Goal: Use online tool/utility: Utilize a website feature to perform a specific function

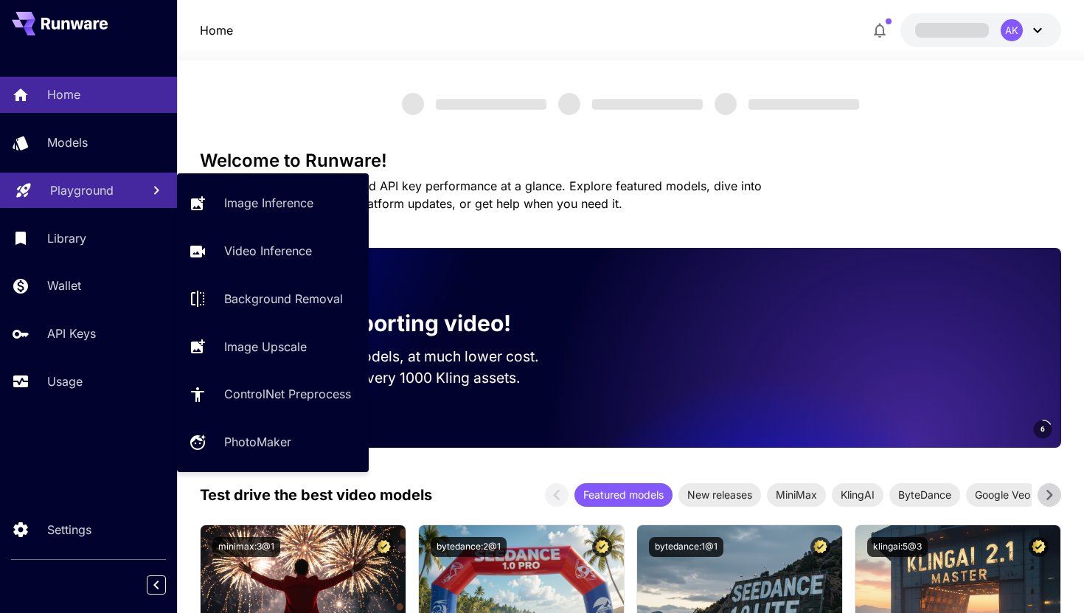
click at [79, 188] on p "Playground" at bounding box center [81, 190] width 63 height 18
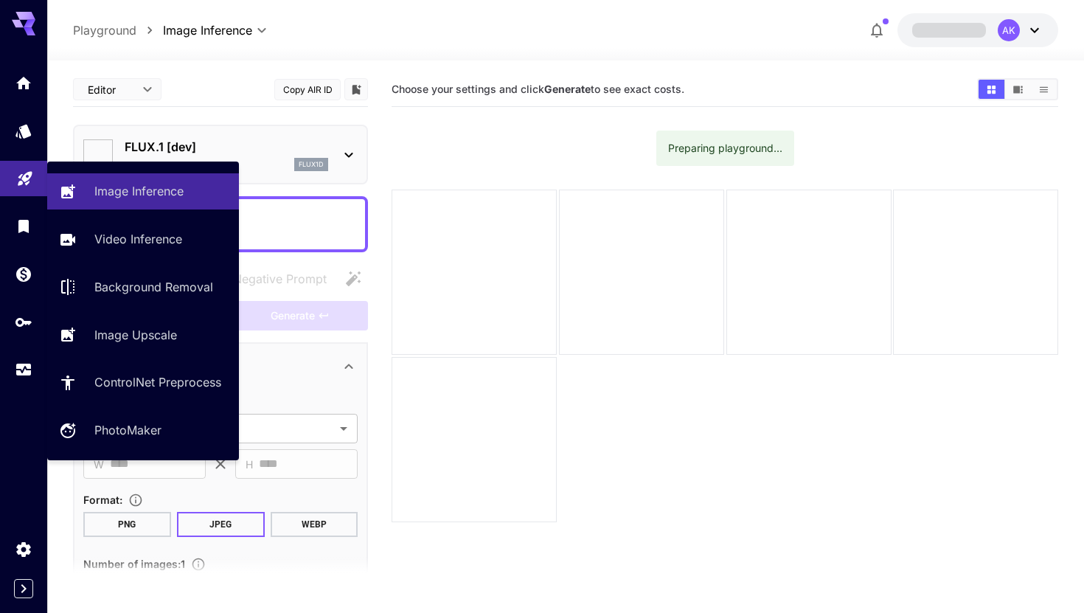
type input "**********"
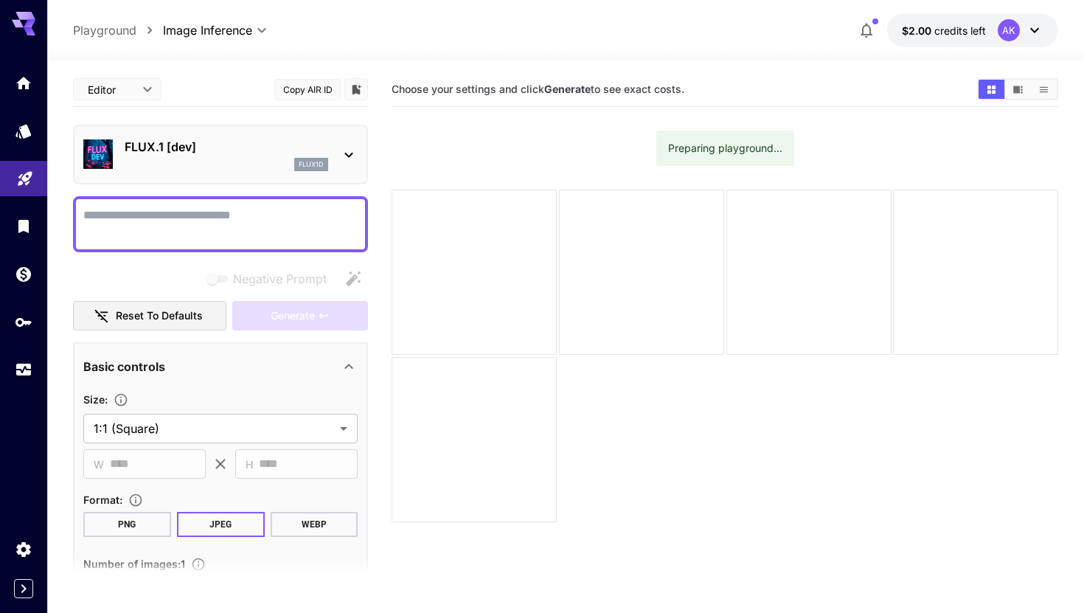
click at [223, 239] on textarea "Negative Prompt" at bounding box center [220, 223] width 274 height 35
click at [243, 153] on p "FLUX.1 [dev]" at bounding box center [227, 147] width 204 height 18
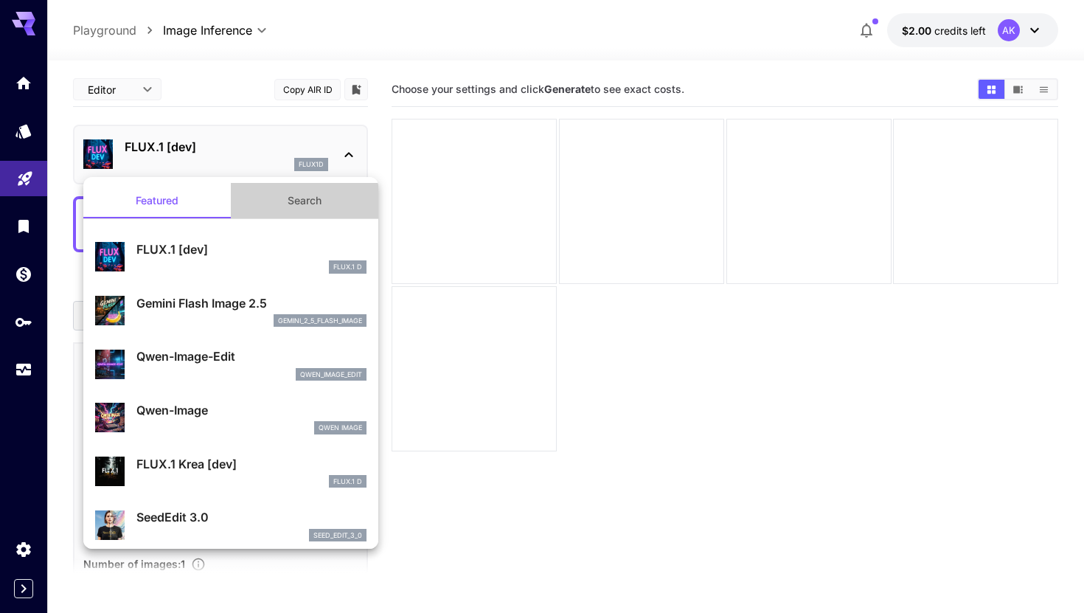
click at [274, 191] on button "Search" at bounding box center [304, 200] width 147 height 35
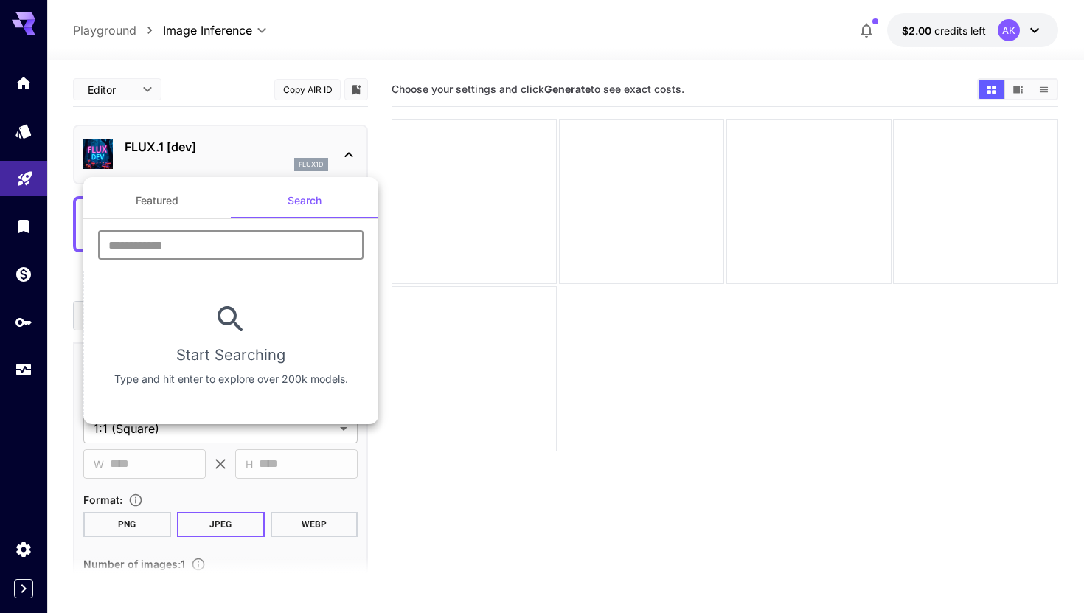
click at [259, 234] on input "text" at bounding box center [230, 244] width 265 height 29
type input "*"
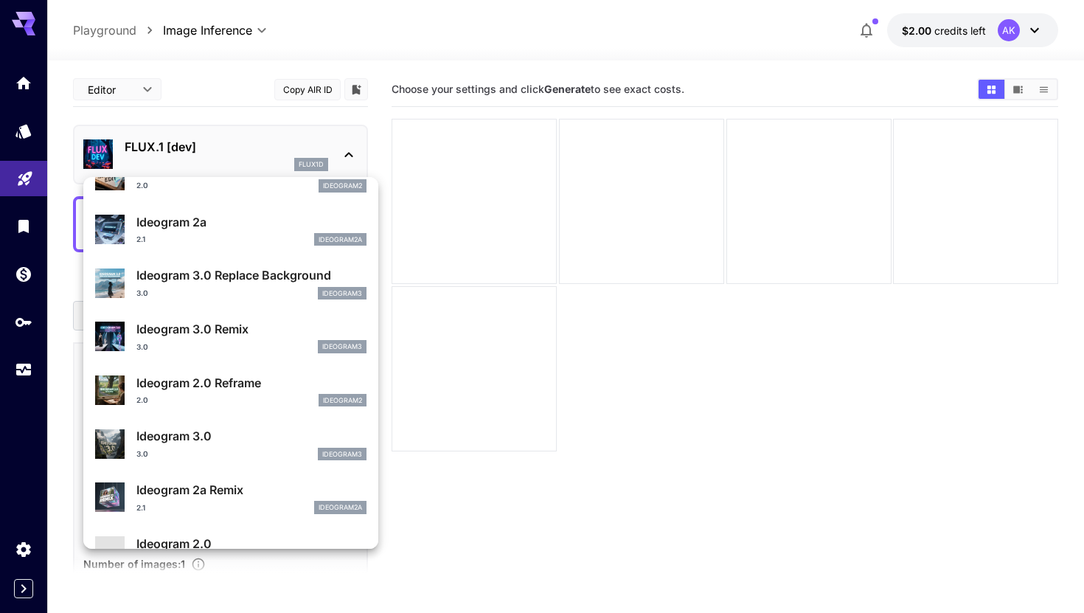
scroll to position [123, 0]
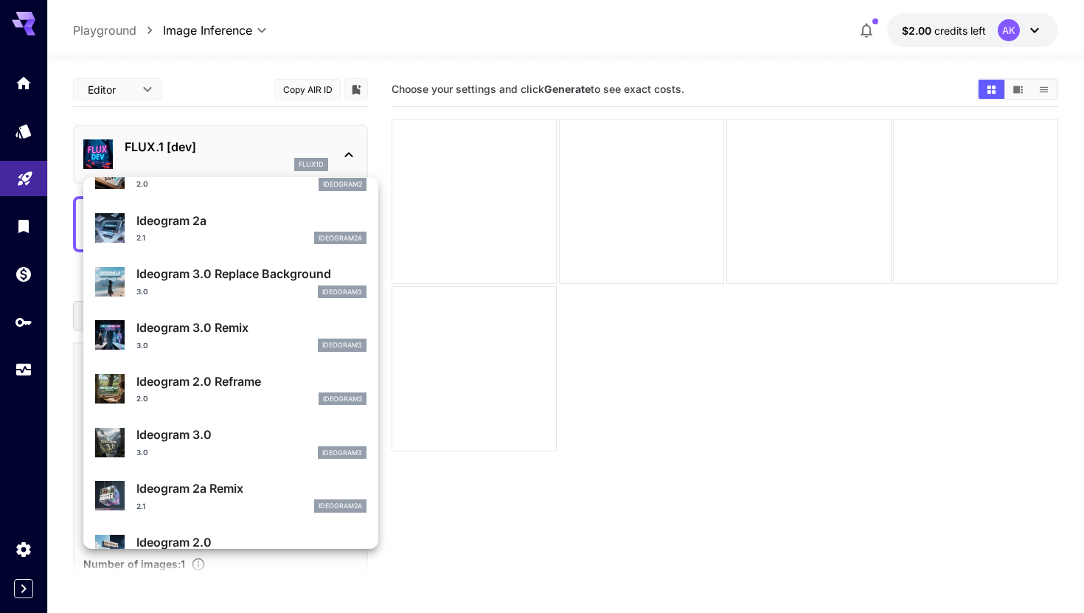
type input "********"
click at [248, 432] on p "Ideogram 3.0" at bounding box center [251, 434] width 230 height 18
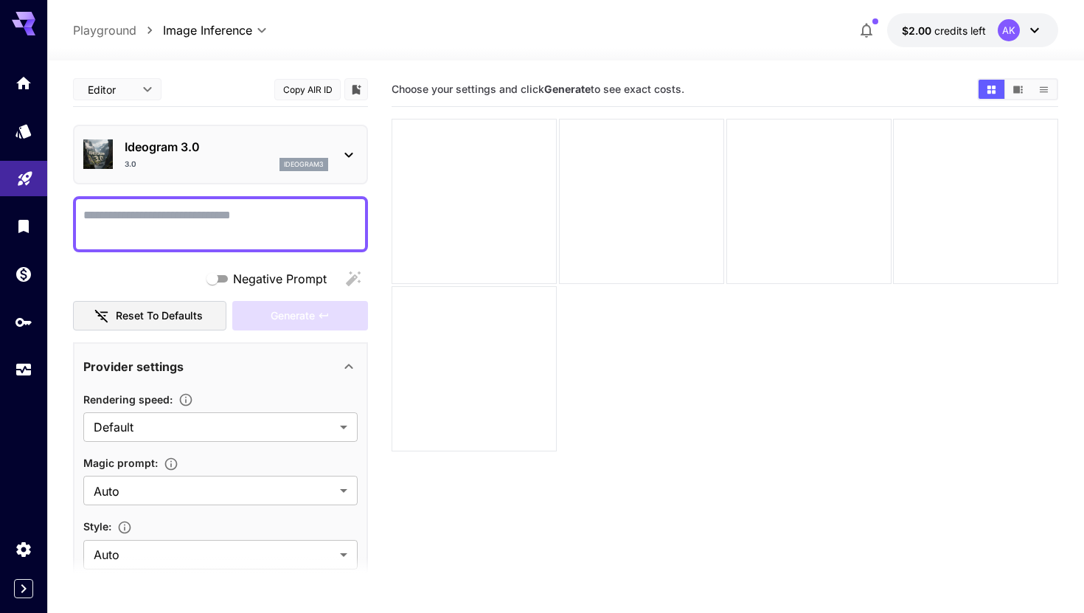
click at [237, 223] on textarea "Negative Prompt" at bounding box center [220, 223] width 274 height 35
paste textarea "**********"
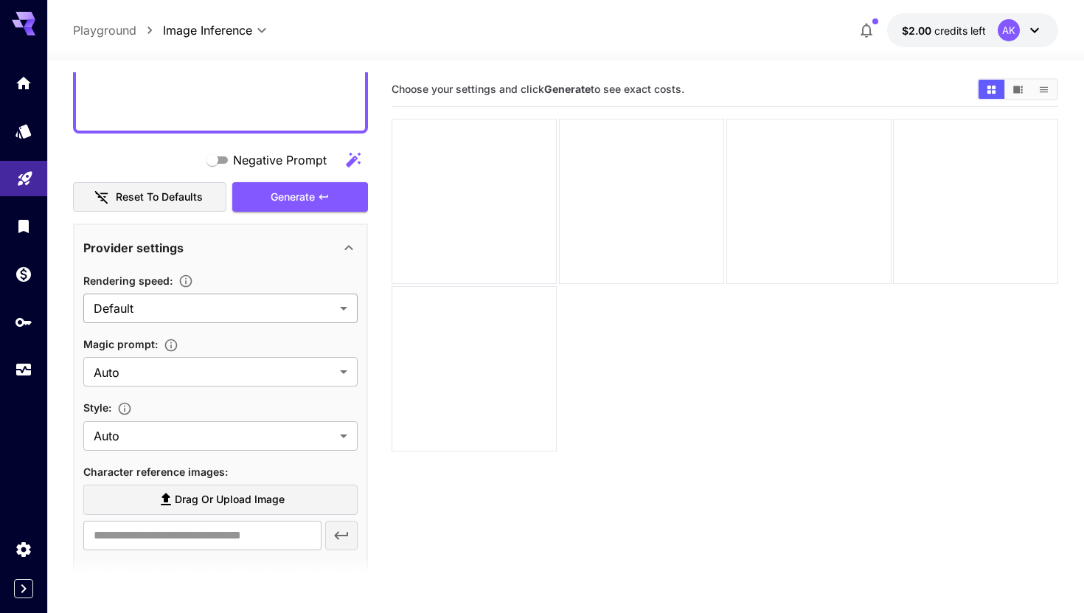
scroll to position [449, 0]
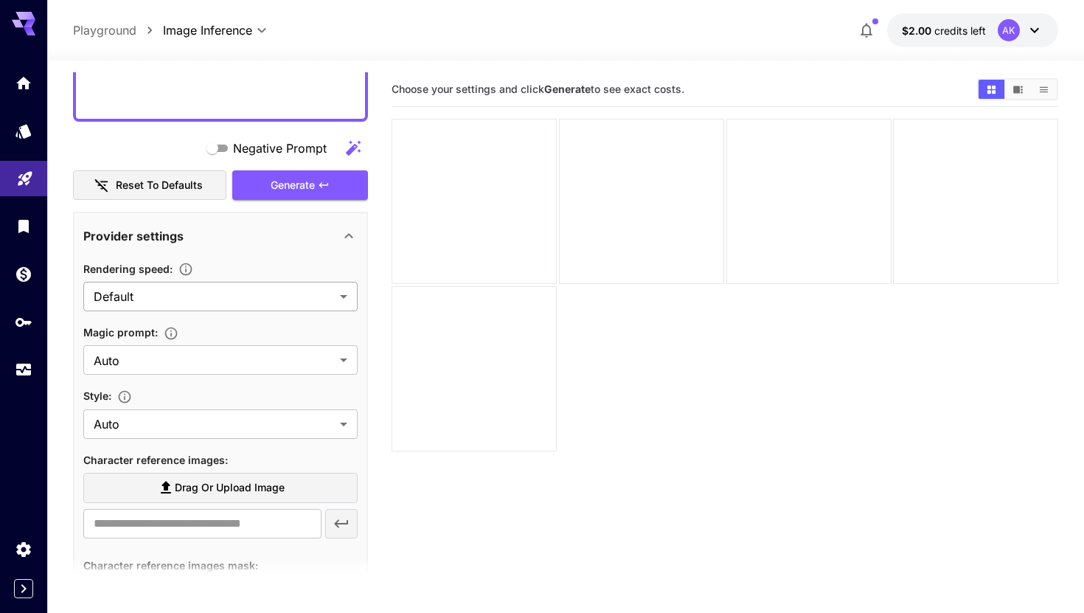
type textarea "**********"
click at [212, 288] on body "**********" at bounding box center [542, 364] width 1084 height 729
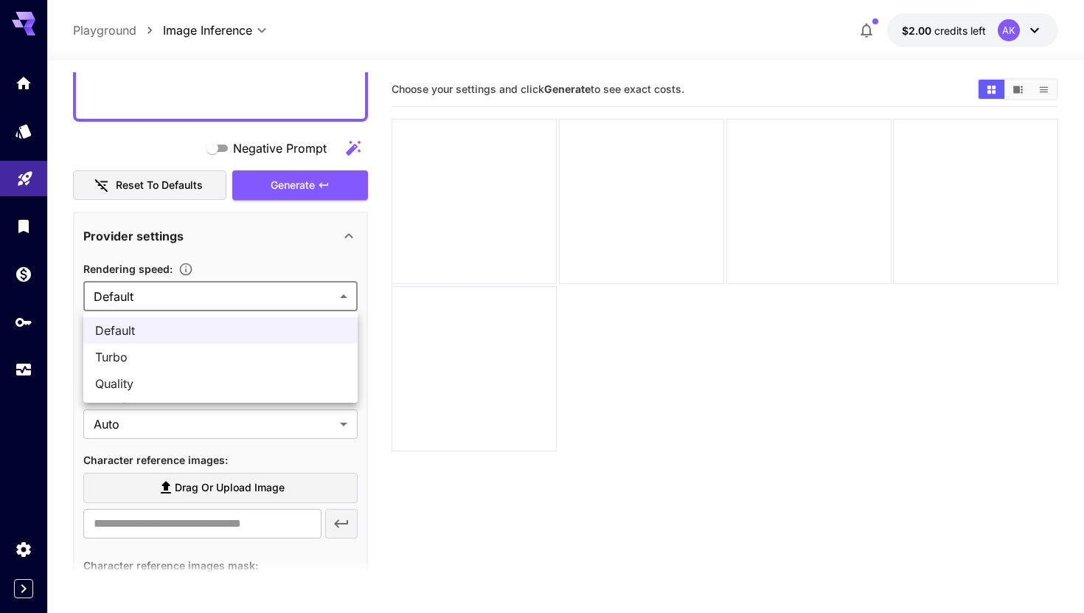
click at [197, 269] on div at bounding box center [542, 306] width 1084 height 613
click at [187, 356] on body "**********" at bounding box center [542, 364] width 1084 height 729
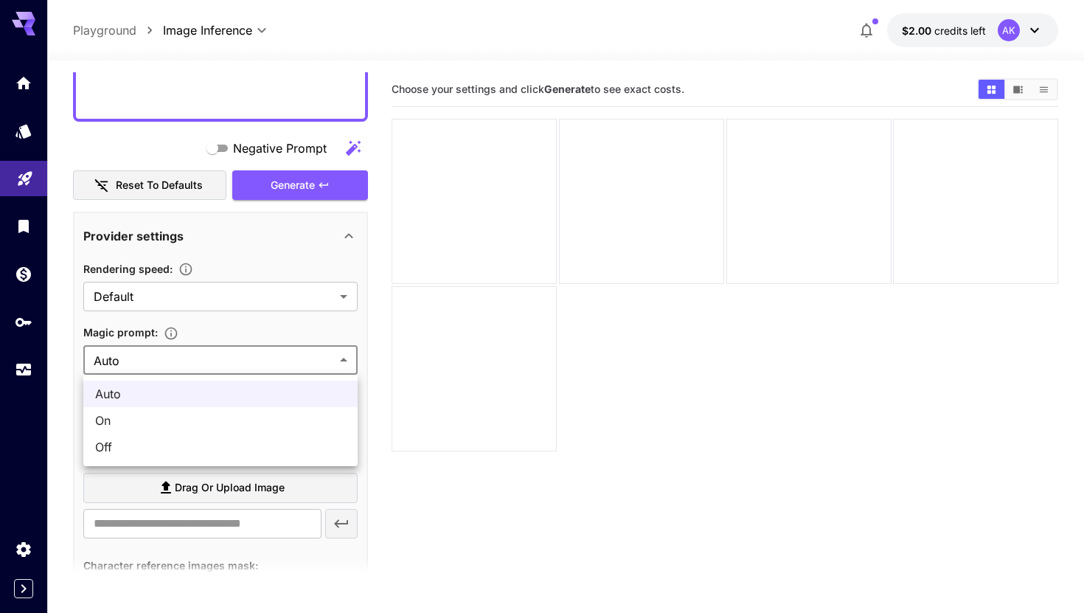
click at [177, 445] on span "Off" at bounding box center [220, 447] width 251 height 18
type input "***"
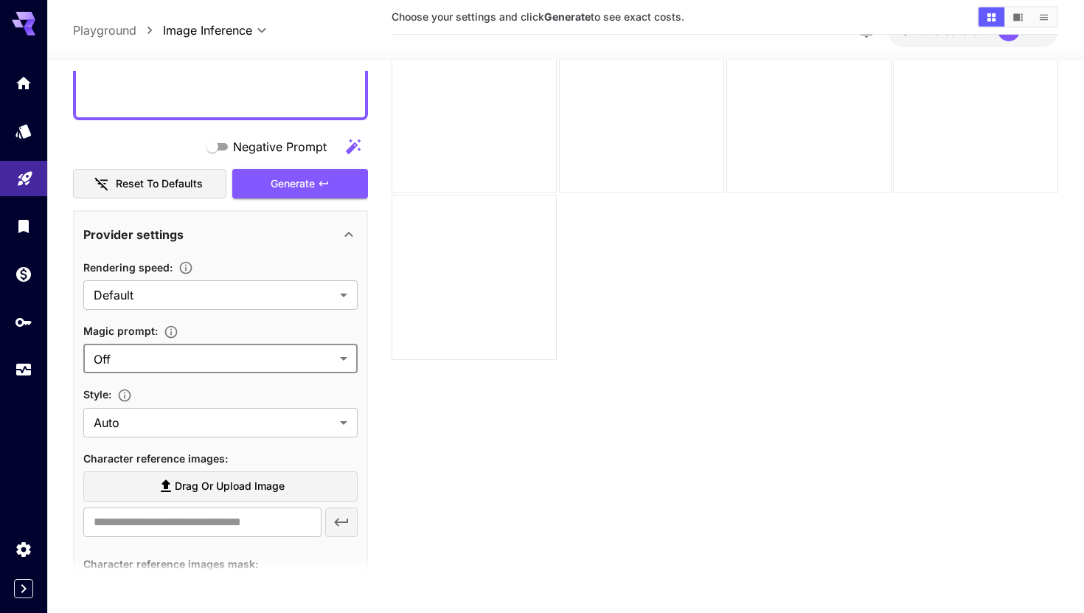
scroll to position [92, 0]
click at [212, 487] on span "Drag or upload image" at bounding box center [230, 486] width 110 height 18
click at [0, 0] on input "Drag or upload image" at bounding box center [0, 0] width 0 height 0
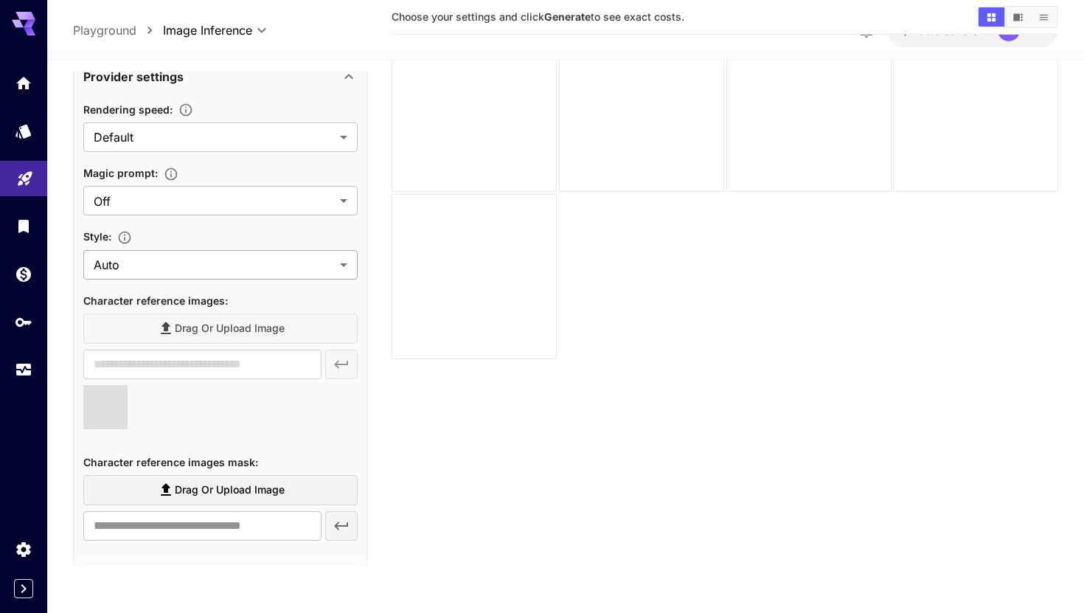
scroll to position [608, 0]
type input "**********"
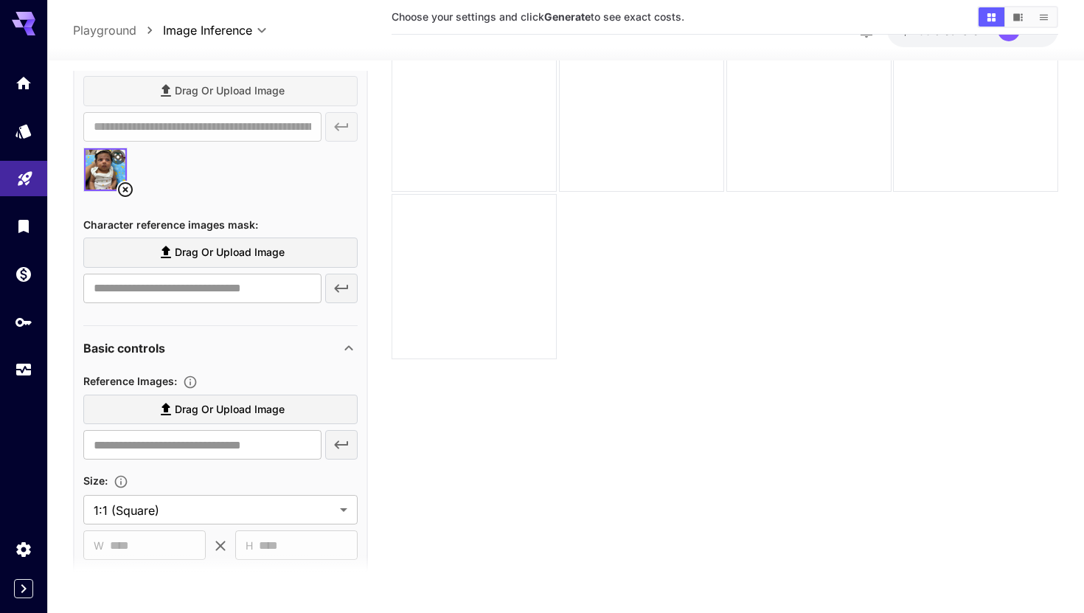
scroll to position [917, 0]
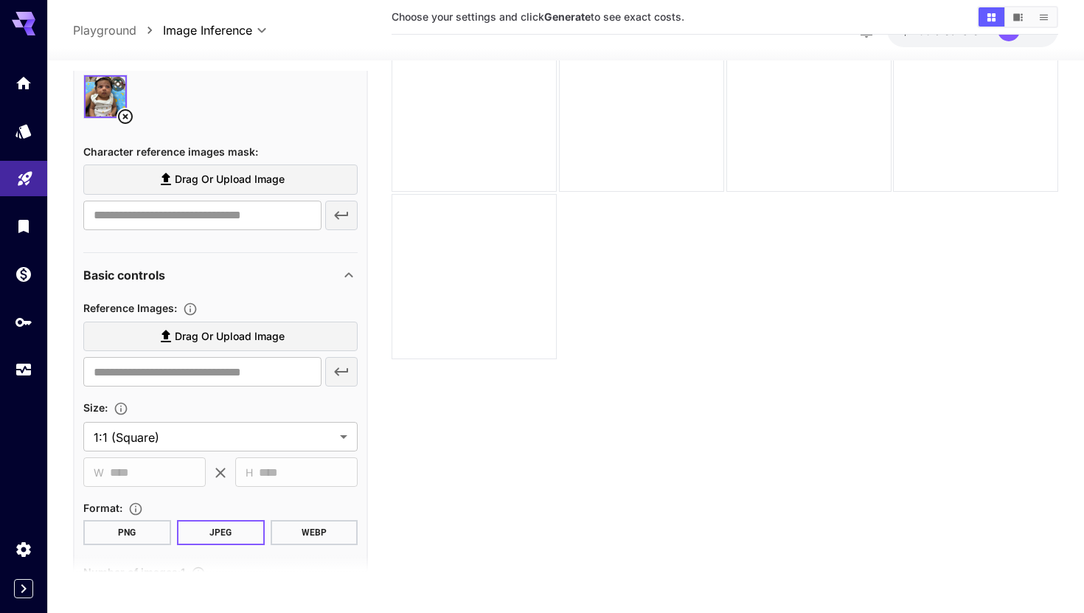
click at [136, 529] on button "PNG" at bounding box center [127, 532] width 88 height 25
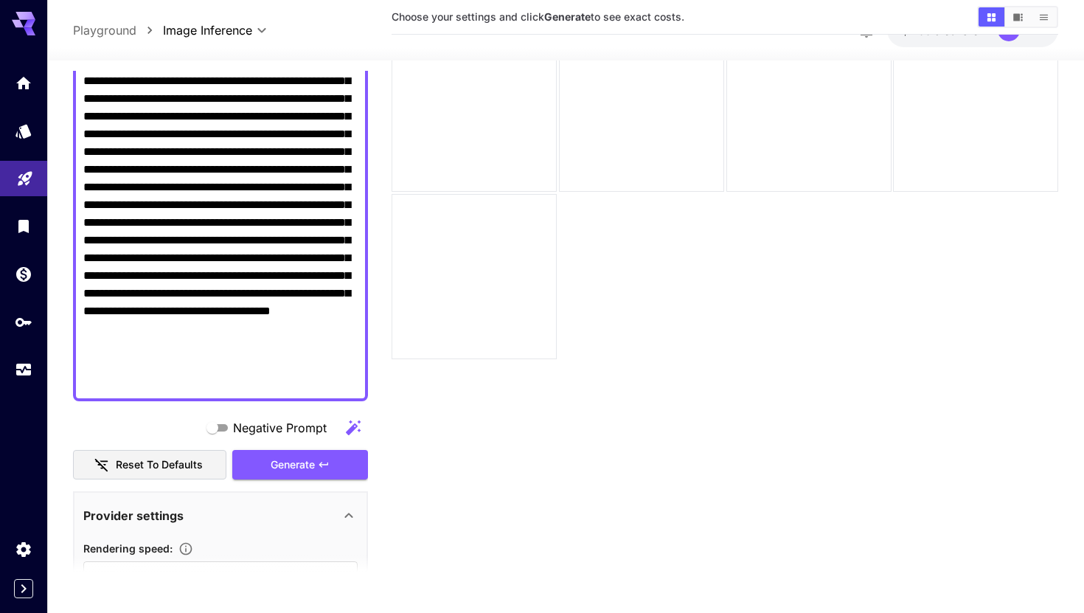
scroll to position [169, 0]
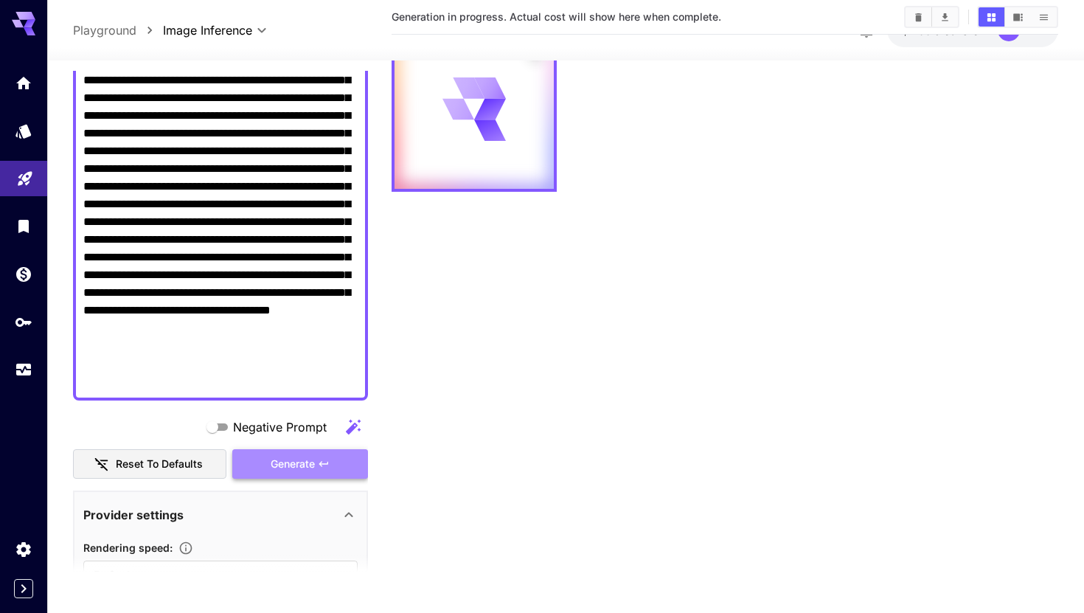
click at [274, 463] on span "Generate" at bounding box center [293, 464] width 44 height 18
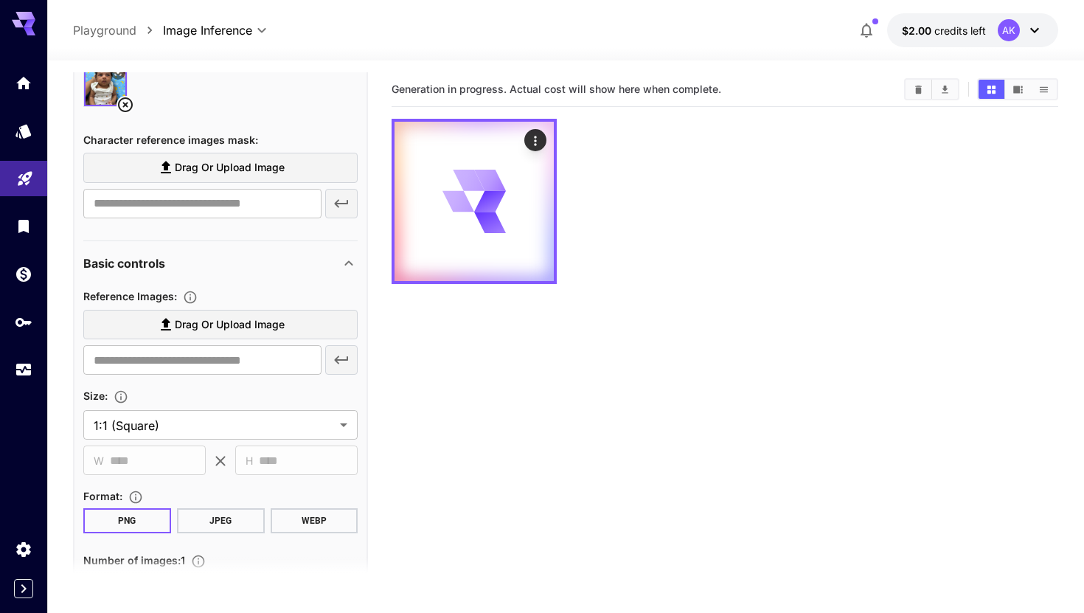
scroll to position [1070, 0]
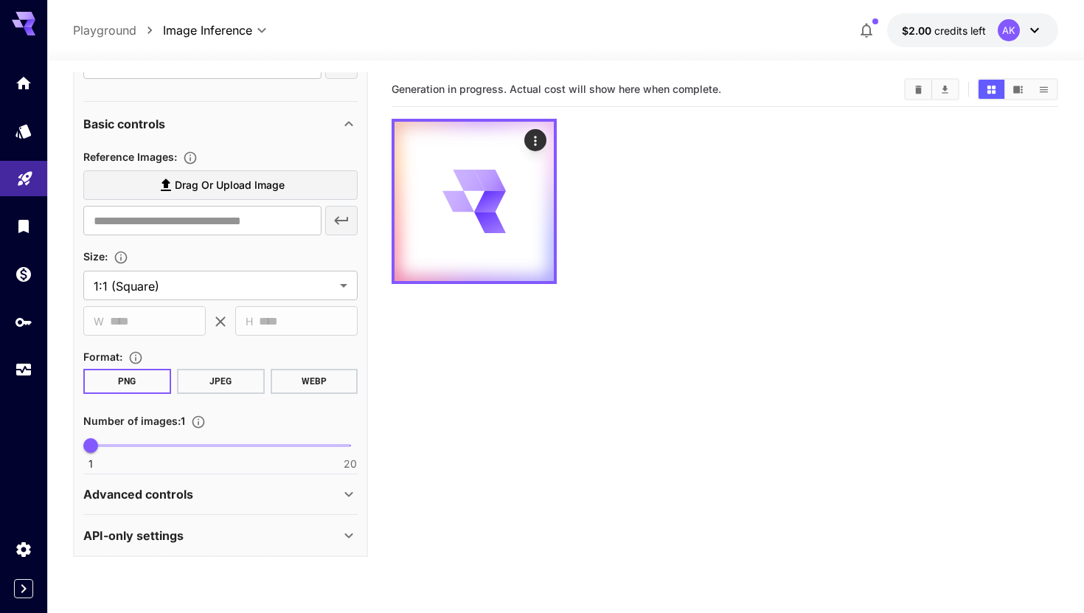
click at [234, 488] on div "Advanced controls" at bounding box center [211, 494] width 257 height 18
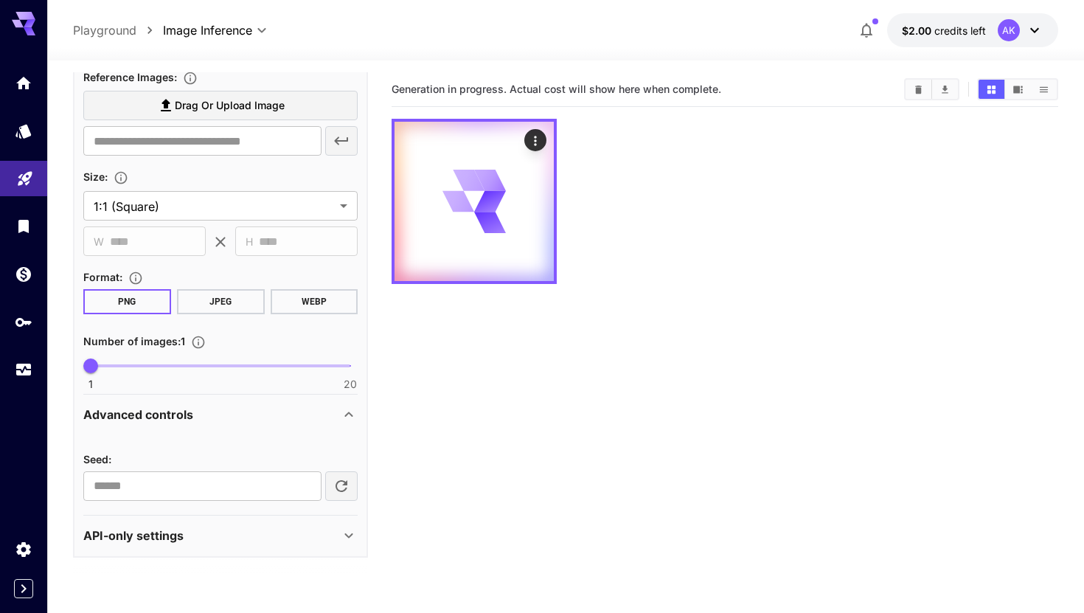
click at [269, 524] on div "API-only settings" at bounding box center [220, 535] width 274 height 35
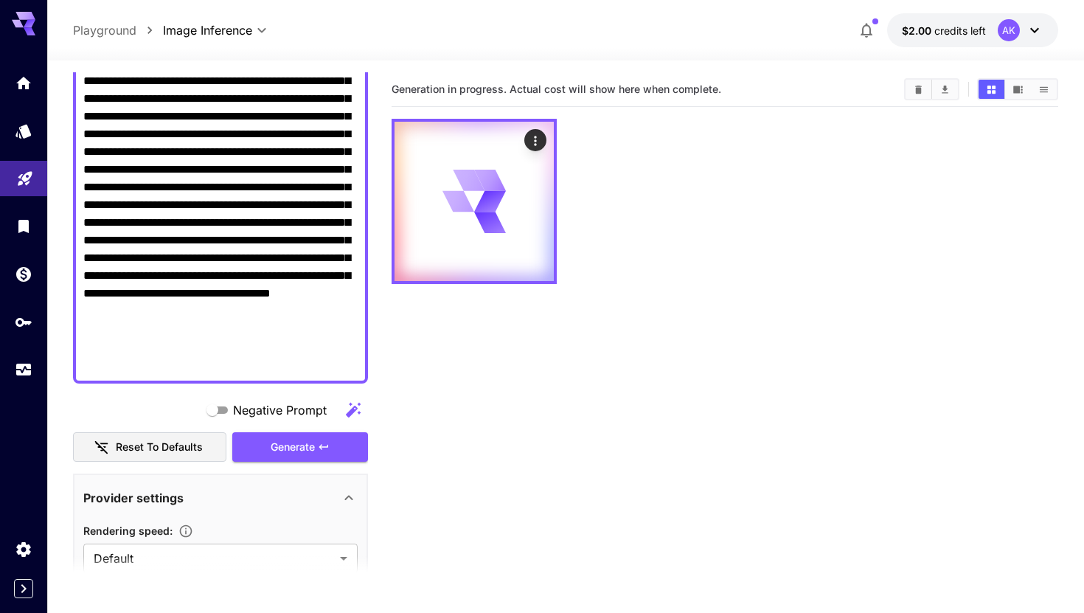
scroll to position [0, 0]
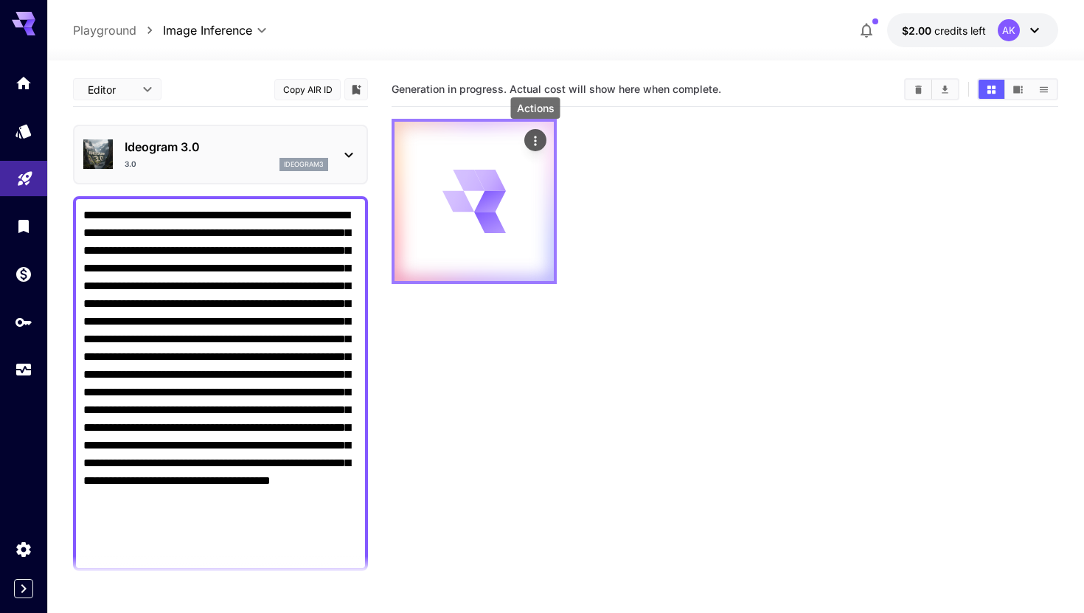
click at [529, 134] on icon "Actions" at bounding box center [535, 140] width 15 height 15
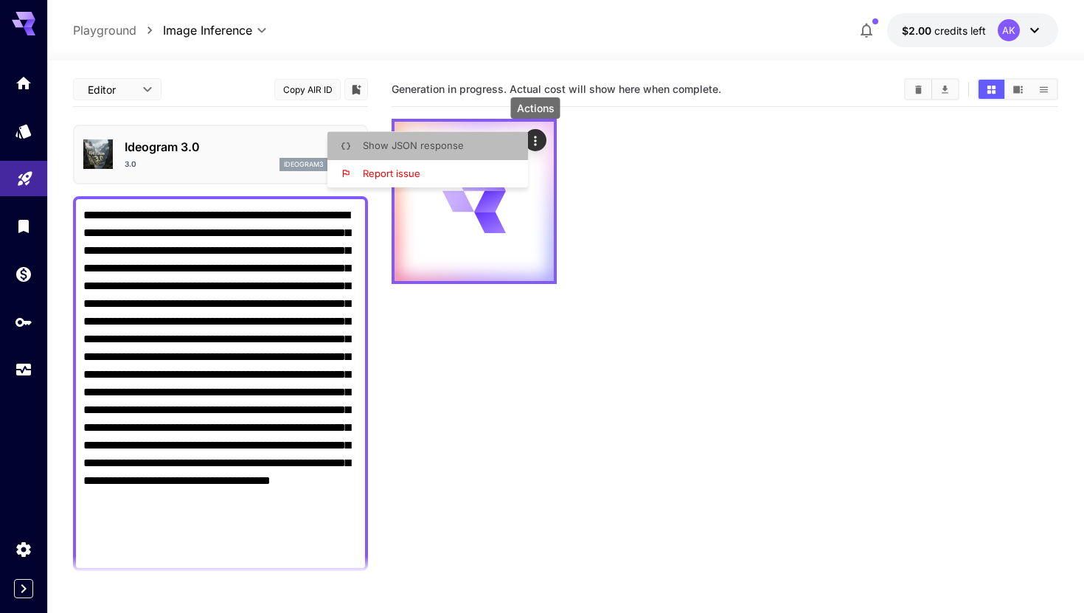
click at [498, 141] on li "Show JSON response" at bounding box center [431, 146] width 209 height 28
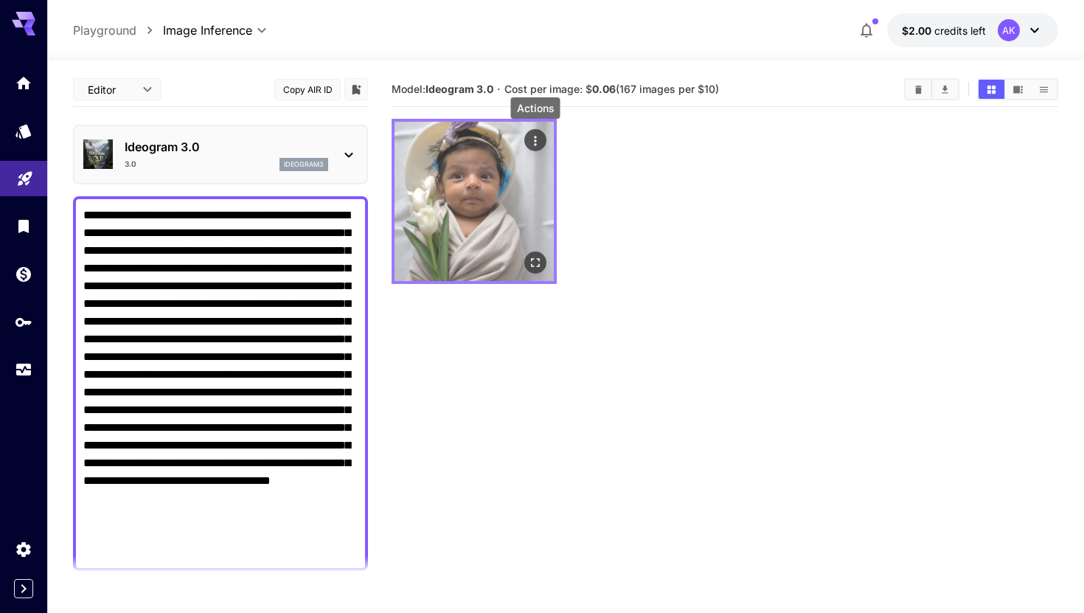
click at [529, 144] on icon "Actions" at bounding box center [535, 140] width 15 height 15
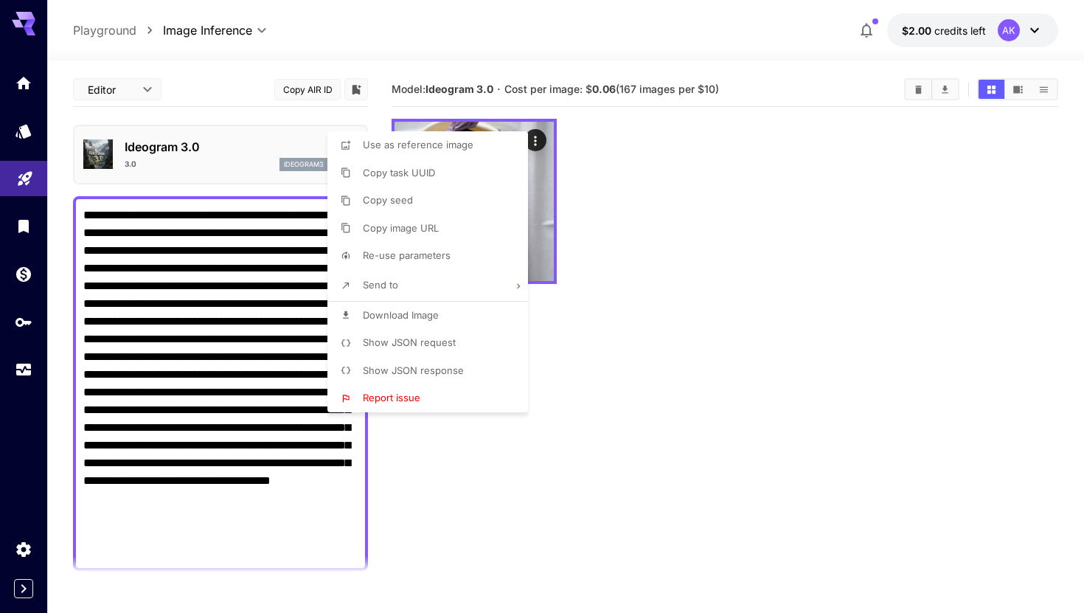
click at [620, 168] on div at bounding box center [542, 306] width 1084 height 613
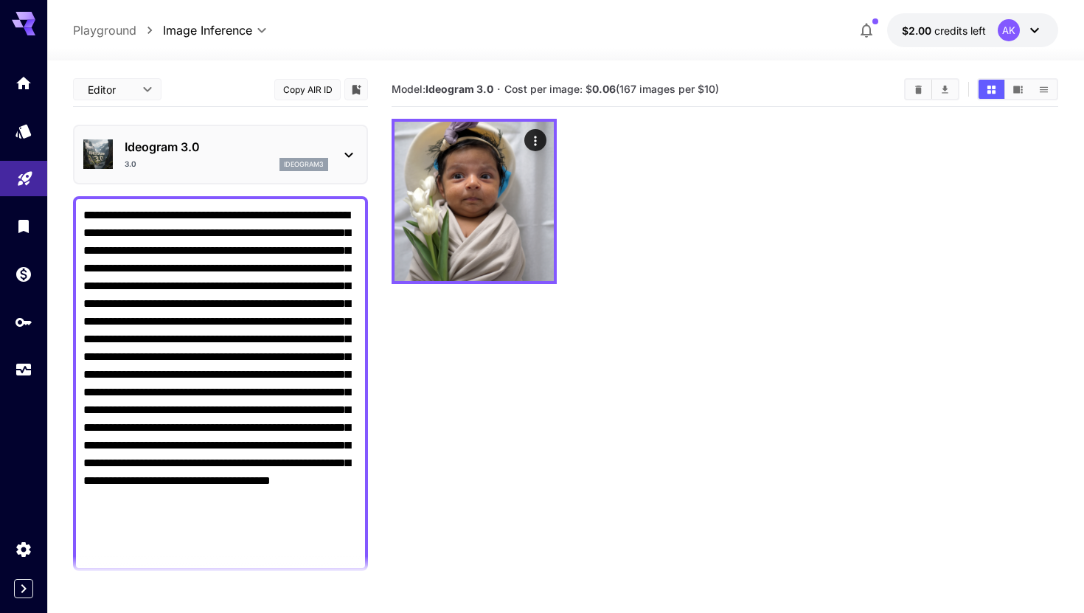
click at [620, 88] on span "Cost per image: $ 0.06 (167 images per $10)" at bounding box center [611, 89] width 215 height 13
click at [606, 88] on b "0.06" at bounding box center [604, 89] width 24 height 13
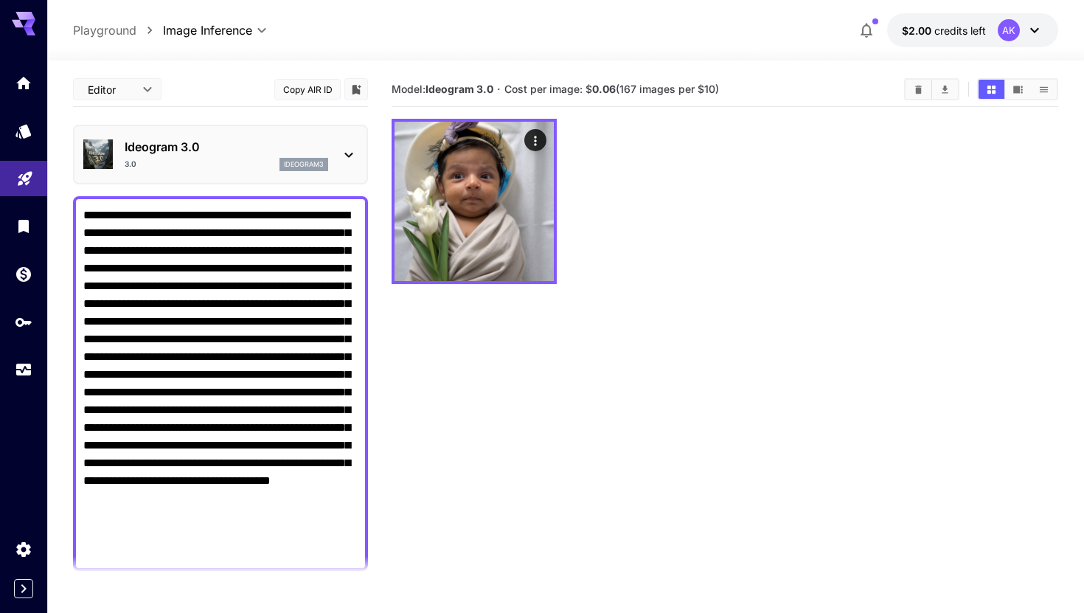
click at [605, 179] on div at bounding box center [725, 201] width 667 height 165
drag, startPoint x: 616, startPoint y: 86, endPoint x: 600, endPoint y: 87, distance: 15.6
click at [600, 87] on b "0.06" at bounding box center [604, 89] width 24 height 13
click at [611, 210] on div at bounding box center [725, 201] width 667 height 165
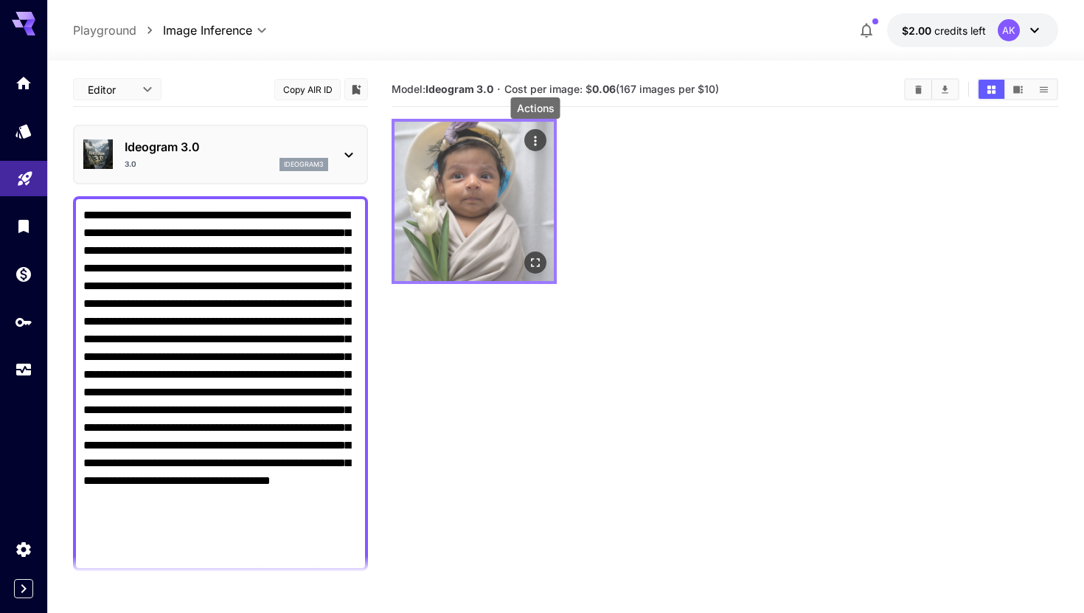
click at [534, 147] on icon "Actions" at bounding box center [535, 140] width 15 height 15
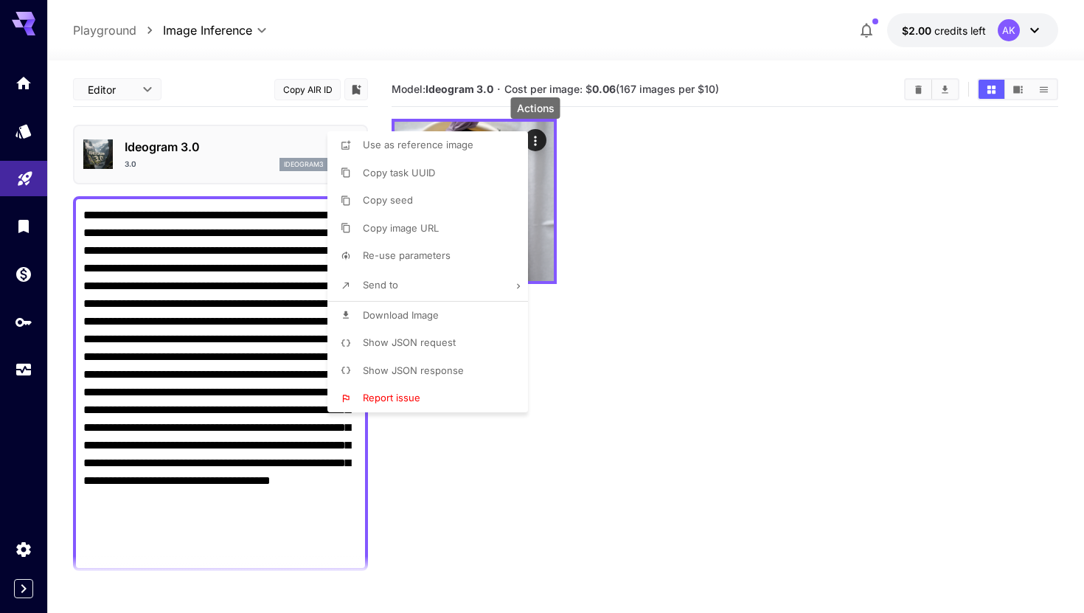
click at [582, 326] on div at bounding box center [542, 306] width 1084 height 613
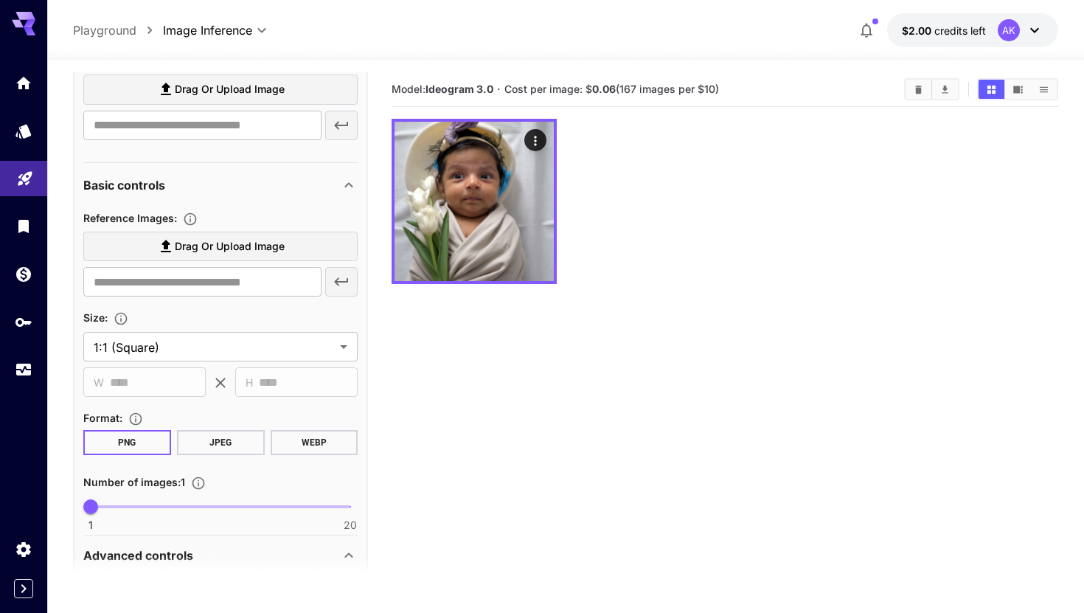
scroll to position [1032, 0]
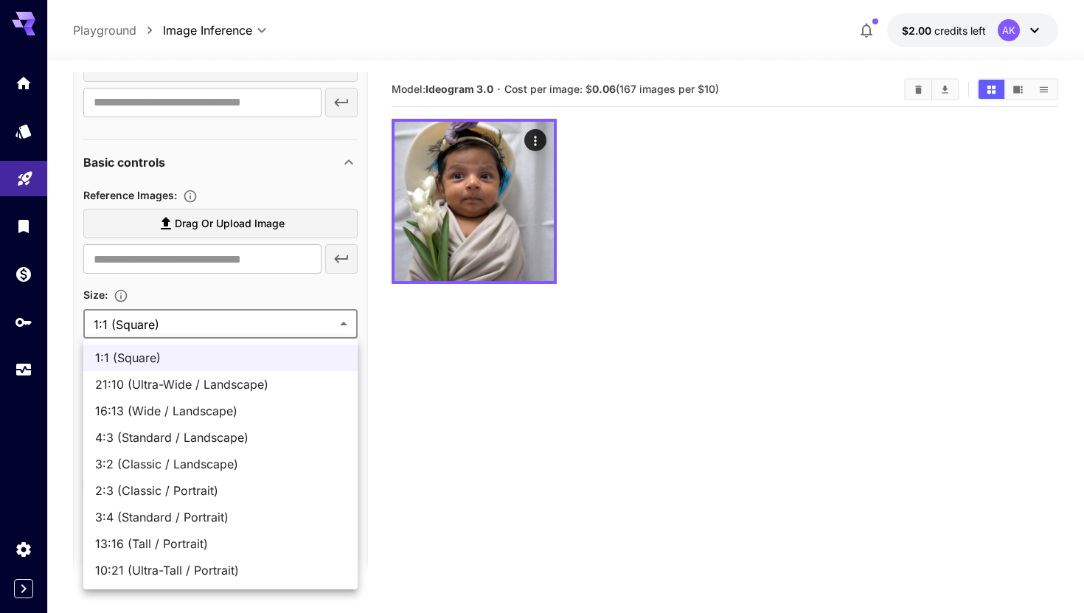
click at [257, 324] on body "**********" at bounding box center [542, 364] width 1084 height 729
click at [257, 296] on div at bounding box center [542, 306] width 1084 height 613
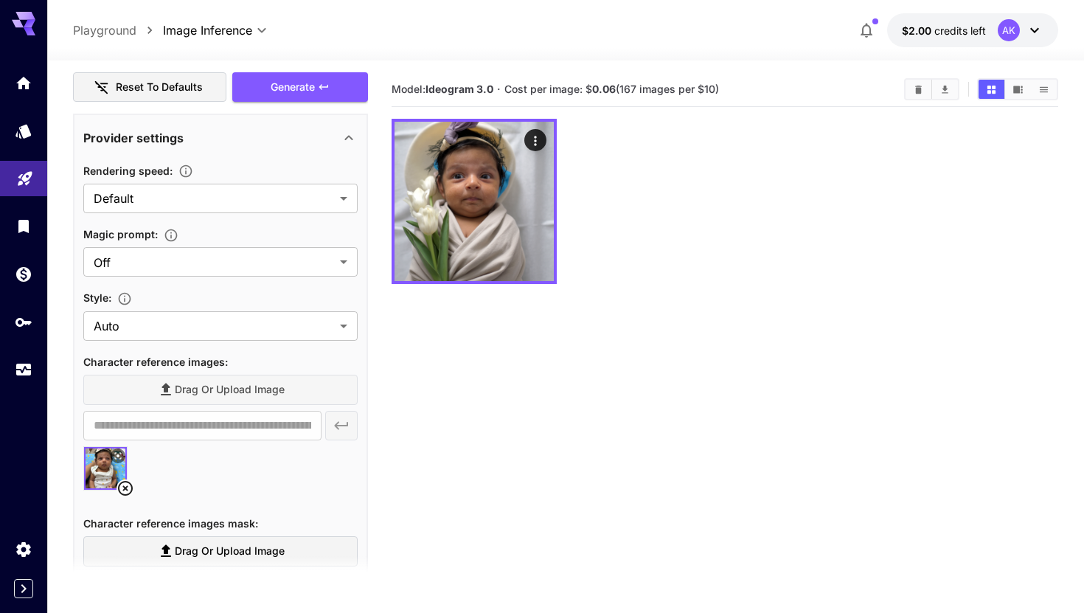
scroll to position [547, 0]
click at [296, 201] on body "**********" at bounding box center [542, 364] width 1084 height 729
click at [280, 277] on span "Quality" at bounding box center [220, 286] width 251 height 18
type input "*******"
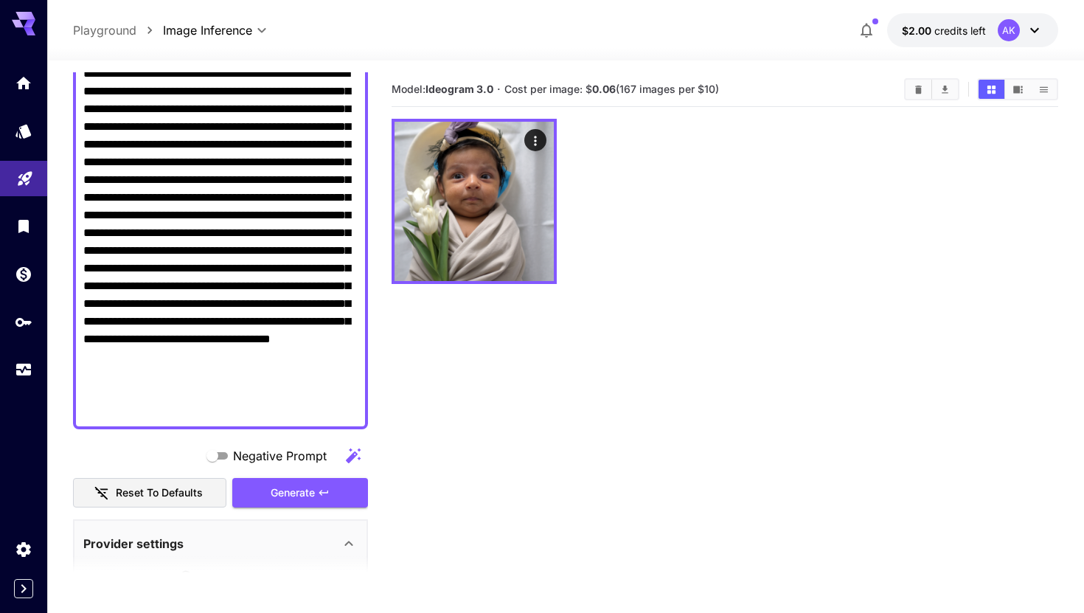
scroll to position [182, 0]
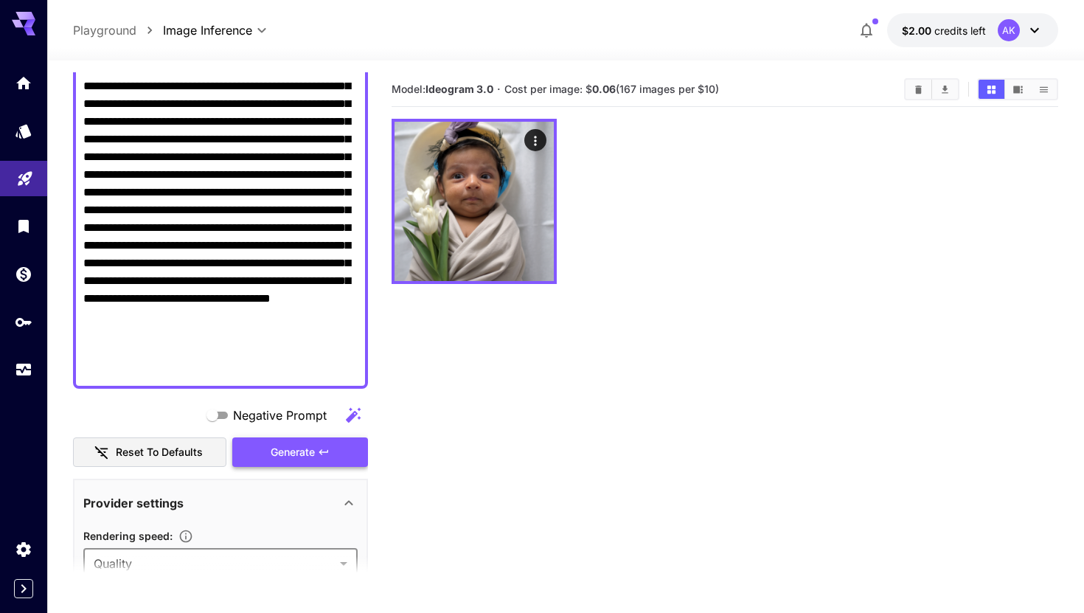
click at [290, 455] on span "Generate" at bounding box center [293, 452] width 44 height 18
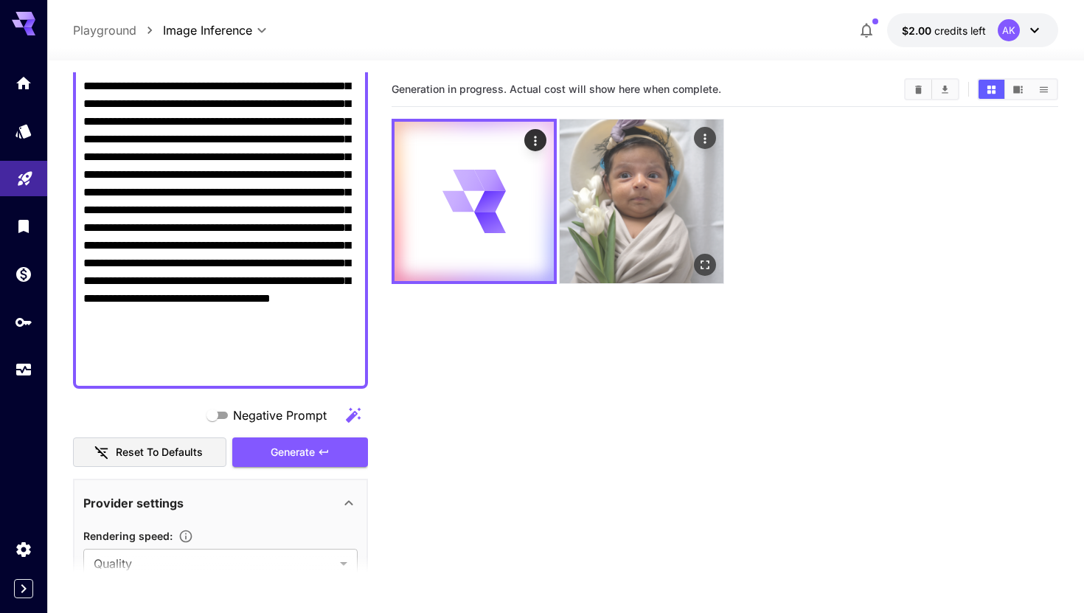
click at [696, 197] on img at bounding box center [642, 201] width 164 height 164
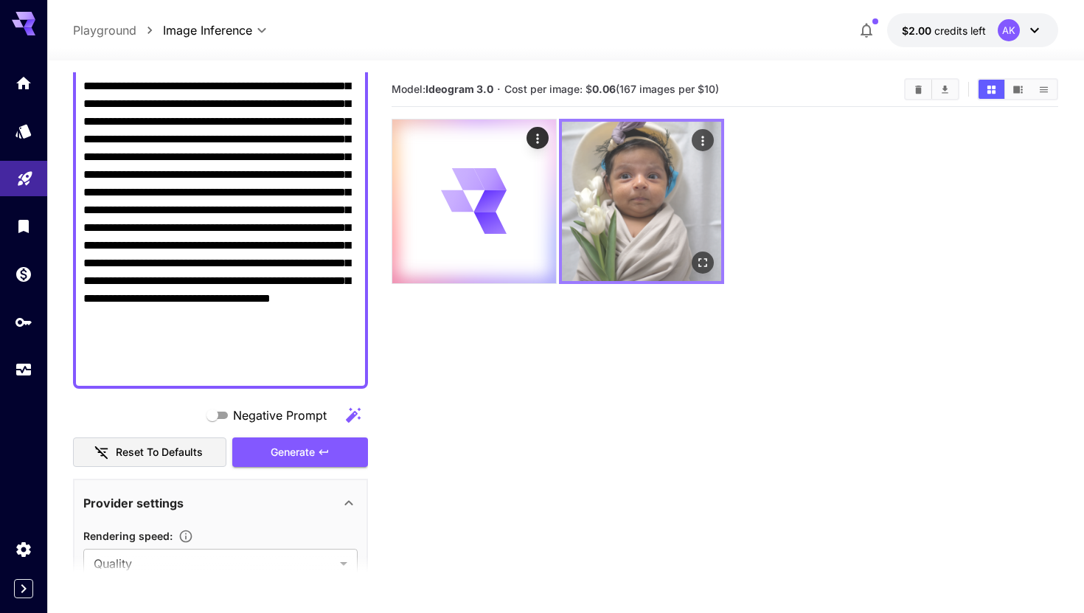
click at [706, 133] on icon "Actions" at bounding box center [702, 140] width 15 height 15
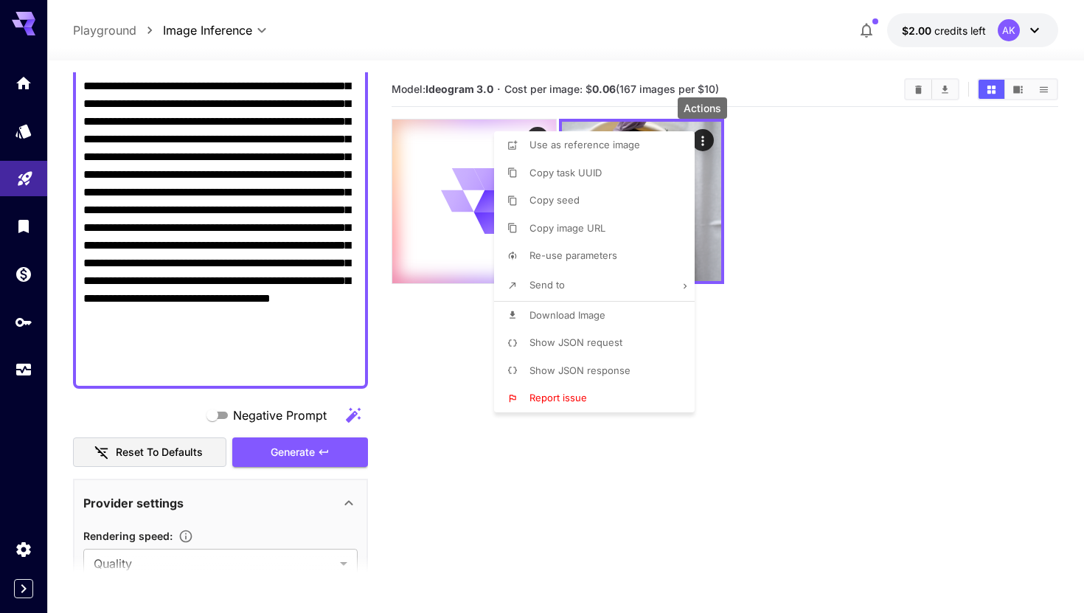
click at [775, 209] on div at bounding box center [542, 306] width 1084 height 613
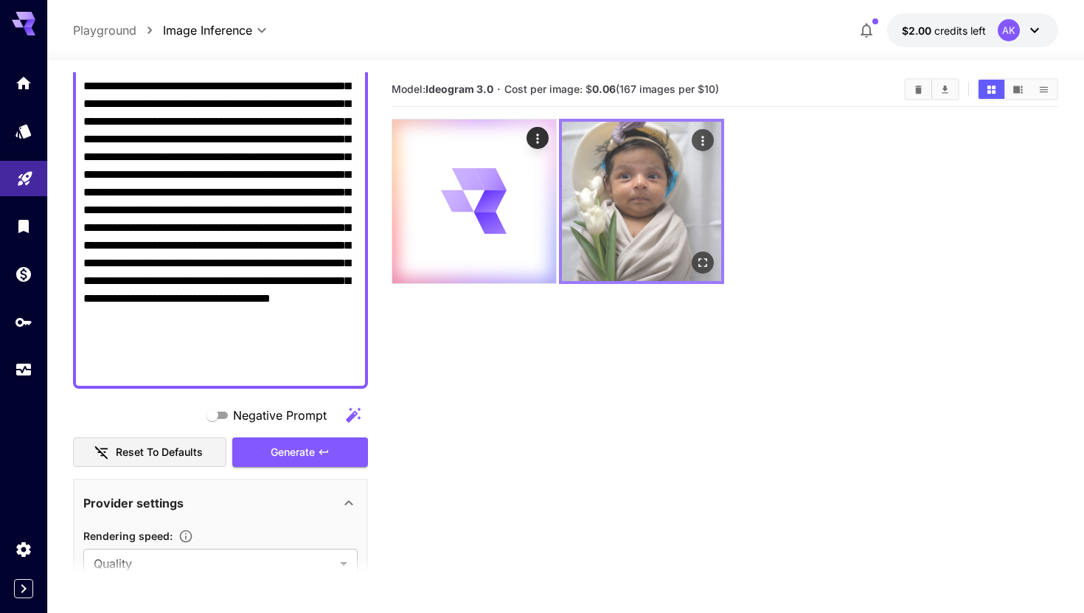
click at [661, 201] on img at bounding box center [641, 201] width 159 height 159
click at [706, 253] on button "Open in fullscreen" at bounding box center [702, 262] width 22 height 22
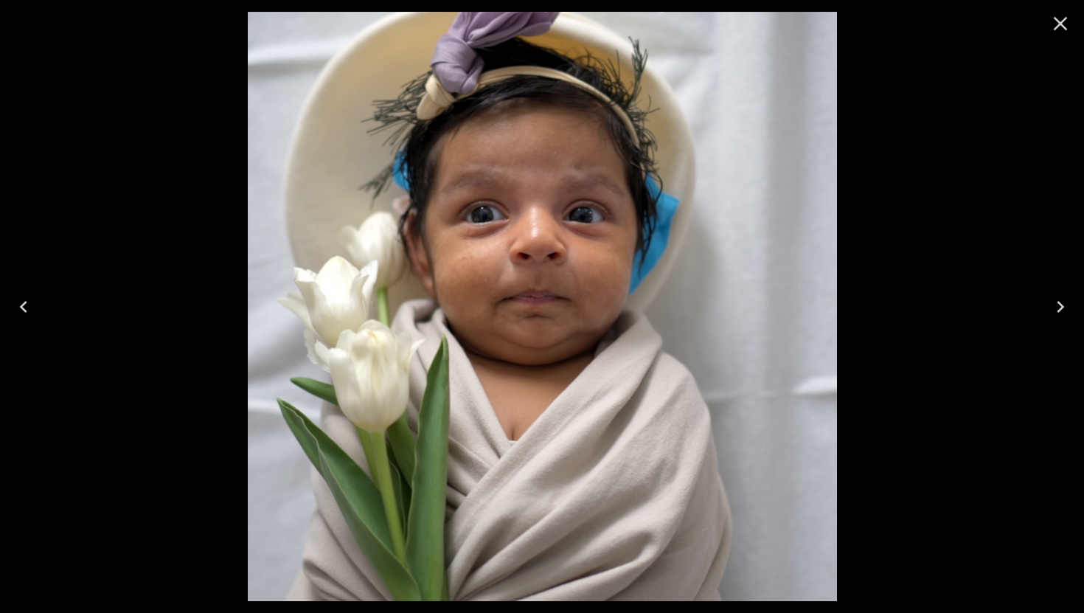
click at [1050, 32] on icon "Close" at bounding box center [1061, 24] width 24 height 24
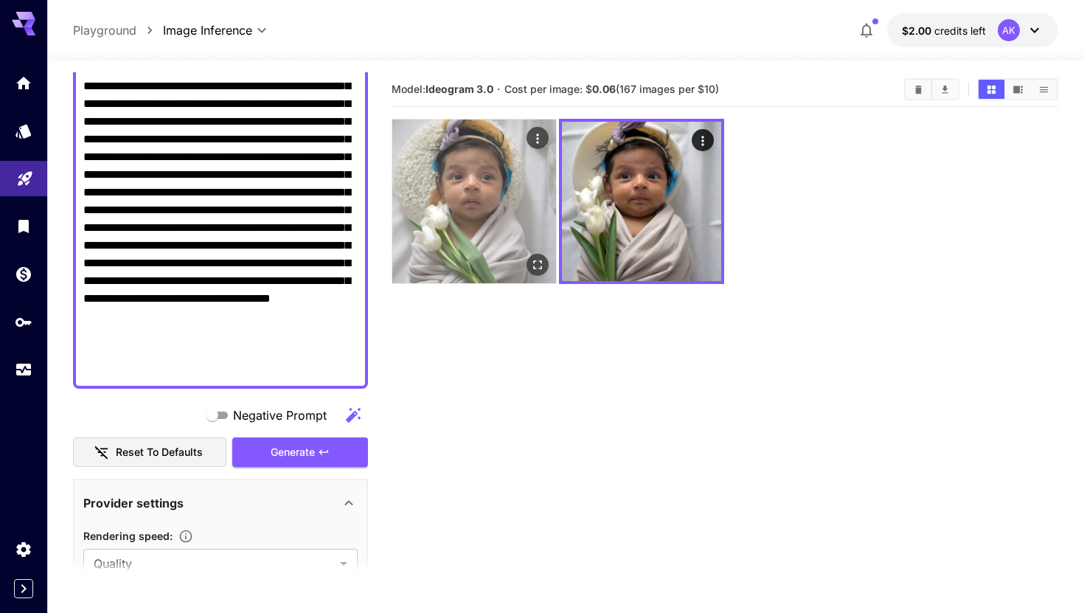
click at [492, 208] on img at bounding box center [474, 201] width 164 height 164
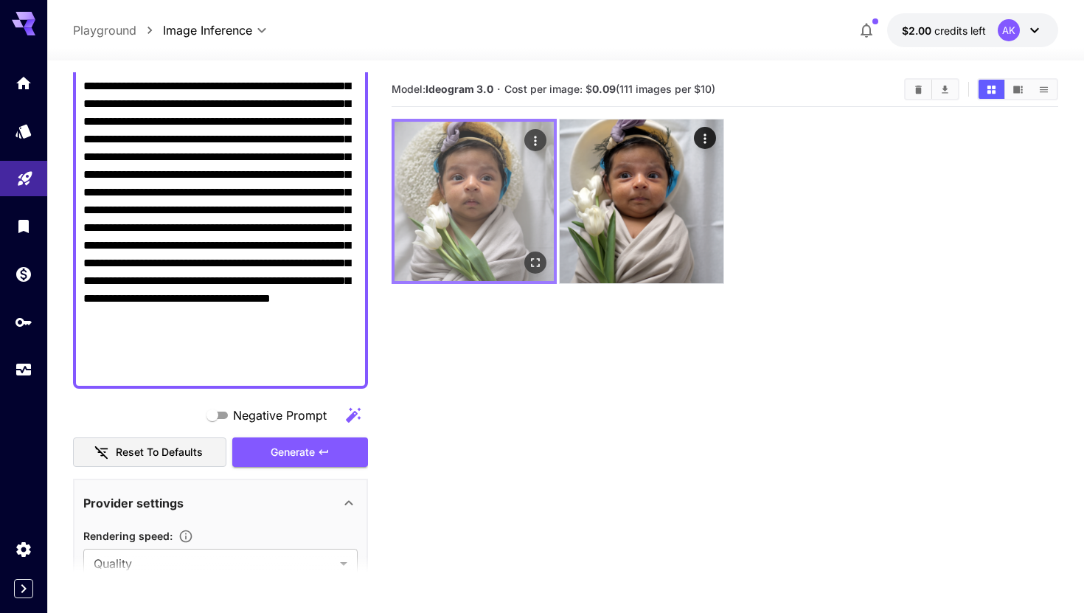
click at [538, 258] on icon "Open in fullscreen" at bounding box center [535, 262] width 9 height 9
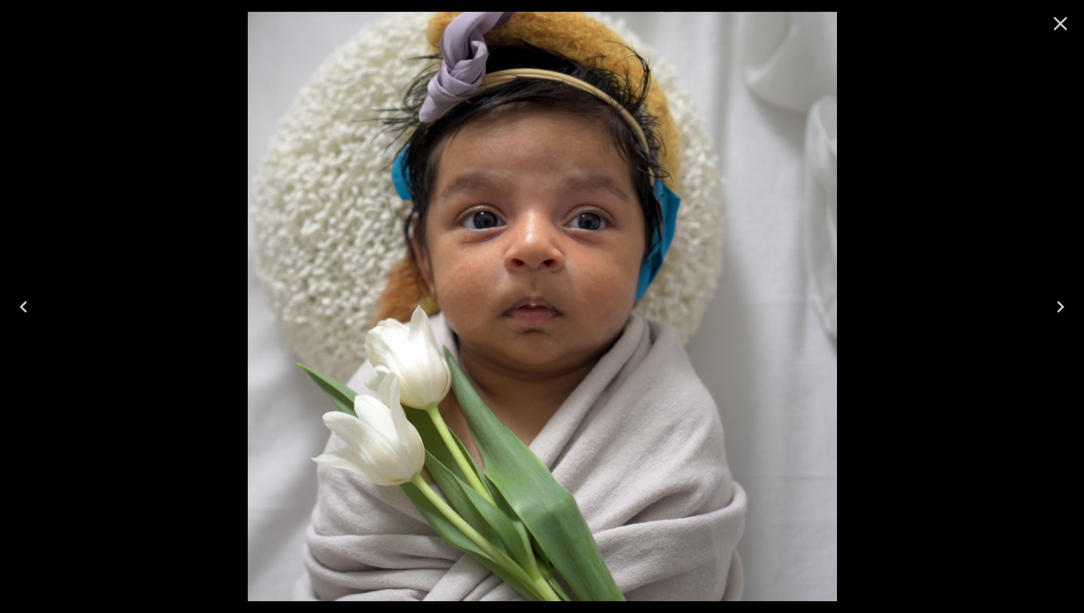
click at [1060, 24] on icon "Close" at bounding box center [1061, 24] width 14 height 14
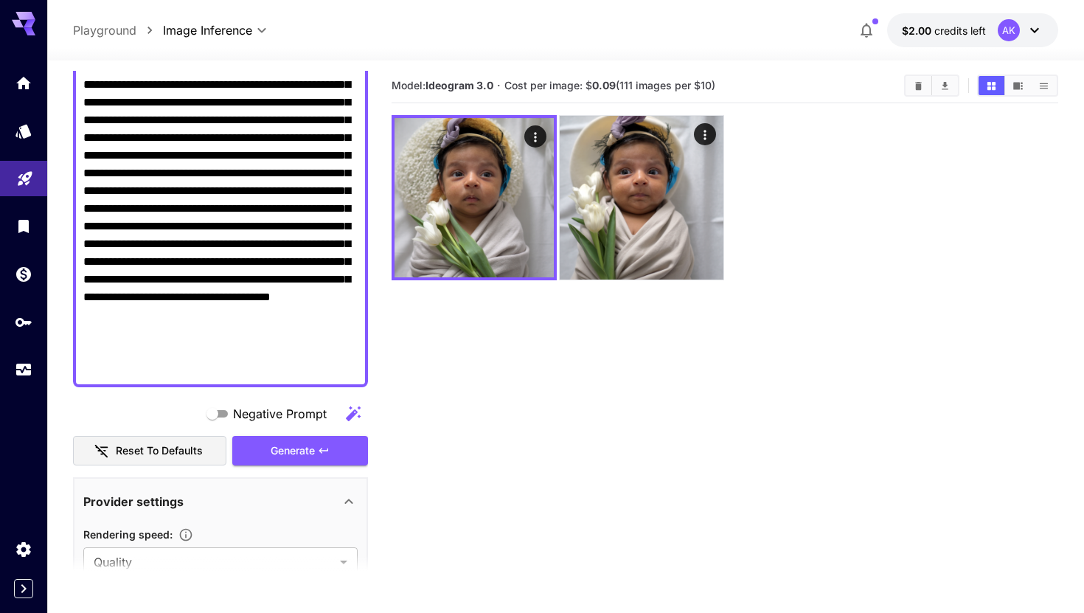
scroll to position [0, 0]
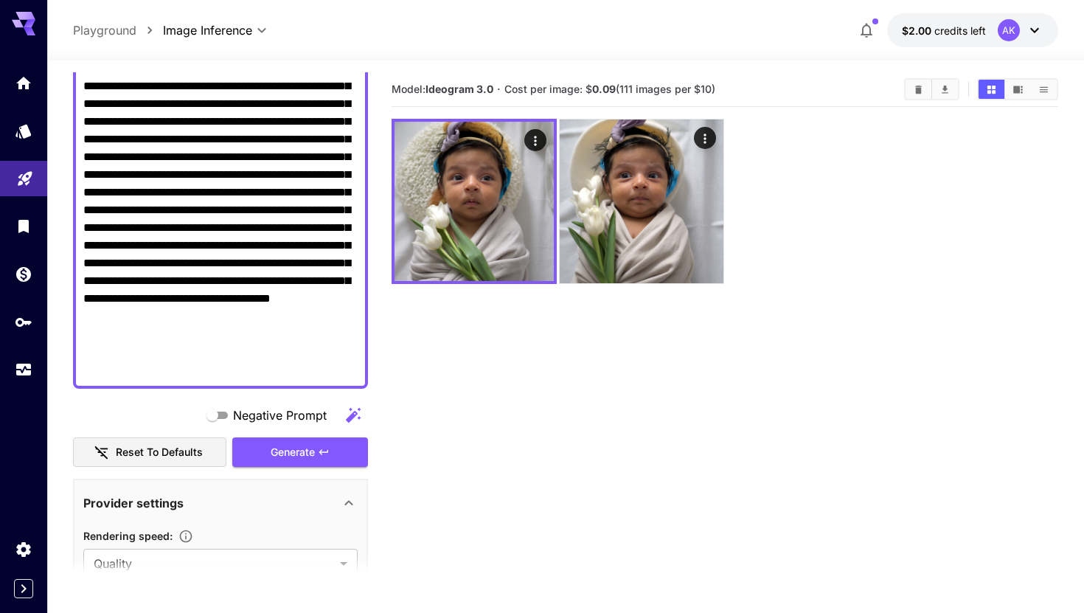
click at [1037, 33] on icon at bounding box center [1035, 30] width 18 height 18
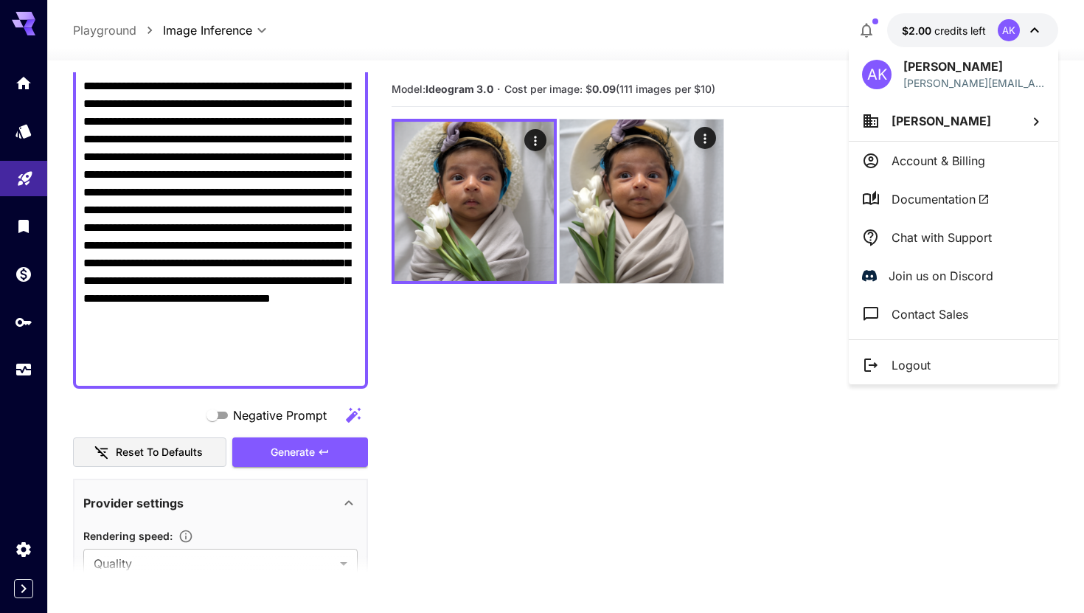
click at [771, 164] on div at bounding box center [542, 306] width 1084 height 613
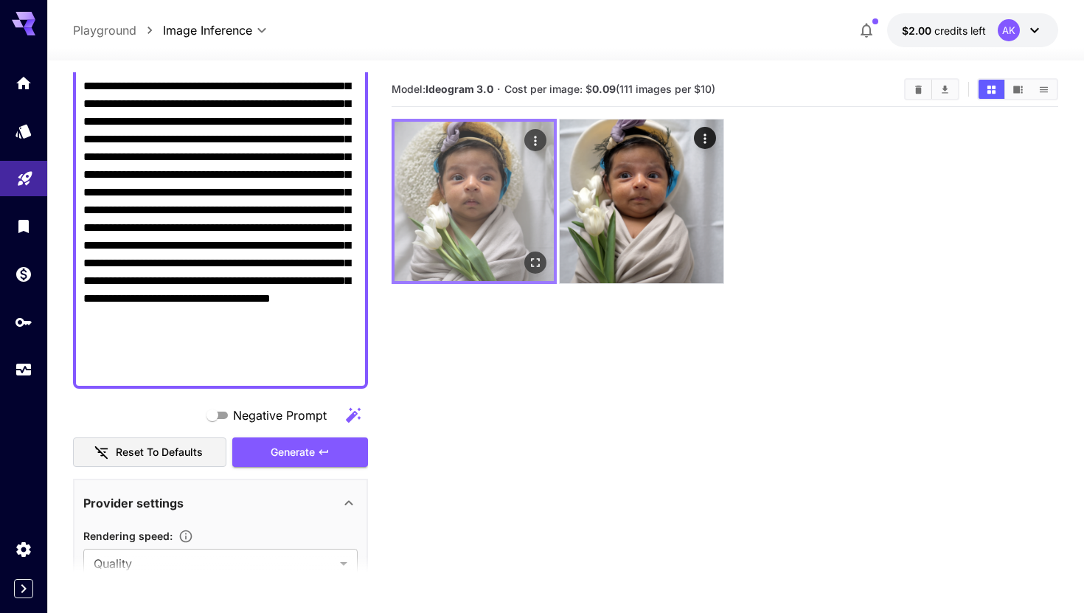
click at [507, 192] on img at bounding box center [473, 201] width 159 height 159
click at [535, 147] on icon "Actions" at bounding box center [535, 140] width 15 height 15
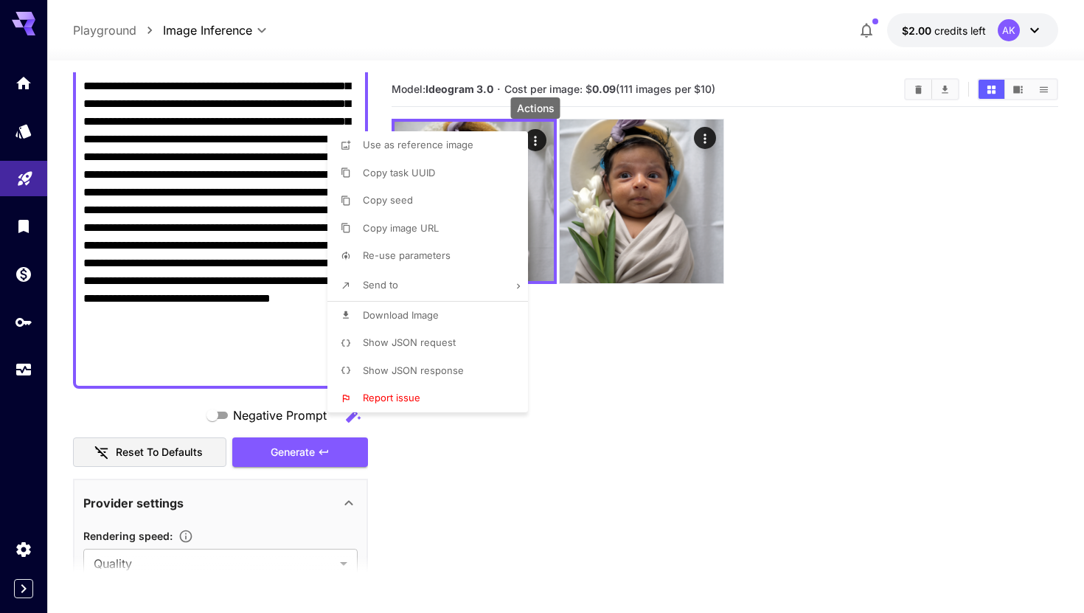
click at [785, 423] on div at bounding box center [542, 306] width 1084 height 613
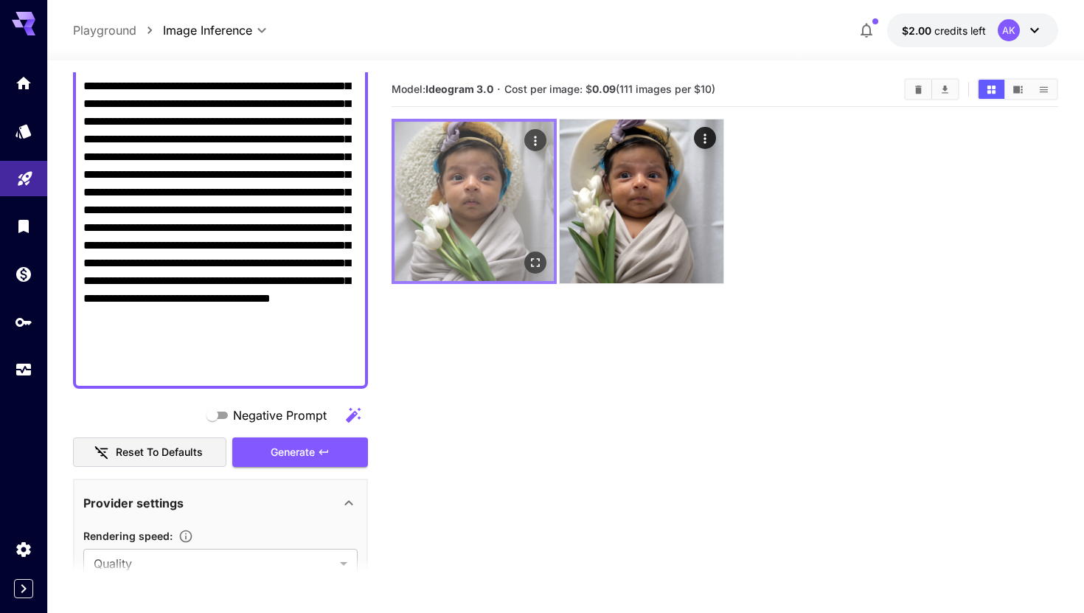
click at [519, 167] on img at bounding box center [473, 201] width 159 height 159
click at [529, 258] on icon "Open in fullscreen" at bounding box center [535, 262] width 15 height 15
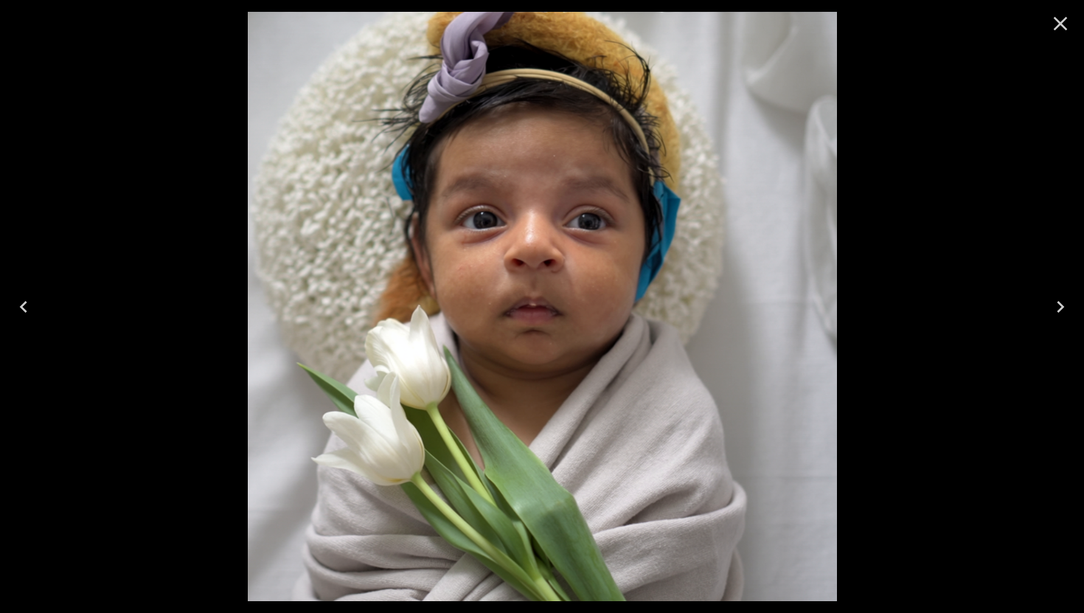
click at [1051, 19] on icon "Close" at bounding box center [1061, 24] width 24 height 24
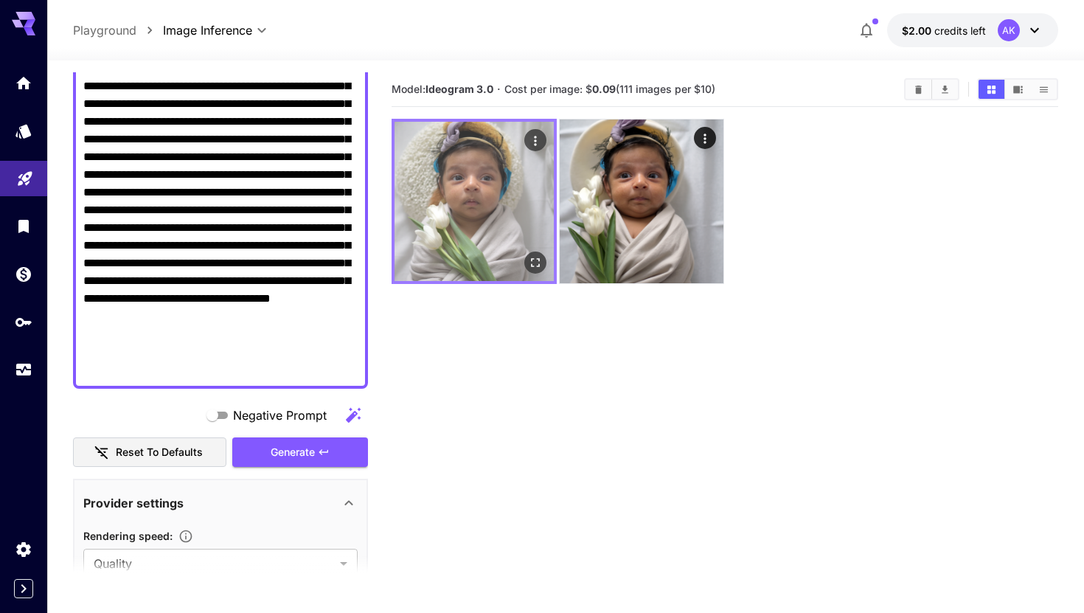
click at [524, 190] on img at bounding box center [473, 201] width 159 height 159
click at [534, 254] on button "Open in fullscreen" at bounding box center [535, 262] width 22 height 22
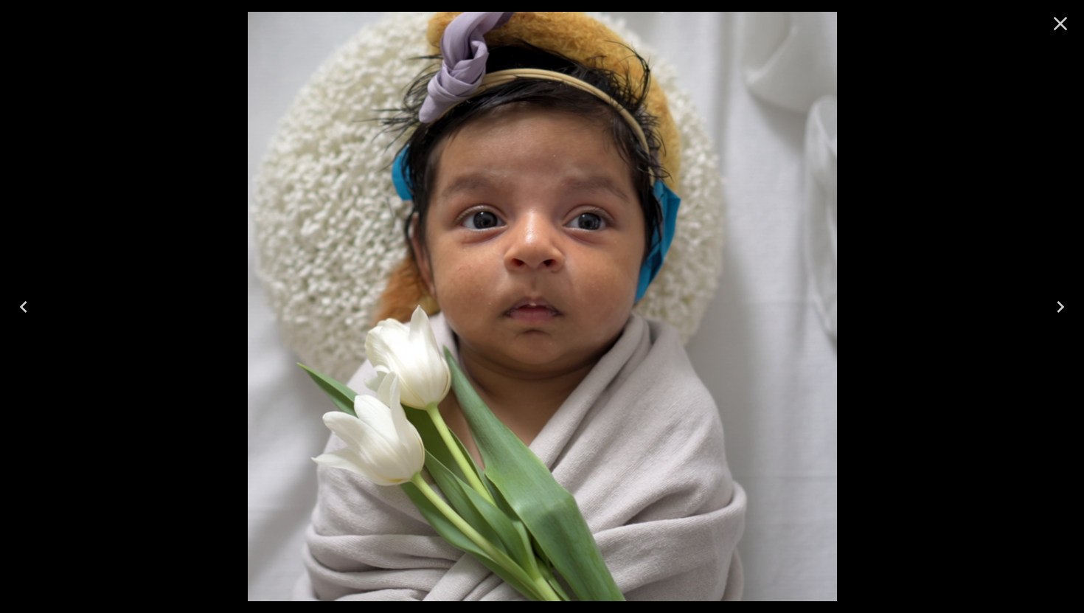
click at [1066, 27] on icon "Close" at bounding box center [1061, 24] width 24 height 24
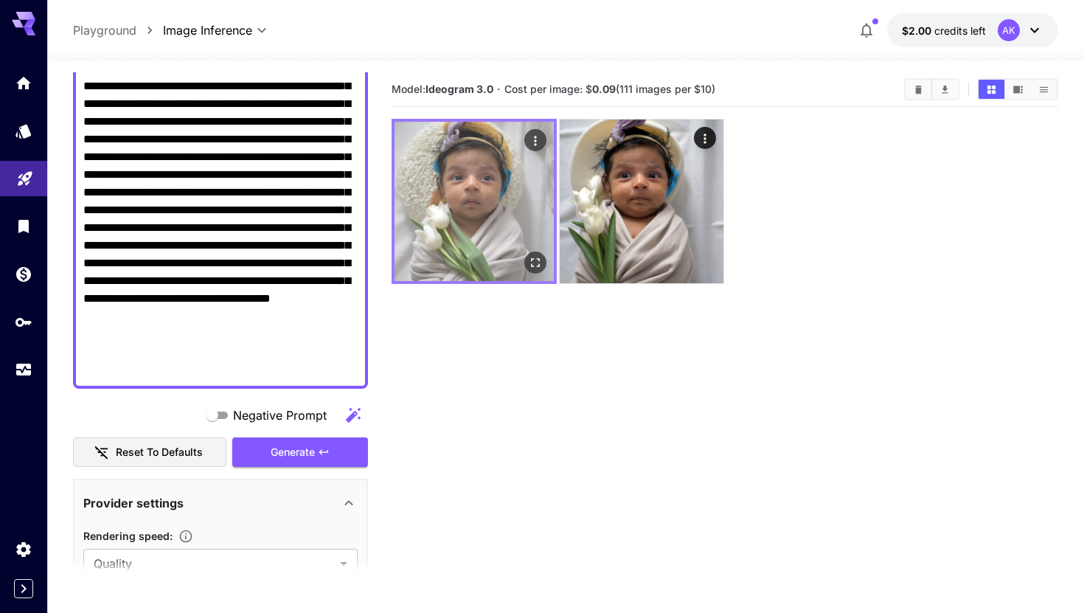
click at [453, 227] on img at bounding box center [473, 201] width 159 height 159
click at [541, 257] on icon "Open in fullscreen" at bounding box center [535, 262] width 15 height 15
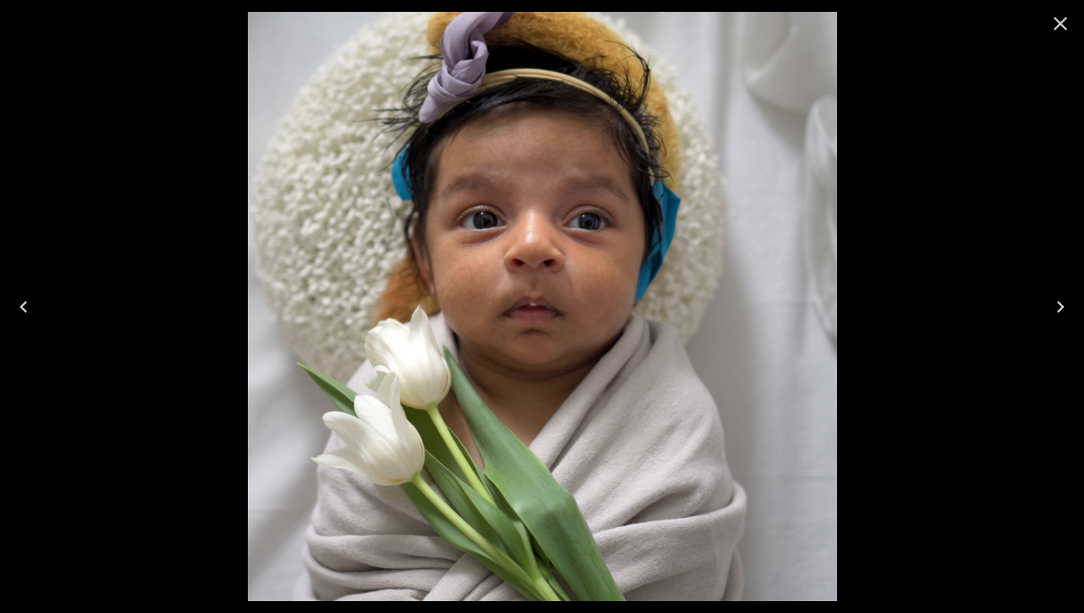
scroll to position [182, 0]
click at [1057, 33] on icon "Close" at bounding box center [1061, 24] width 24 height 24
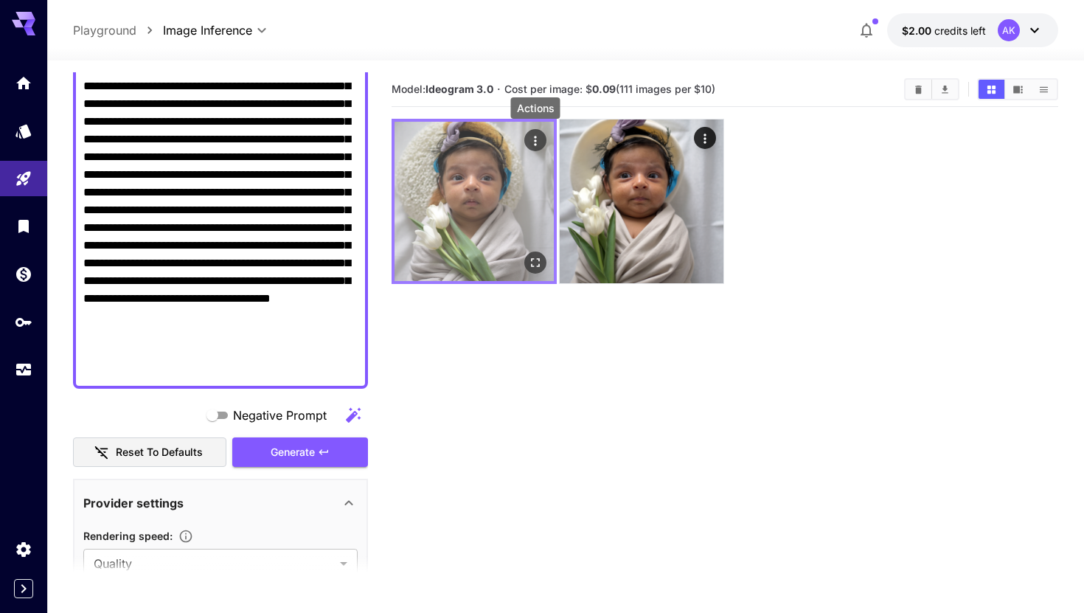
click at [538, 145] on icon "Actions" at bounding box center [535, 140] width 15 height 15
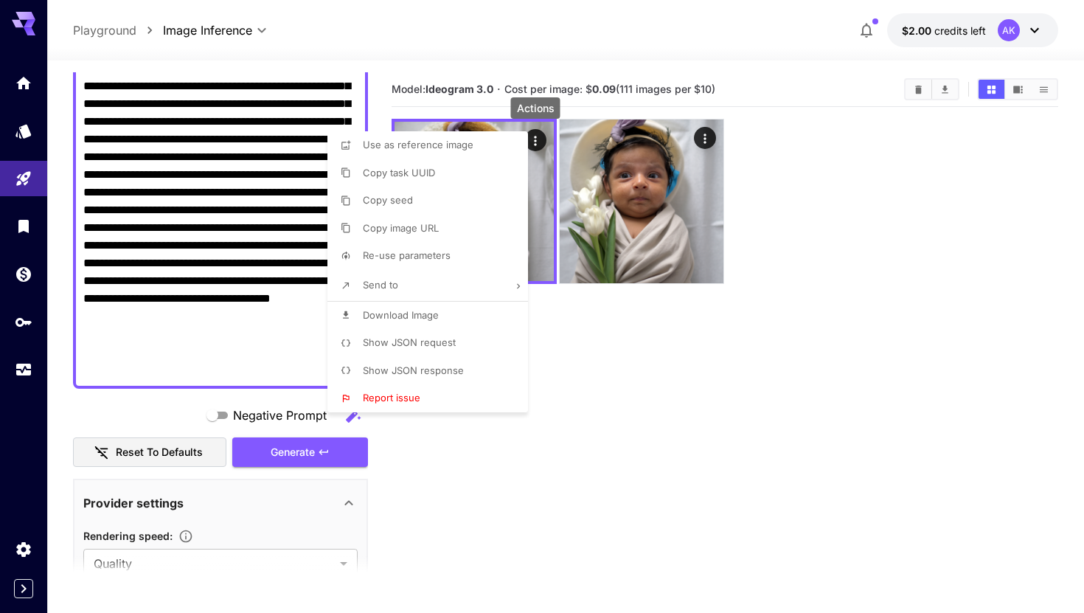
click at [448, 310] on li "Download Image" at bounding box center [431, 316] width 209 height 28
click at [590, 448] on div at bounding box center [542, 306] width 1084 height 613
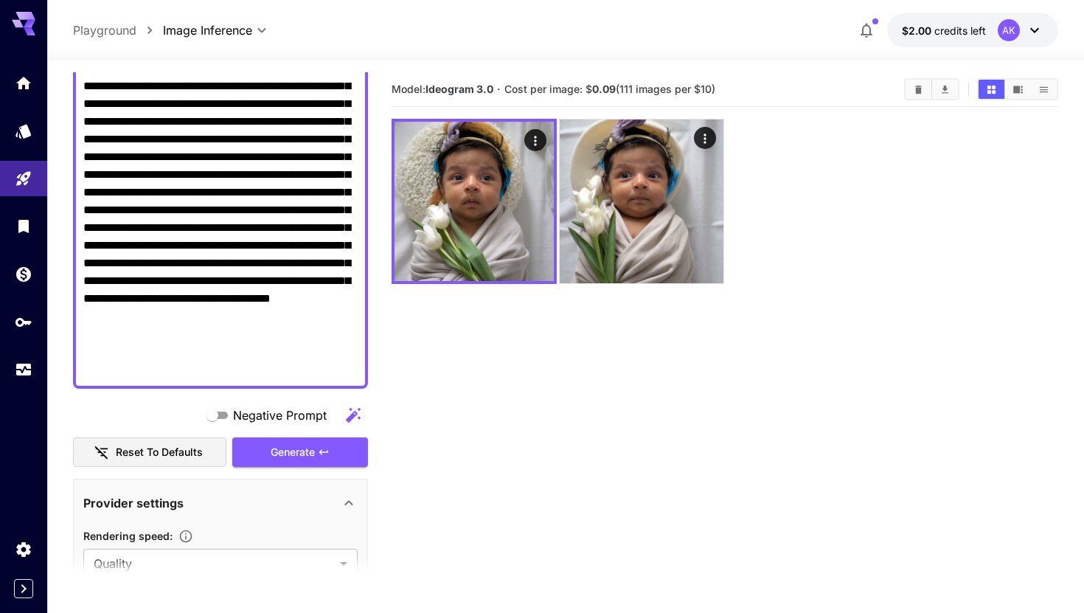
click at [117, 54] on div at bounding box center [565, 52] width 1037 height 18
click at [120, 32] on p "Playground" at bounding box center [104, 30] width 63 height 18
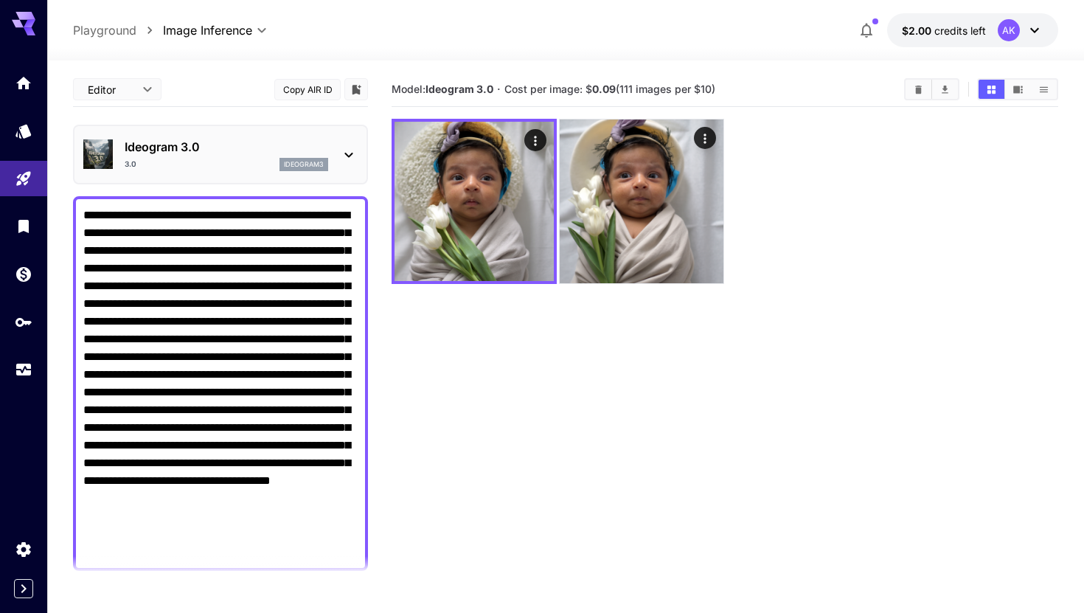
click at [183, 148] on p "Ideogram 3.0" at bounding box center [227, 147] width 204 height 18
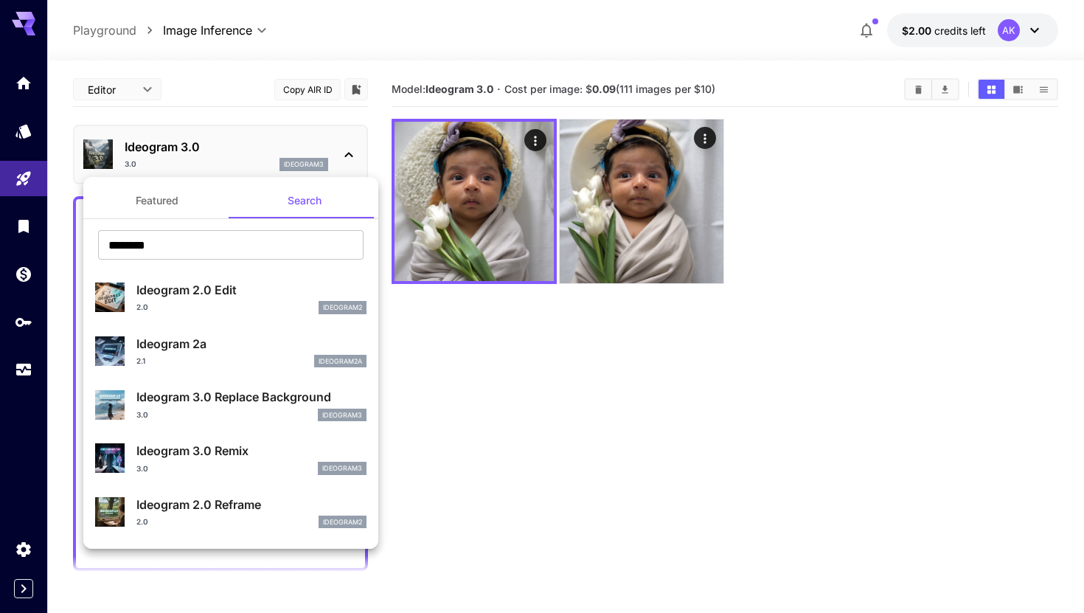
click at [188, 194] on button "Featured" at bounding box center [156, 200] width 147 height 35
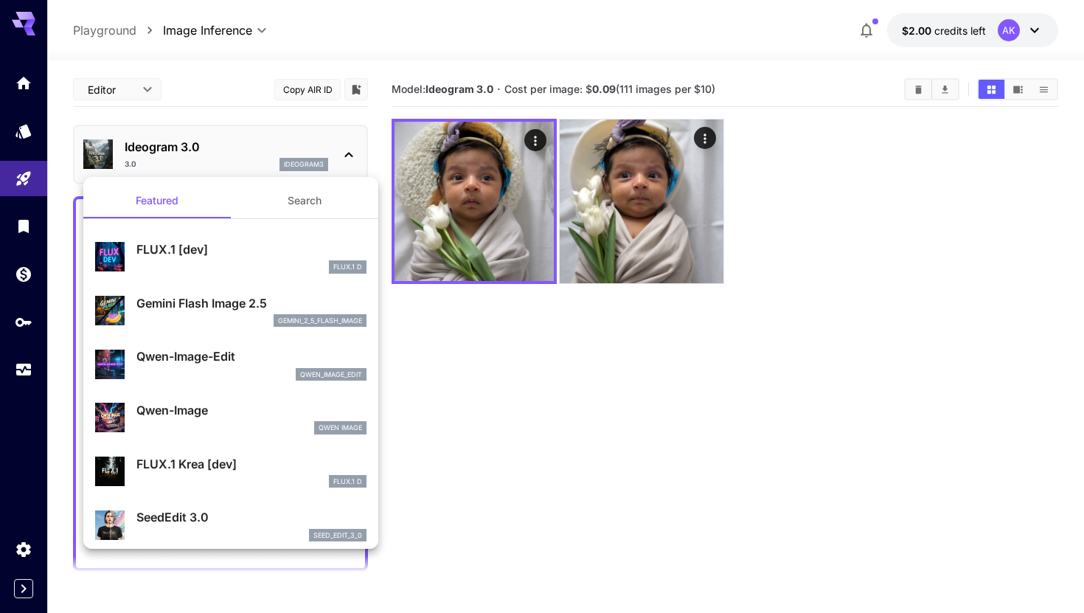
click at [226, 333] on div "Gemini Flash Image 2.5 gemini_2_5_flash_image" at bounding box center [230, 310] width 271 height 45
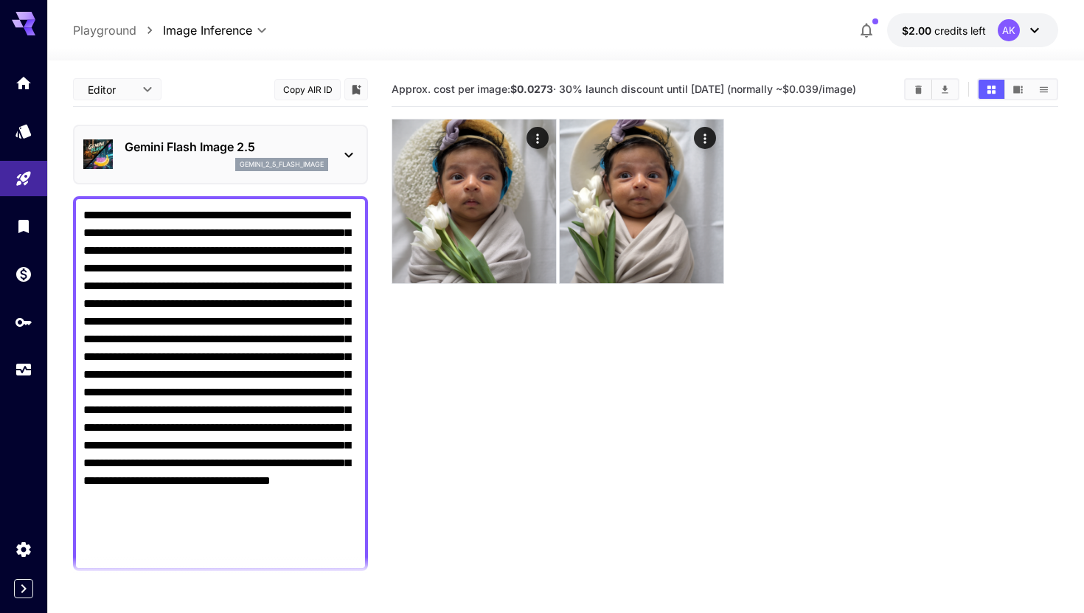
click at [269, 337] on textarea "**********" at bounding box center [220, 383] width 274 height 354
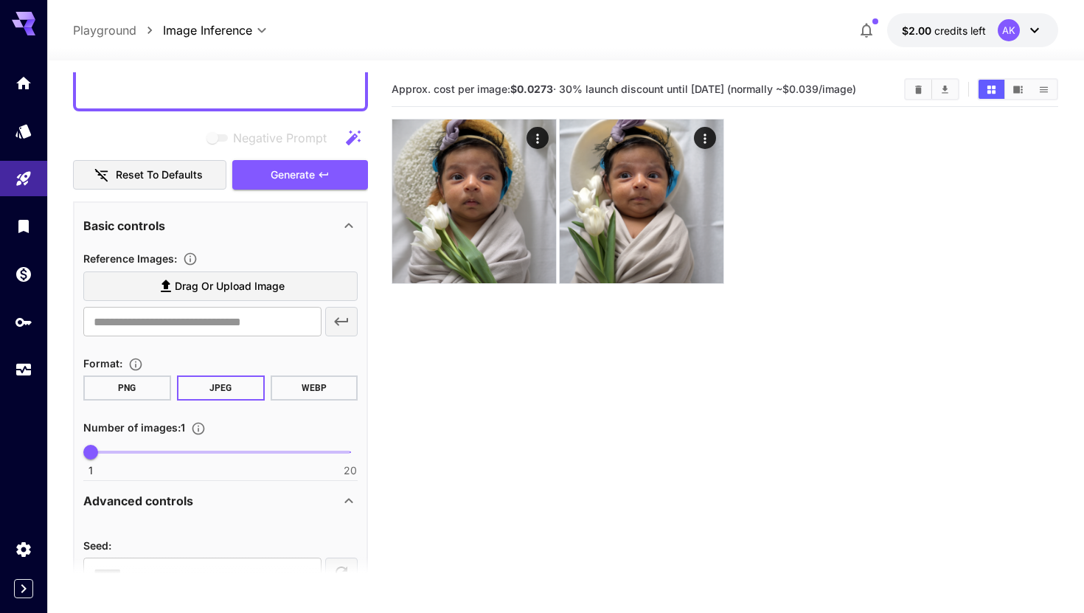
scroll to position [460, 0]
click at [273, 290] on span "Drag or upload image" at bounding box center [230, 286] width 110 height 18
click at [0, 0] on input "Drag or upload image" at bounding box center [0, 0] width 0 height 0
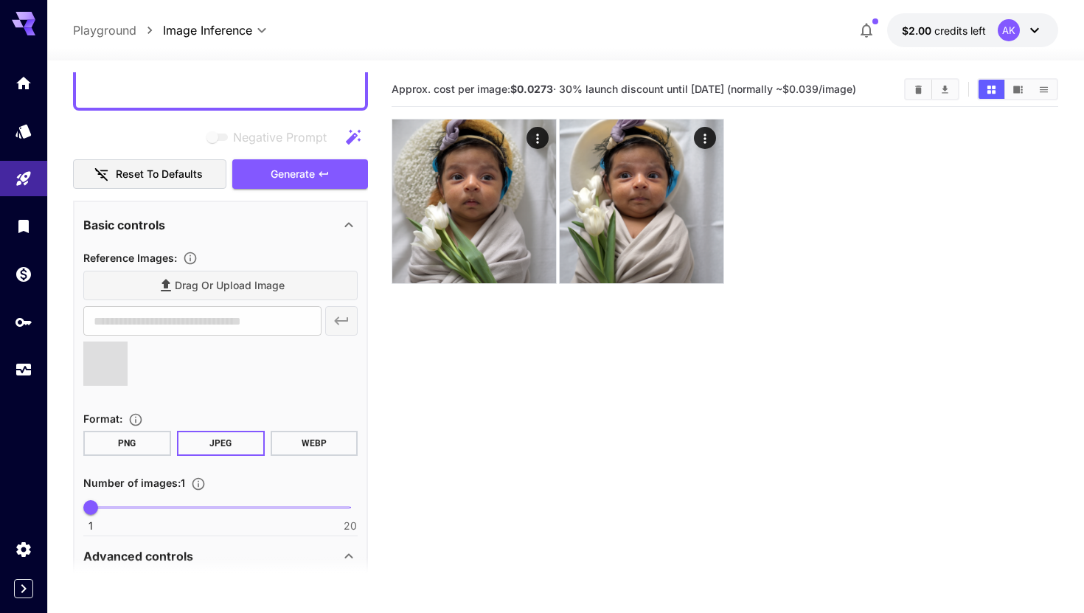
type input "**********"
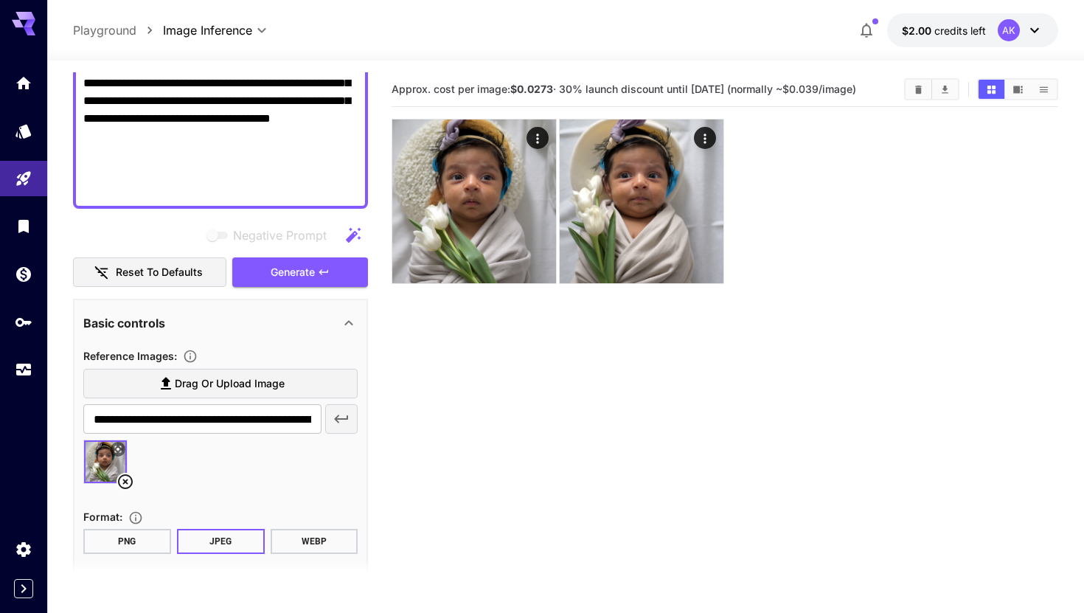
scroll to position [335, 0]
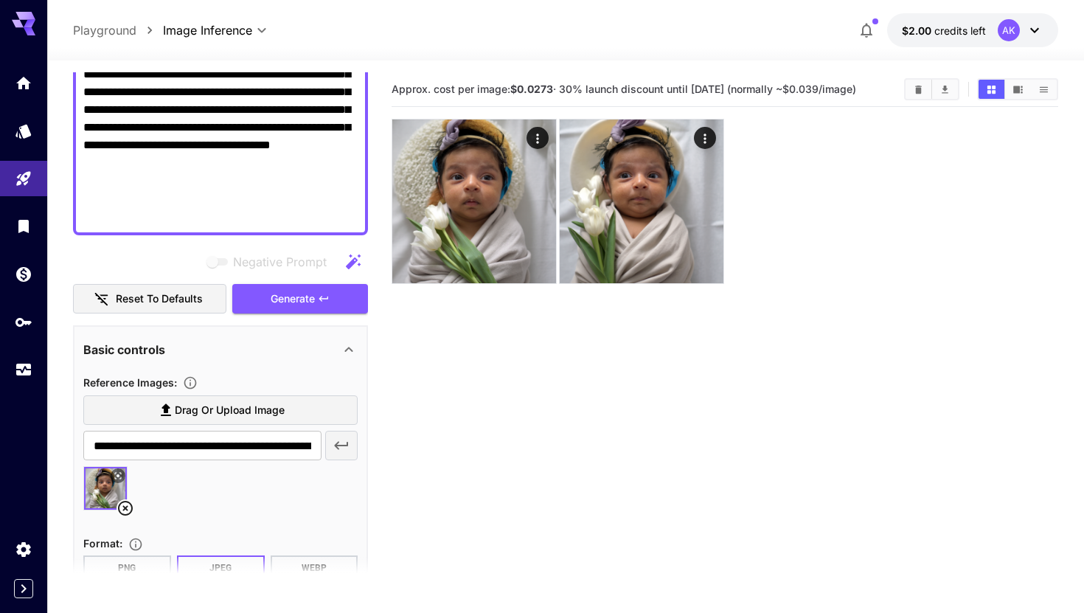
click at [164, 198] on textarea "**********" at bounding box center [220, 48] width 274 height 354
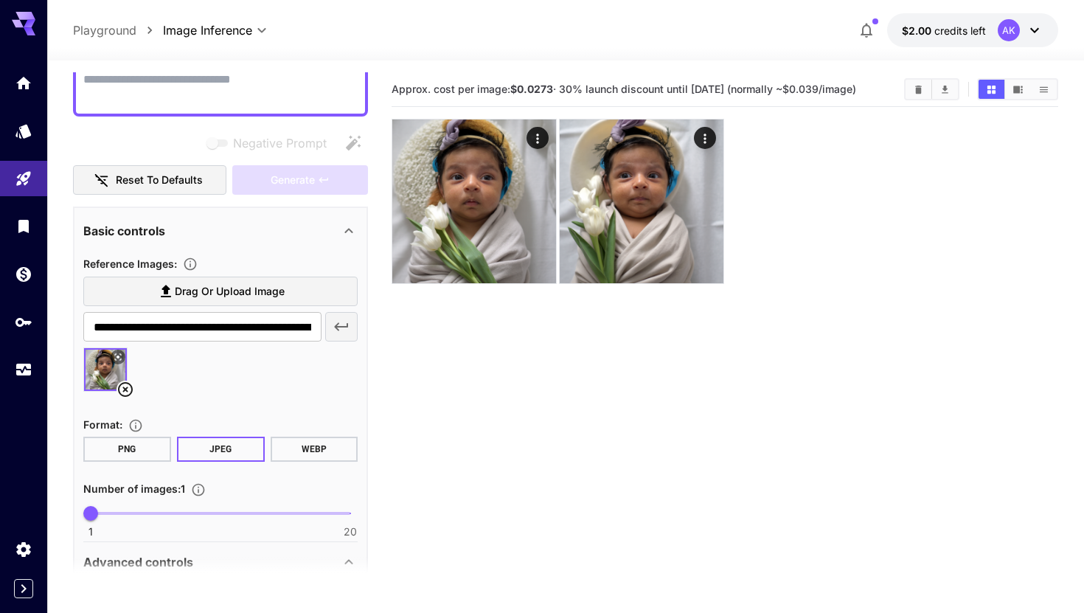
scroll to position [68, 0]
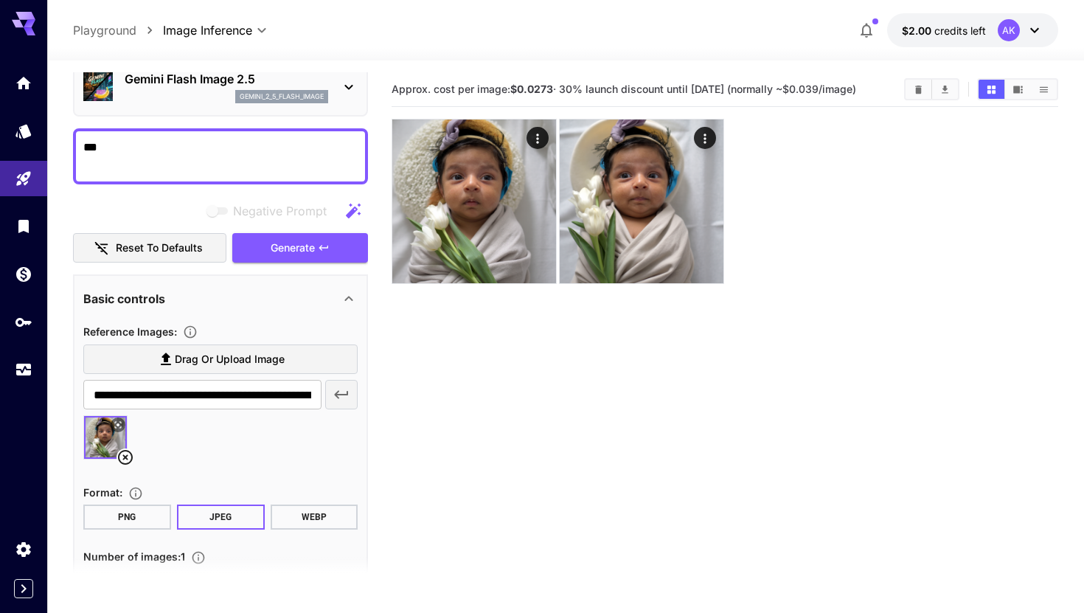
type textarea "**"
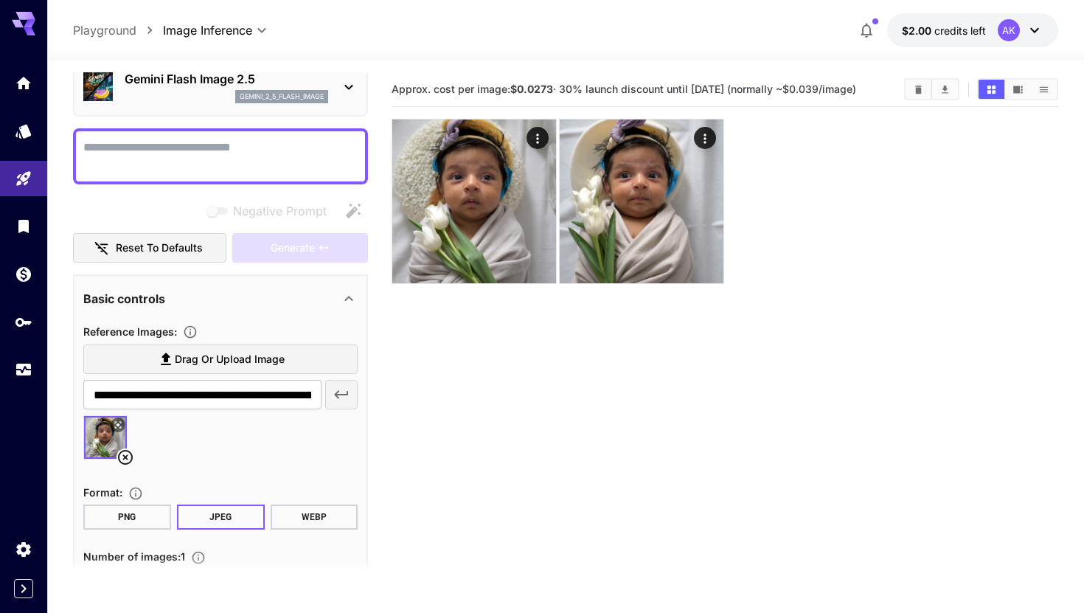
type textarea "**********"
click at [139, 147] on textarea "Negative Prompt" at bounding box center [220, 156] width 274 height 35
paste textarea "**********"
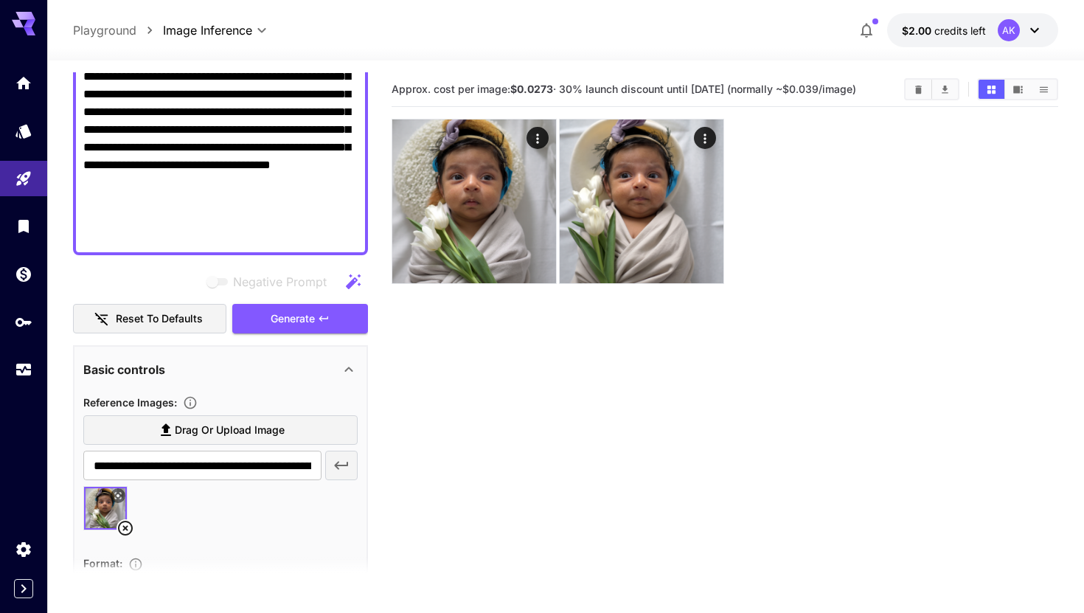
scroll to position [339, 0]
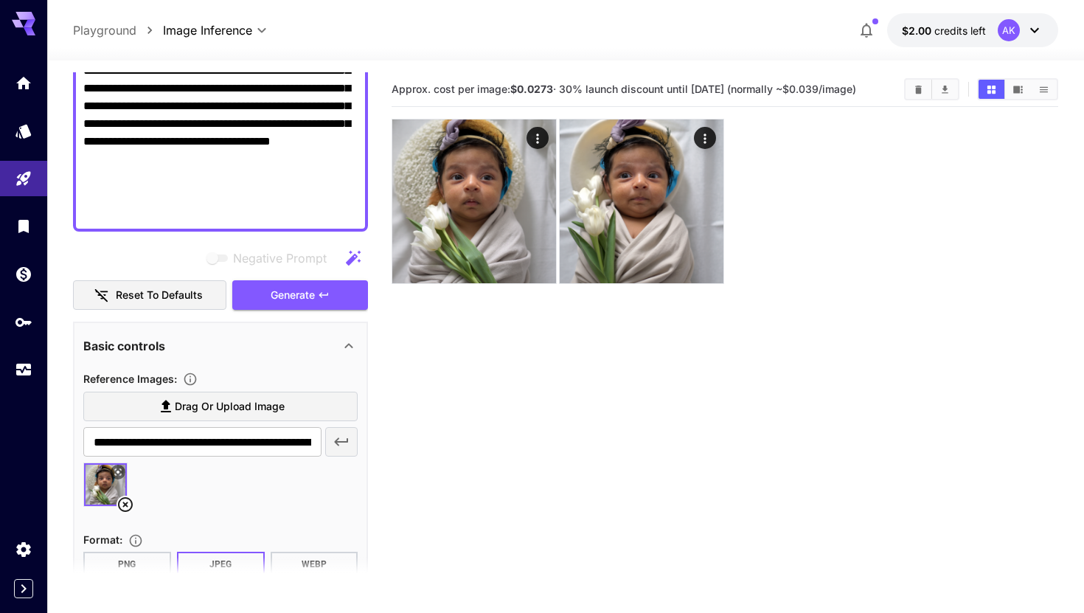
type textarea "**********"
click at [170, 418] on label "Drag or upload image" at bounding box center [220, 407] width 274 height 30
click at [0, 0] on input "Drag or upload image" at bounding box center [0, 0] width 0 height 0
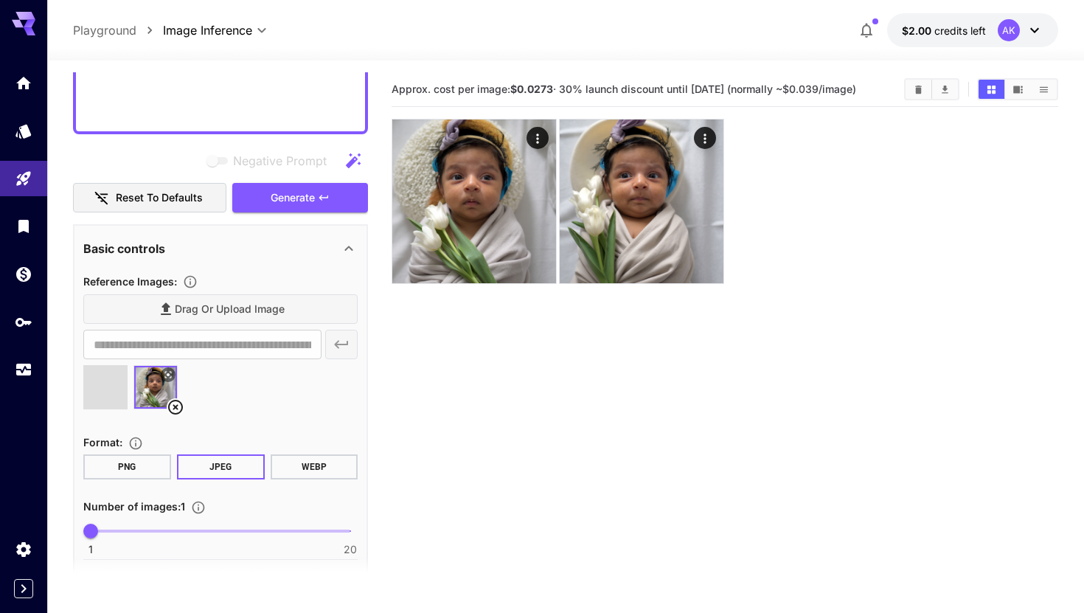
scroll to position [437, 0]
type input "**********"
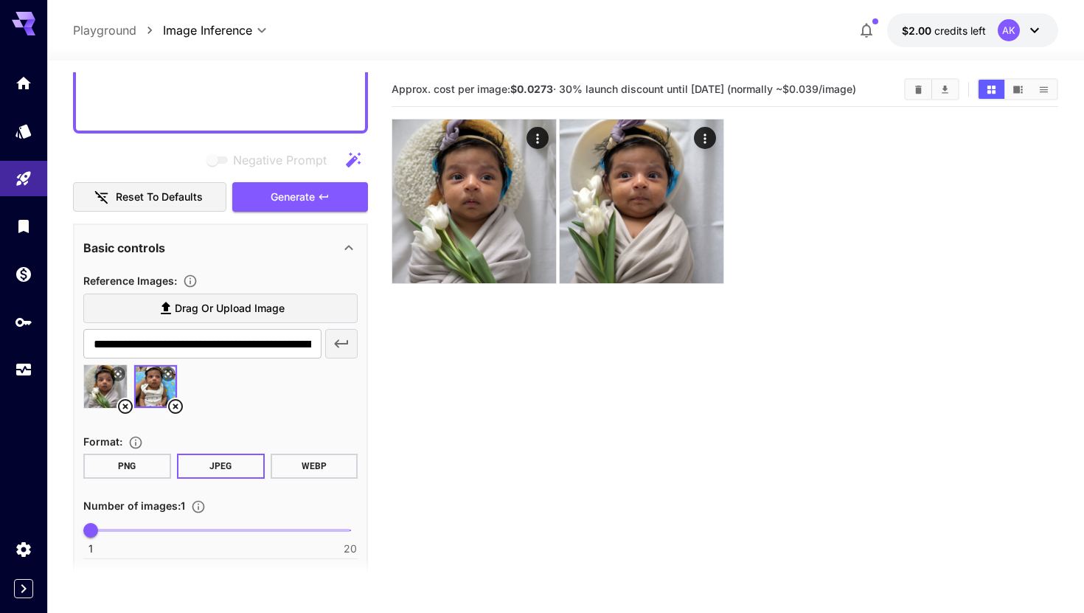
click at [128, 408] on icon at bounding box center [125, 406] width 15 height 15
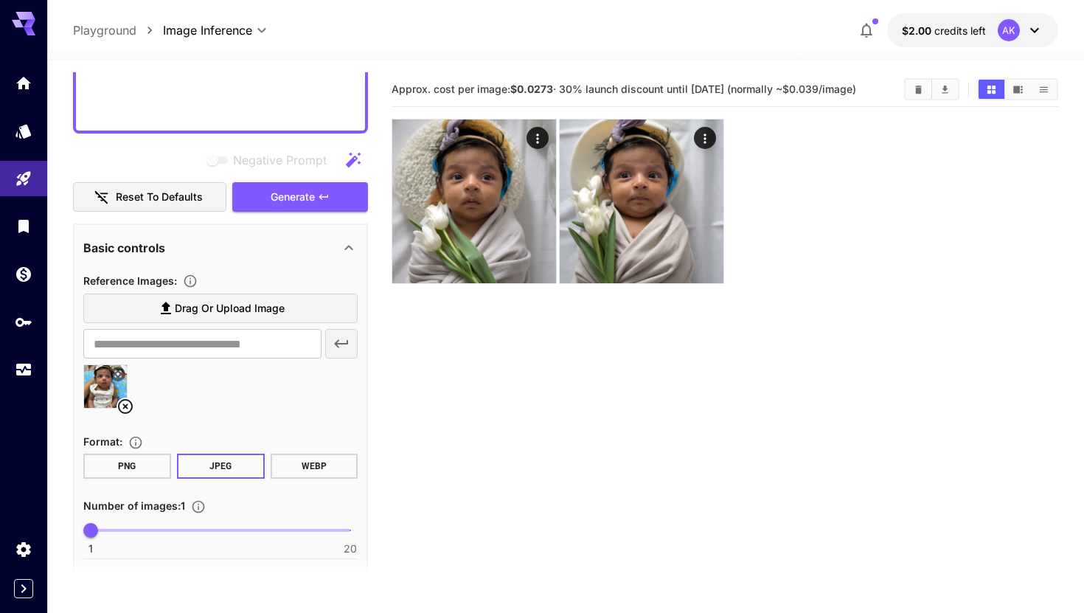
click at [131, 461] on button "PNG" at bounding box center [127, 465] width 88 height 25
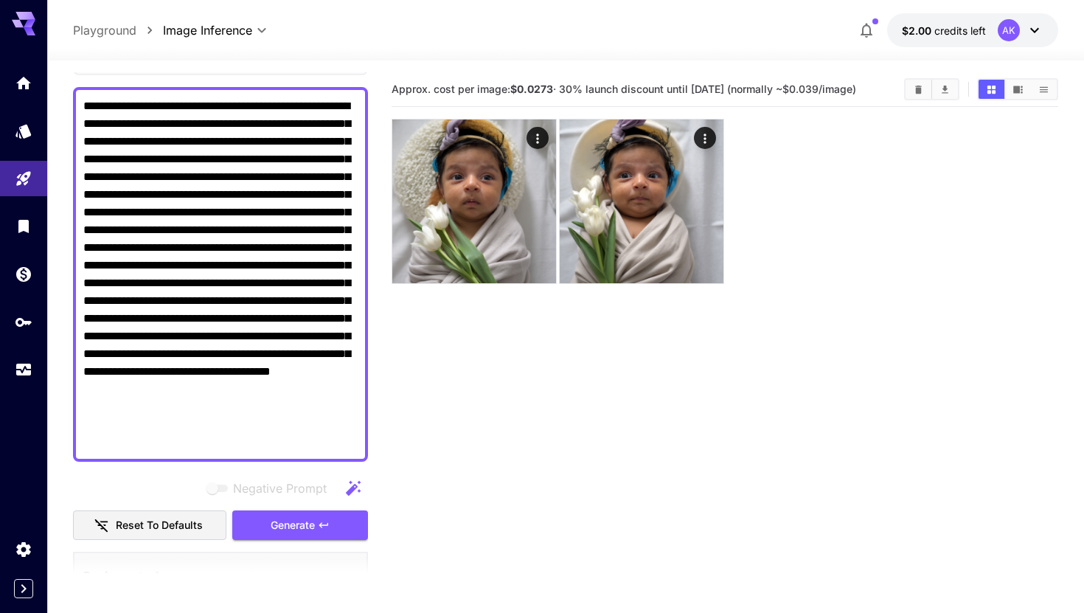
scroll to position [130, 0]
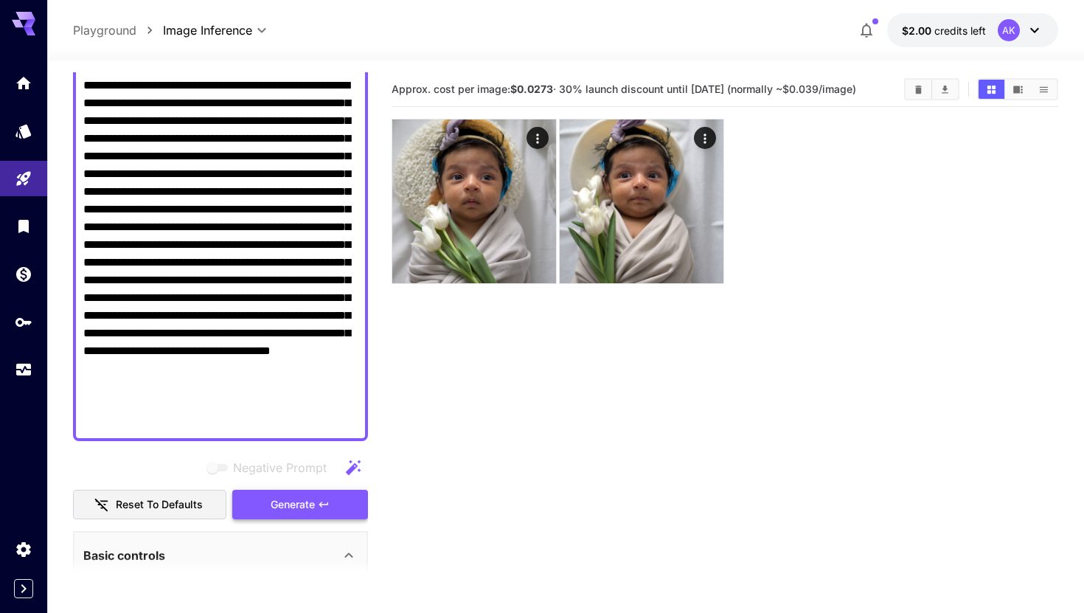
click at [291, 501] on span "Generate" at bounding box center [293, 505] width 44 height 18
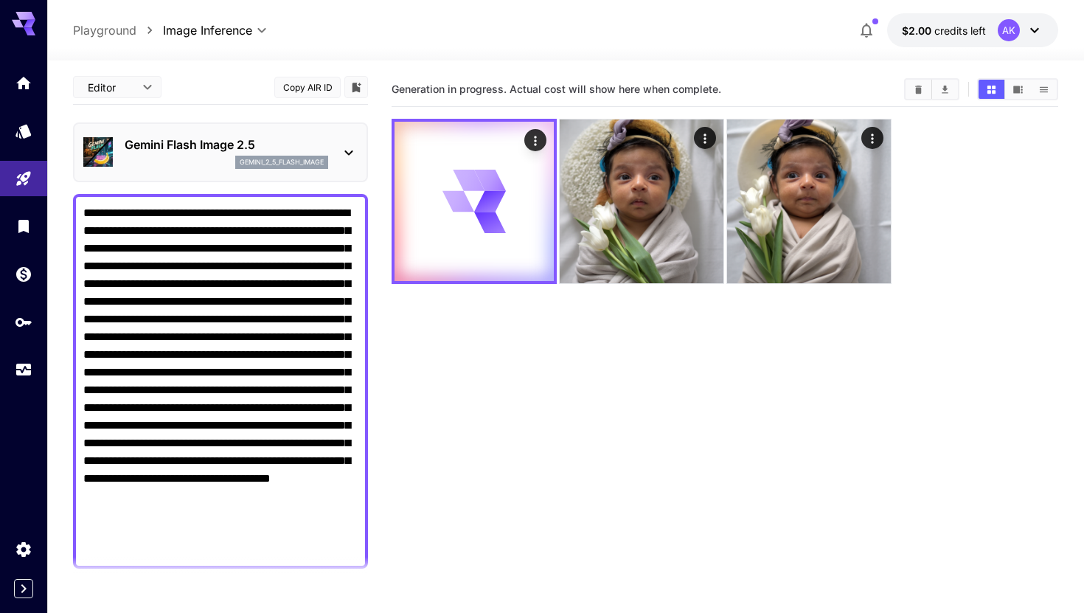
scroll to position [0, 0]
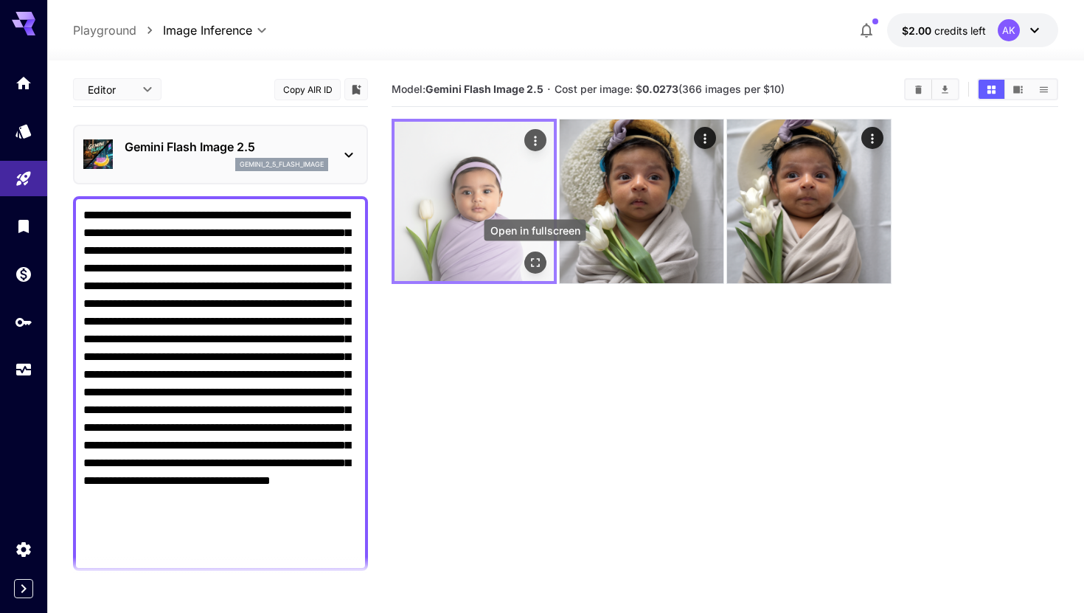
click at [529, 259] on icon "Open in fullscreen" at bounding box center [535, 262] width 15 height 15
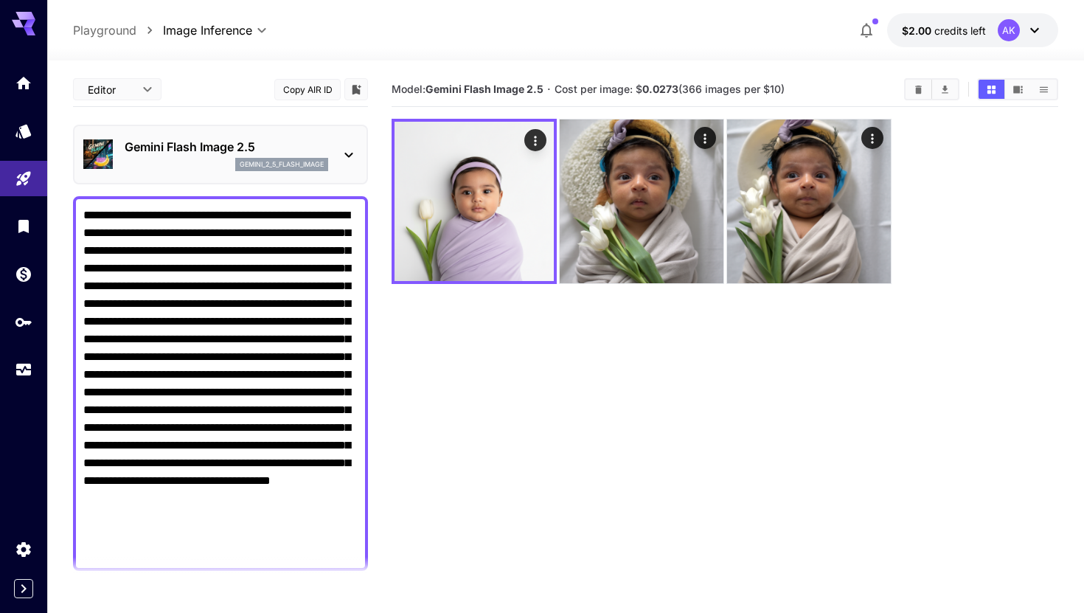
click at [325, 333] on textarea "**********" at bounding box center [220, 383] width 274 height 354
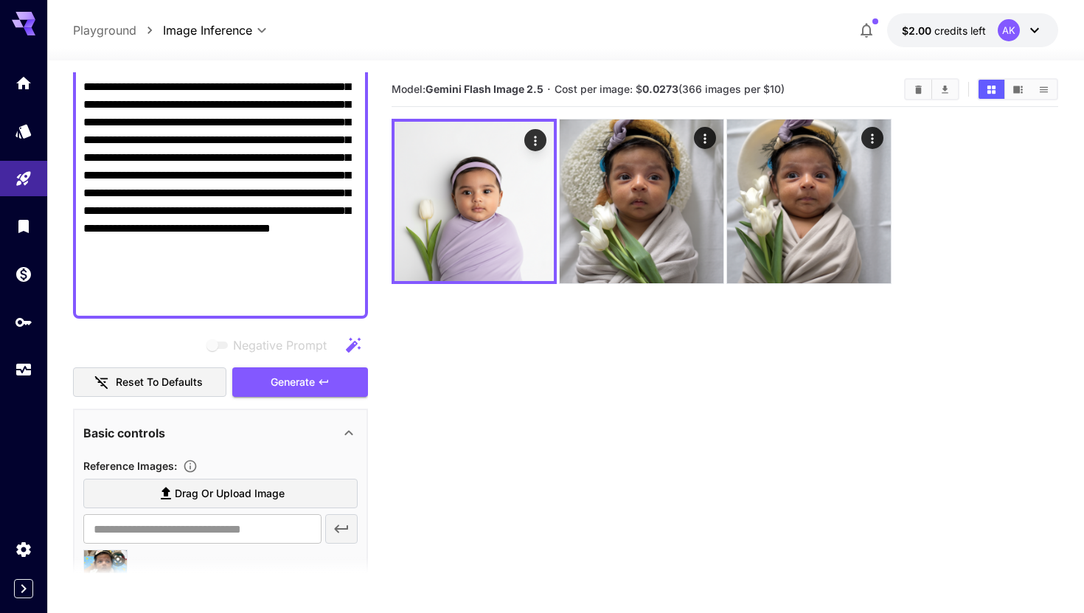
scroll to position [309, 0]
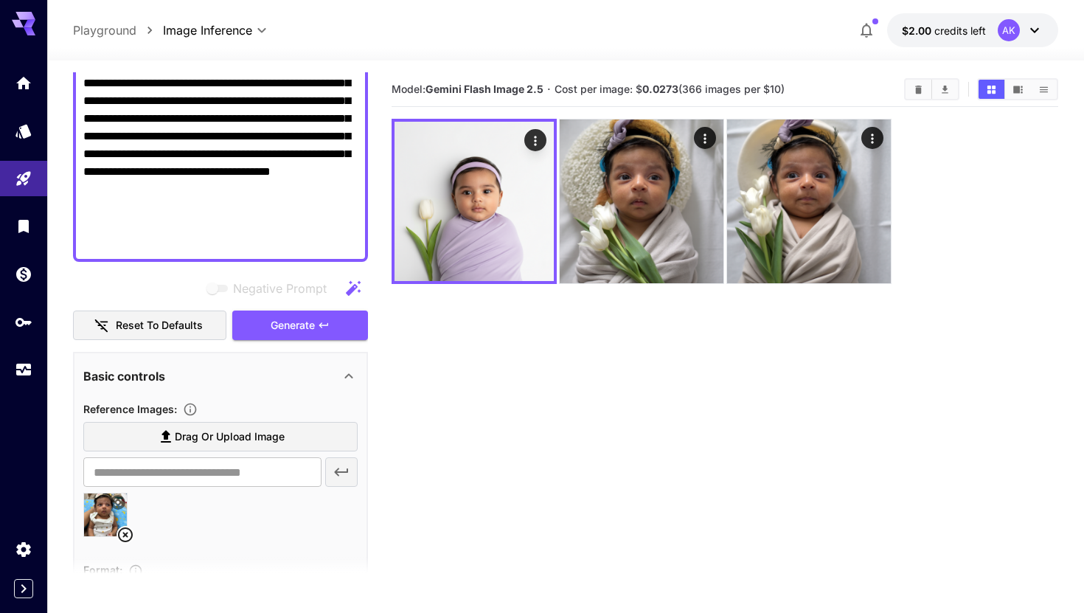
click at [125, 533] on icon at bounding box center [125, 534] width 15 height 15
click at [154, 440] on label "Drag or upload image" at bounding box center [220, 437] width 274 height 30
click at [0, 0] on input "Drag or upload image" at bounding box center [0, 0] width 0 height 0
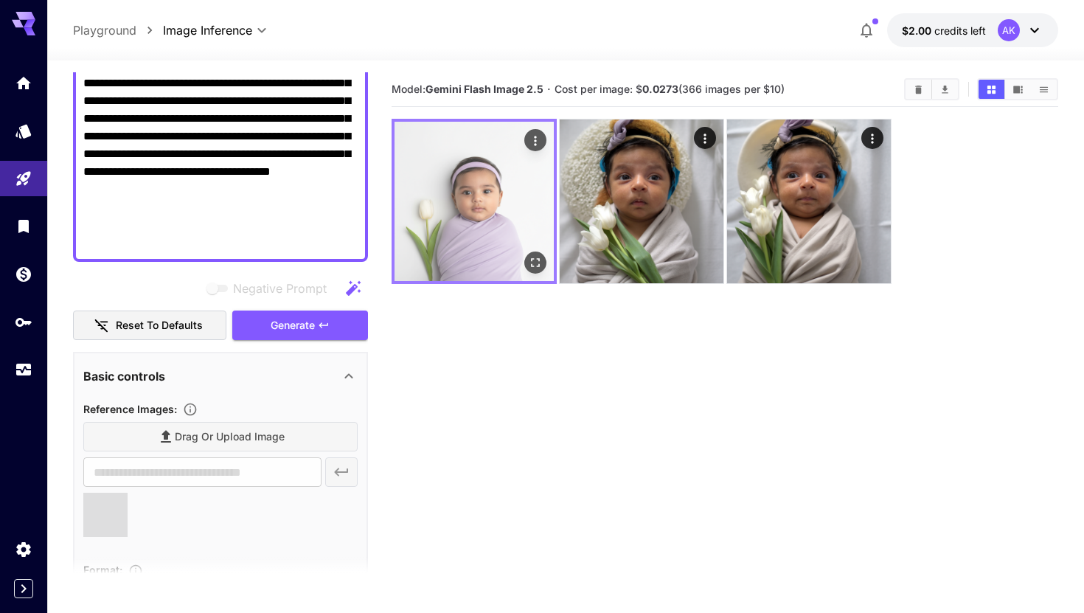
type input "**********"
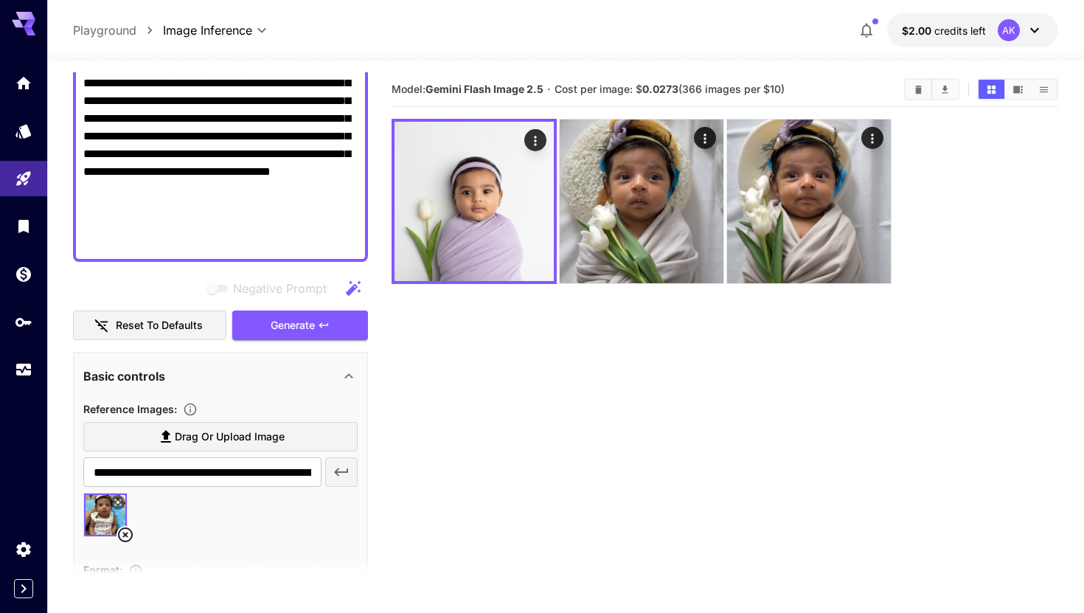
click at [667, 89] on b "0.0273" at bounding box center [660, 89] width 36 height 13
click at [662, 92] on b "0.0273" at bounding box center [660, 89] width 36 height 13
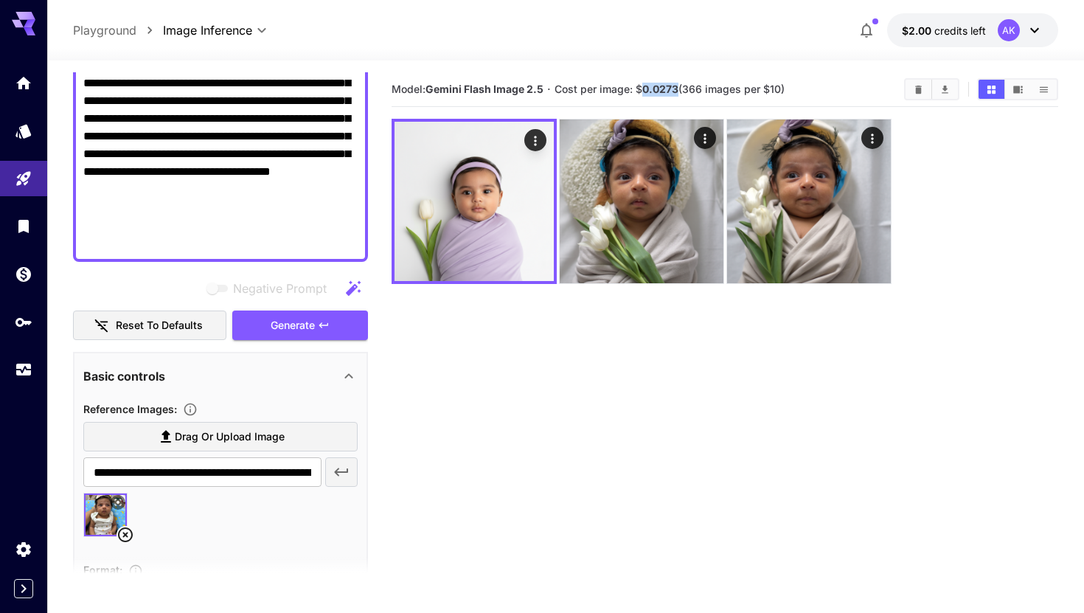
click at [662, 92] on b "0.0273" at bounding box center [660, 89] width 36 height 13
click at [240, 251] on div "**********" at bounding box center [220, 74] width 295 height 375
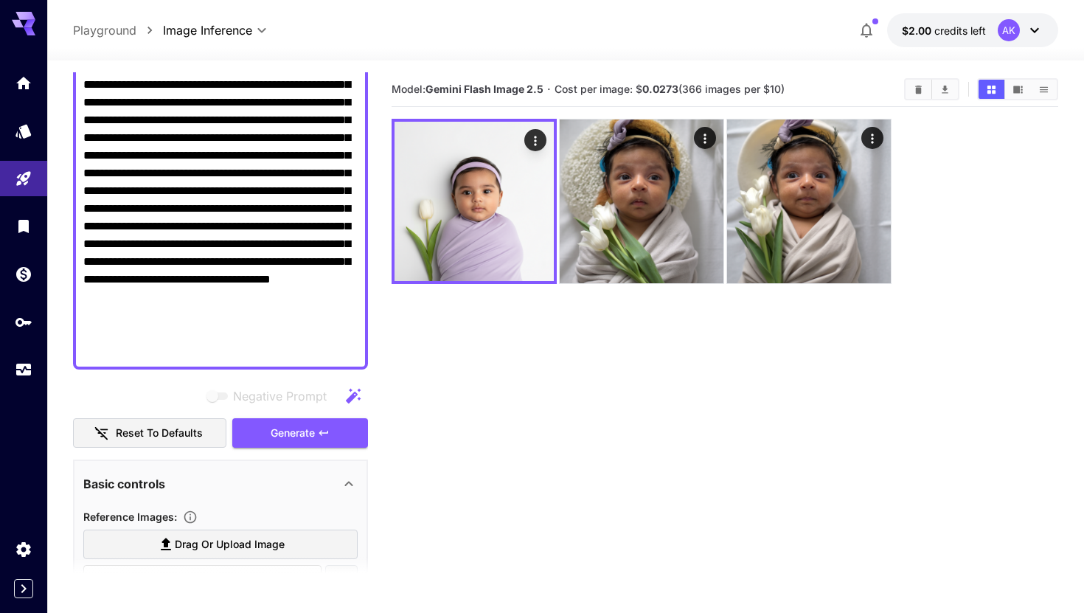
click at [240, 251] on textarea "**********" at bounding box center [220, 182] width 274 height 354
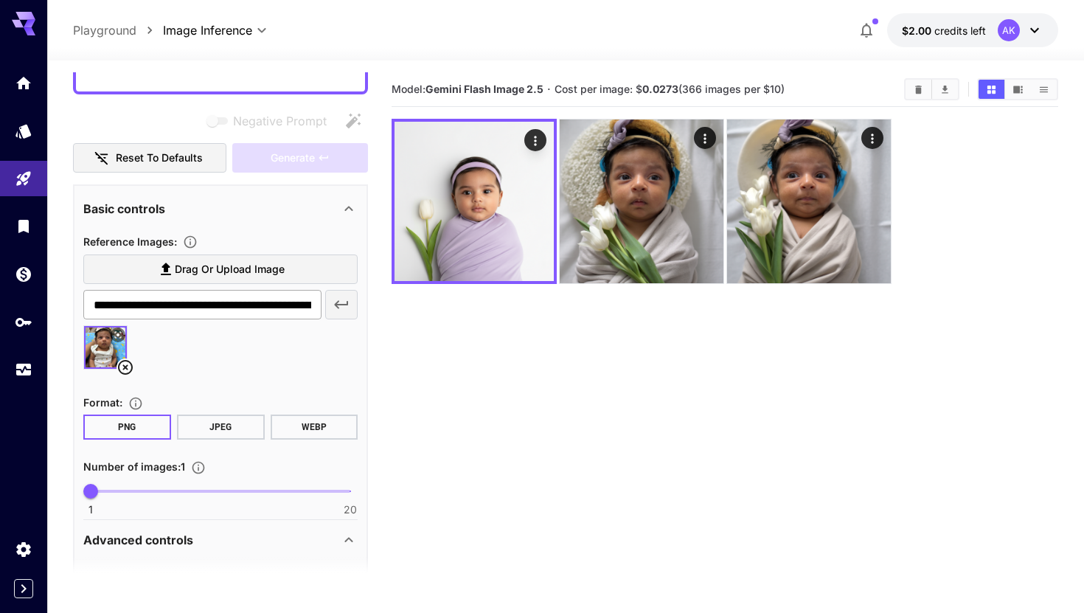
scroll to position [159, 0]
click at [128, 364] on icon at bounding box center [126, 367] width 18 height 18
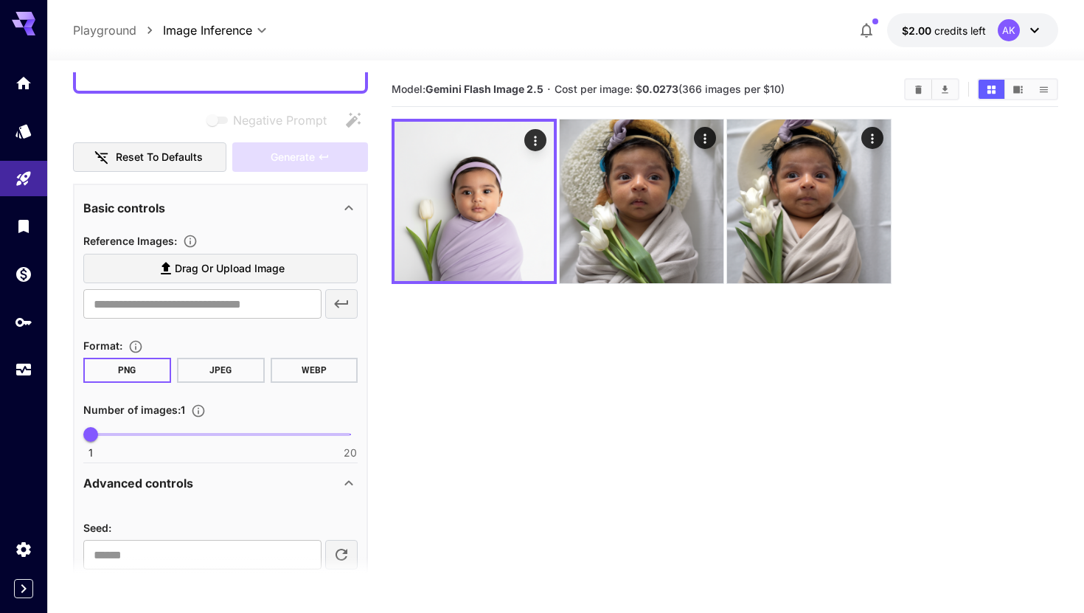
drag, startPoint x: 684, startPoint y: 221, endPoint x: 224, endPoint y: 274, distance: 463.2
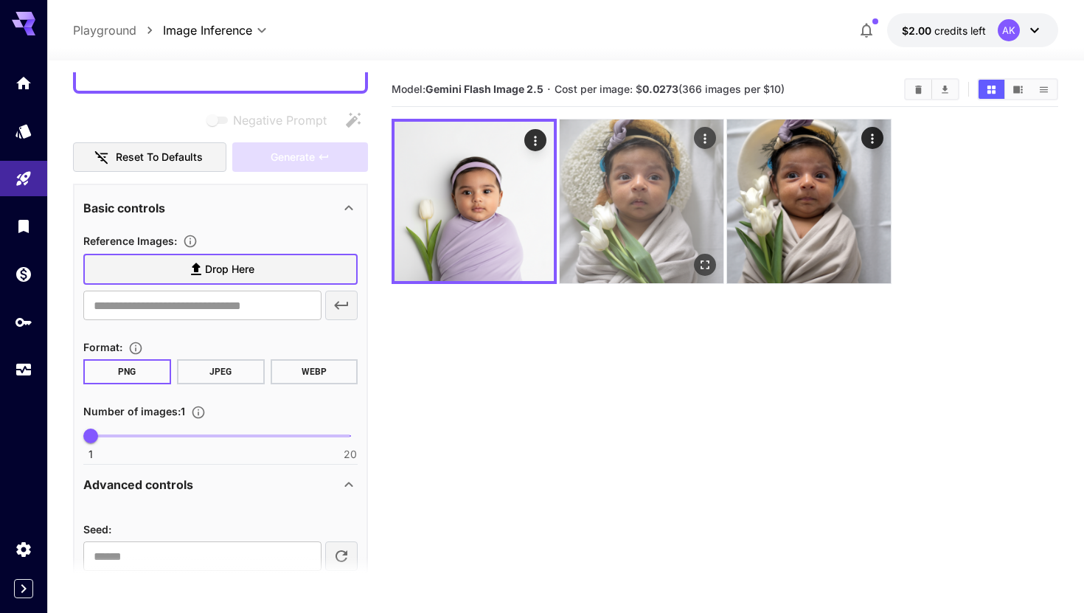
drag, startPoint x: 580, startPoint y: 211, endPoint x: 187, endPoint y: 277, distance: 397.8
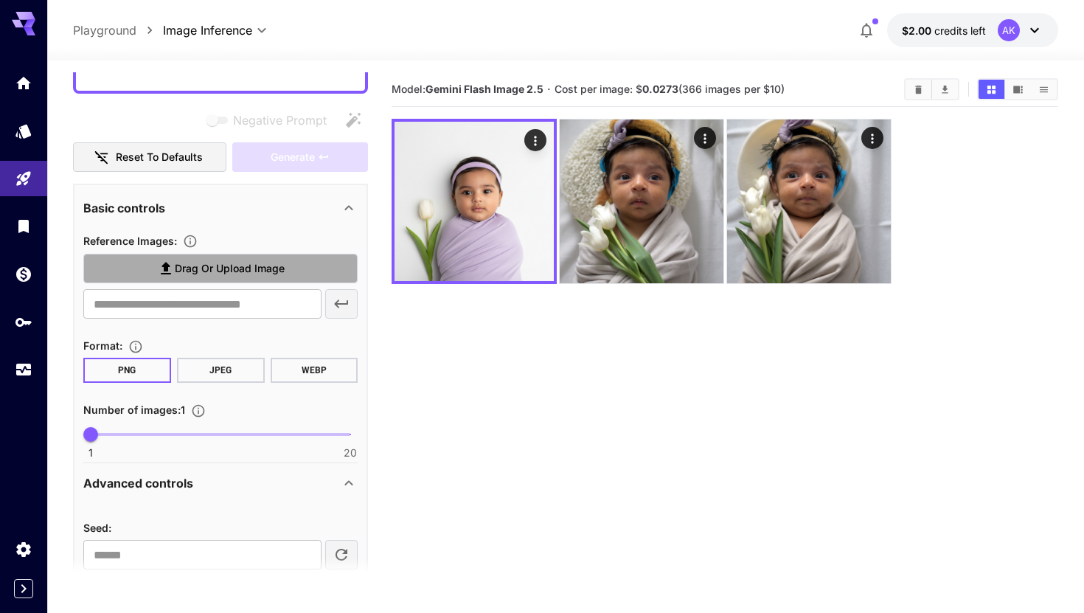
click at [220, 272] on span "Drag or upload image" at bounding box center [230, 269] width 110 height 18
click at [0, 0] on input "Drag or upload image" at bounding box center [0, 0] width 0 height 0
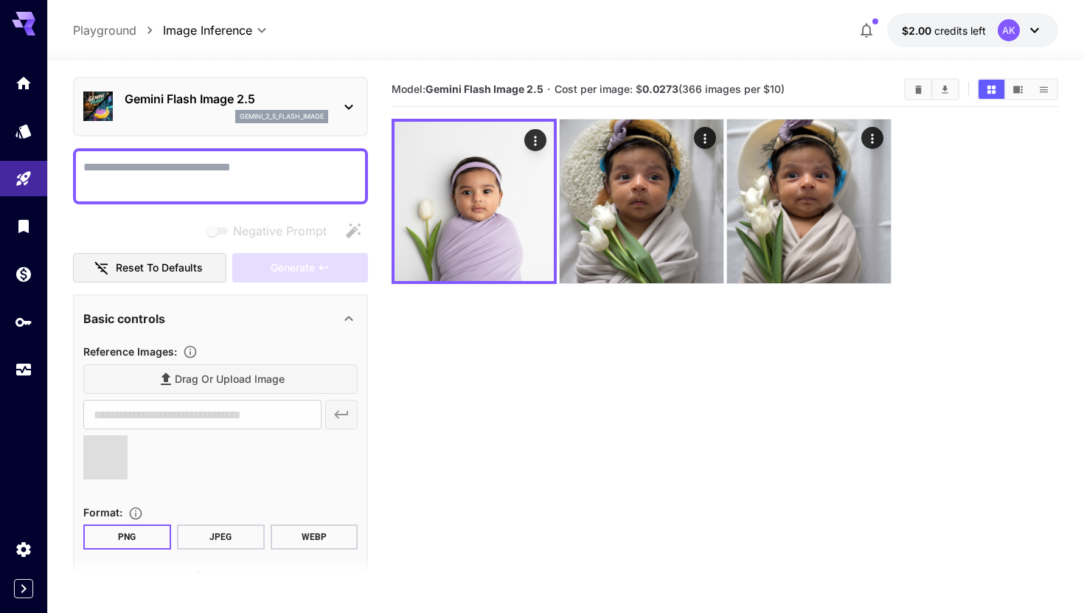
scroll to position [47, 0]
type input "**********"
click at [220, 176] on textarea "Negative Prompt" at bounding box center [220, 176] width 274 height 35
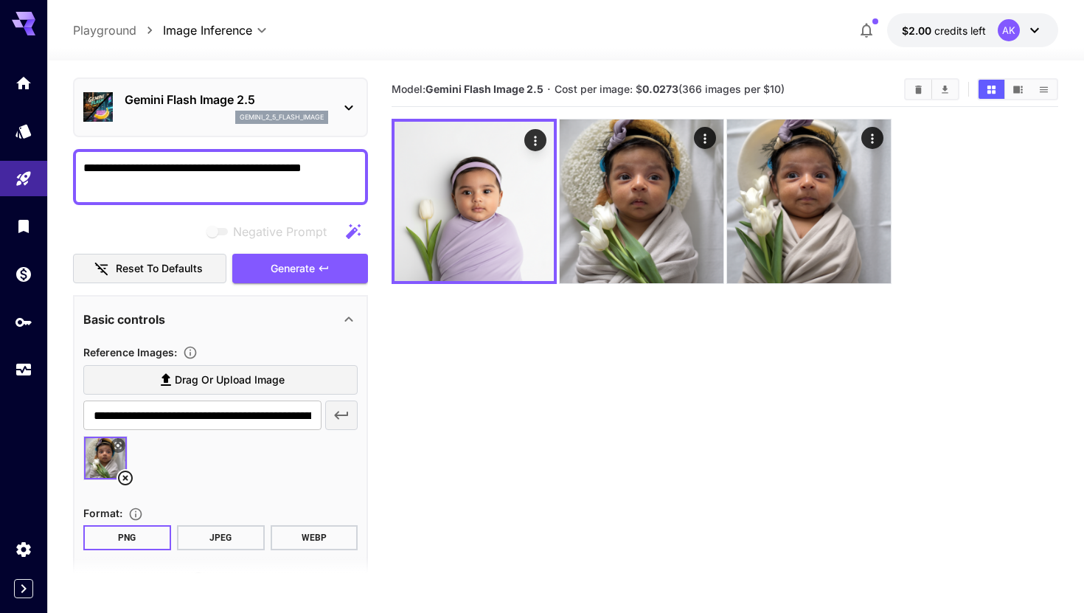
type textarea "**********"
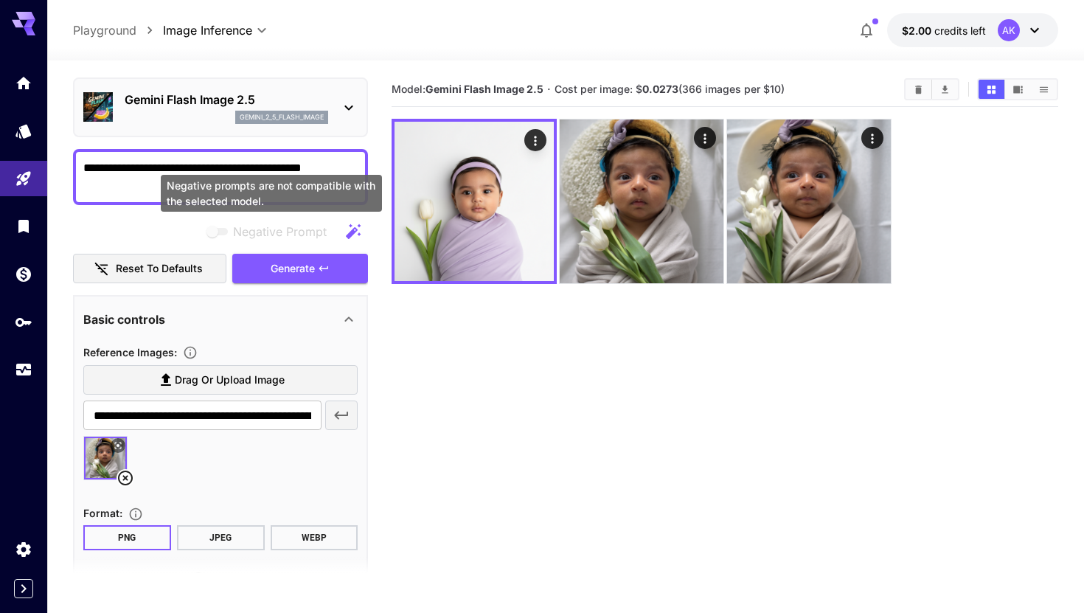
click at [302, 239] on span "Negative Prompt" at bounding box center [280, 232] width 94 height 18
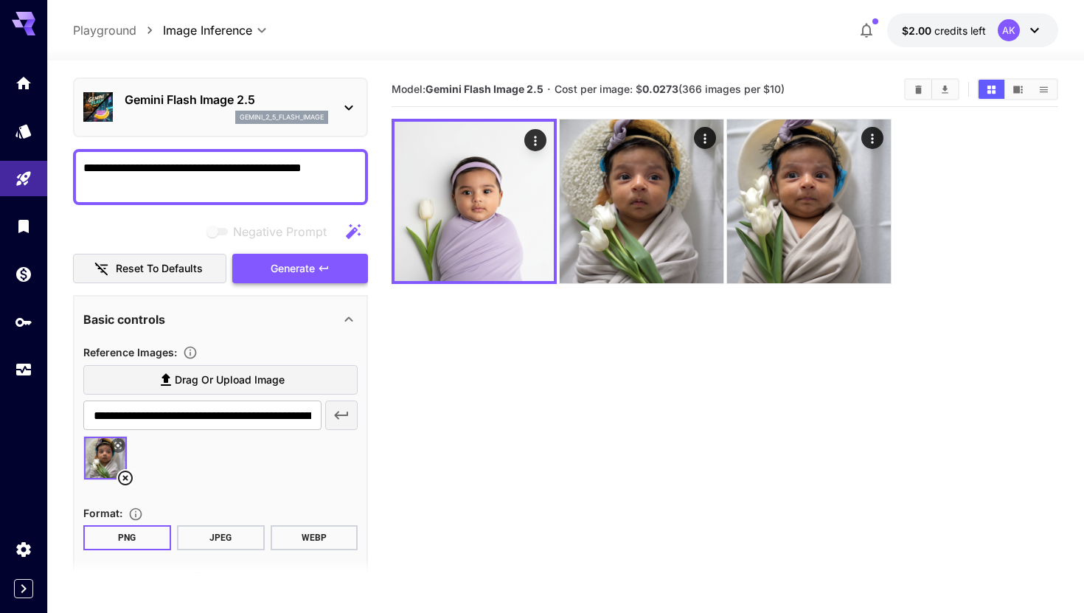
click at [291, 278] on button "Generate" at bounding box center [300, 269] width 136 height 30
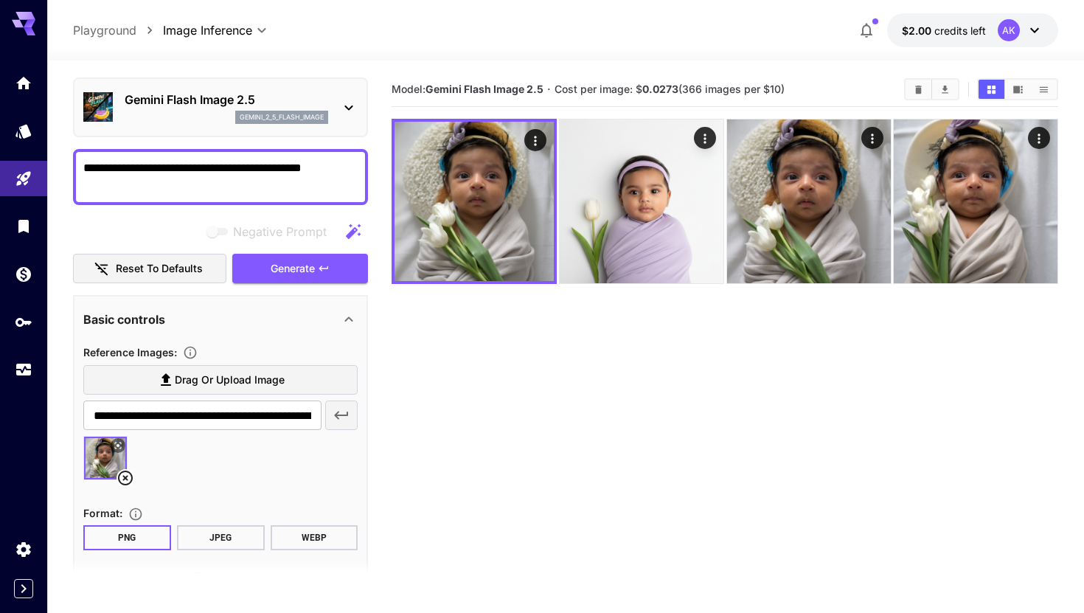
click at [334, 170] on textarea "**********" at bounding box center [220, 176] width 274 height 35
type textarea "**********"
click at [313, 274] on span "Generate" at bounding box center [293, 269] width 44 height 18
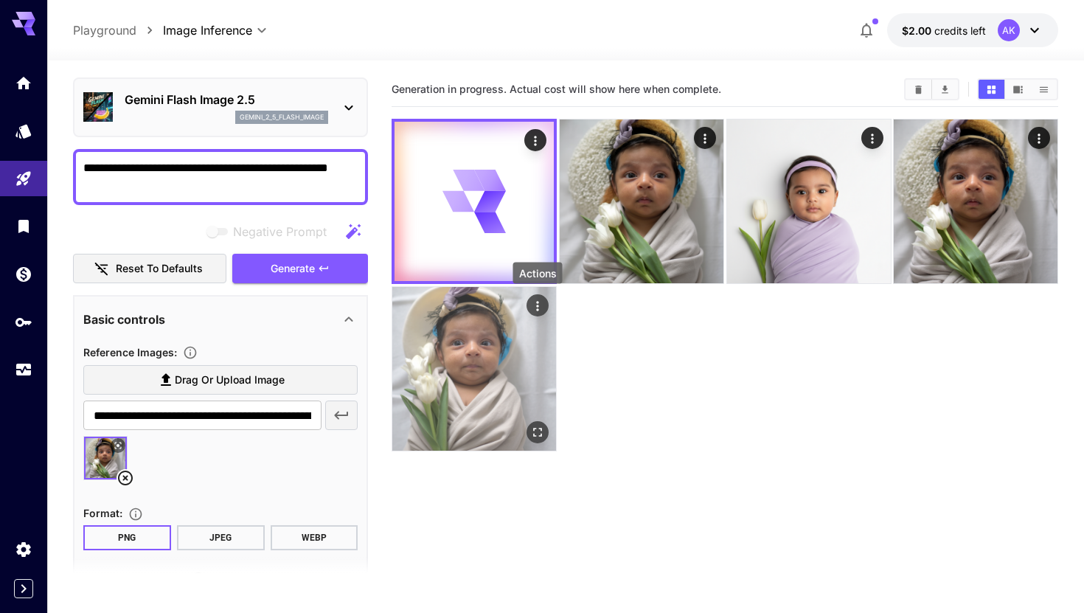
click at [539, 311] on icon "Actions" at bounding box center [537, 305] width 15 height 15
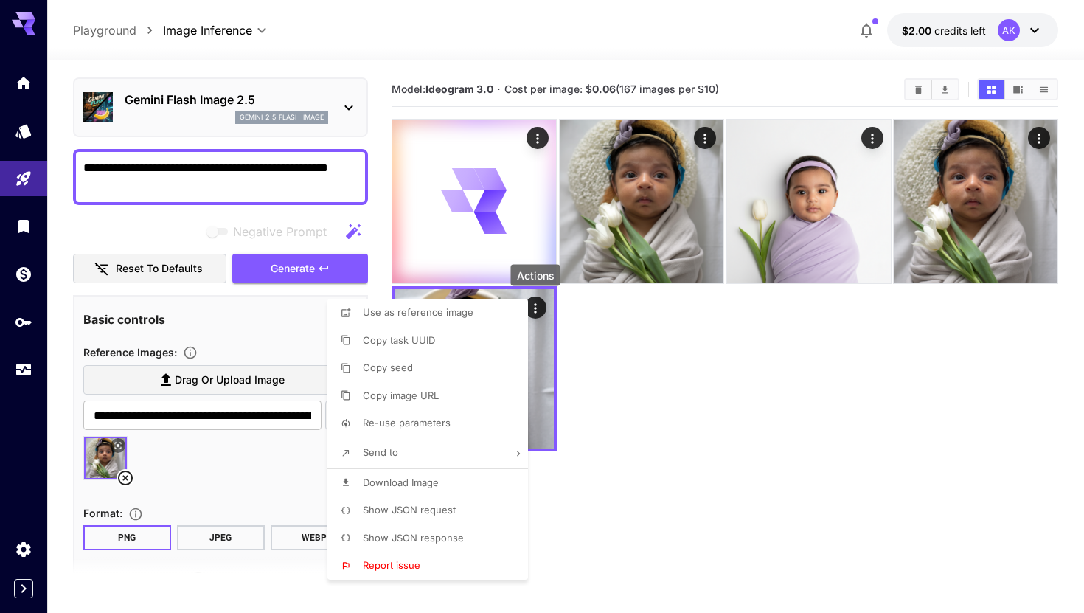
click at [608, 353] on div at bounding box center [542, 306] width 1084 height 613
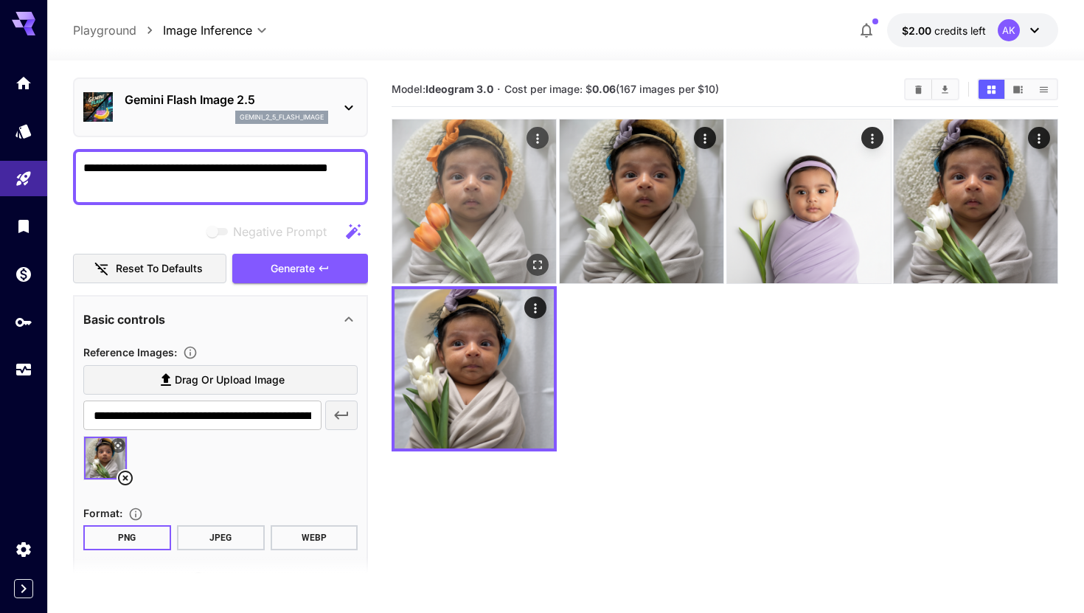
click at [526, 218] on img at bounding box center [474, 201] width 164 height 164
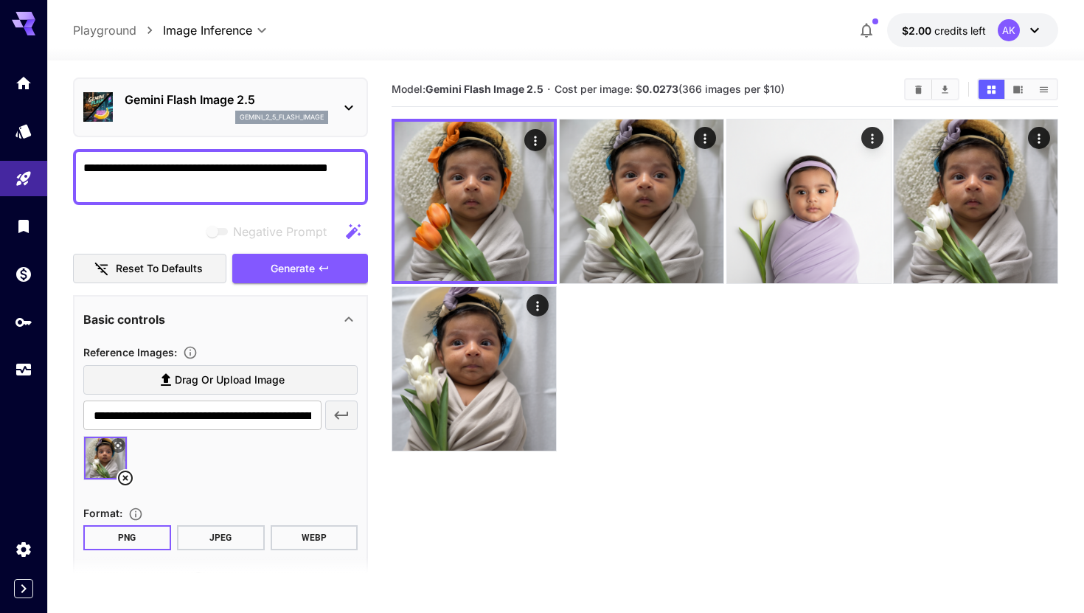
click at [125, 479] on icon at bounding box center [126, 478] width 18 height 18
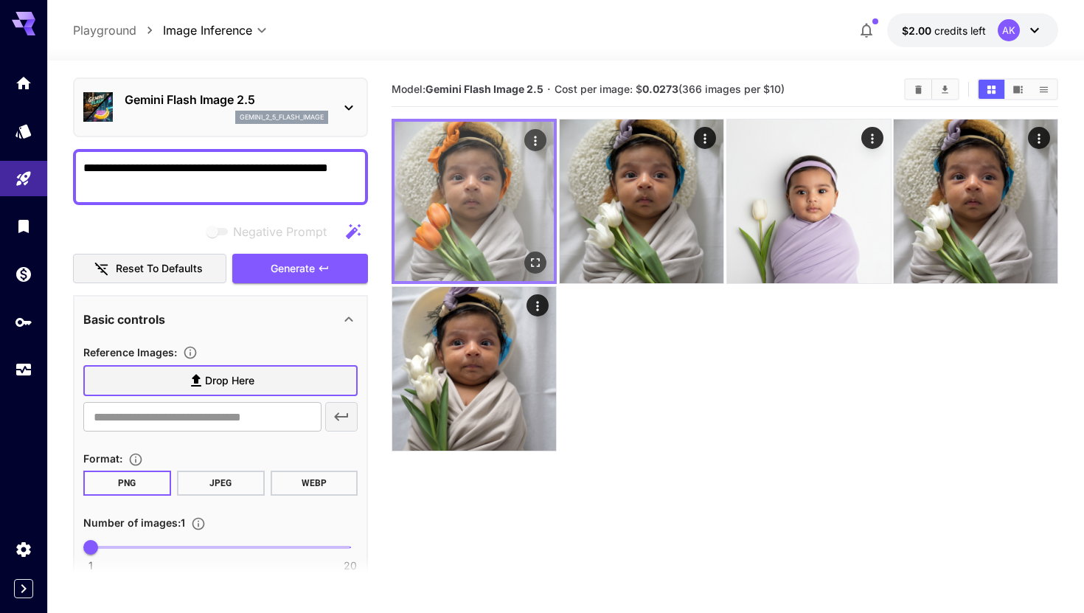
drag, startPoint x: 470, startPoint y: 204, endPoint x: 153, endPoint y: 417, distance: 382.6
click at [529, 130] on button "Actions" at bounding box center [535, 140] width 22 height 22
click at [539, 139] on icon "Actions" at bounding box center [535, 140] width 15 height 15
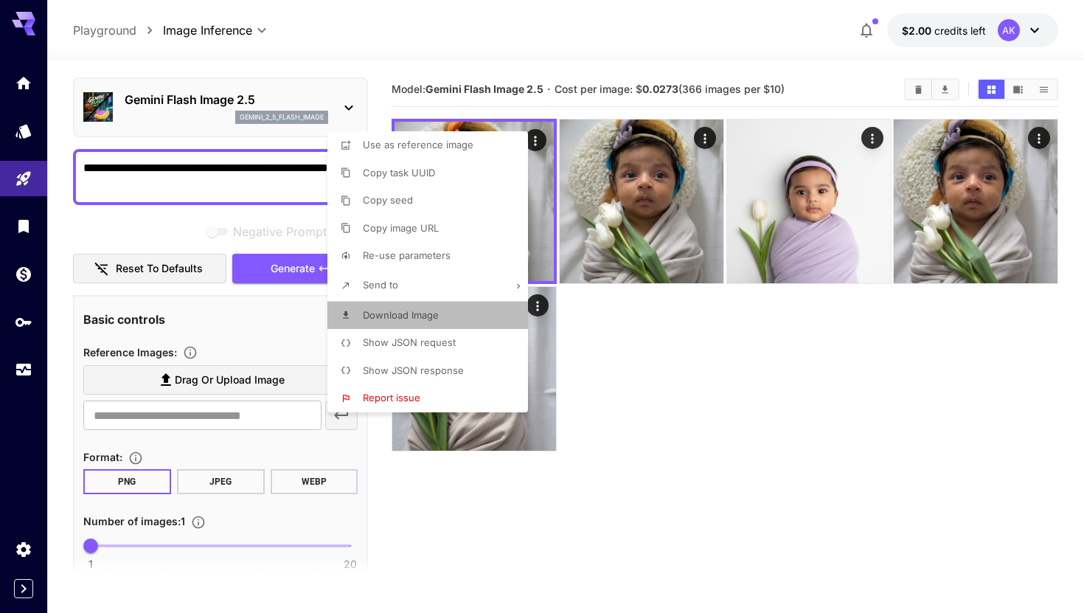
click at [400, 319] on span "Download Image" at bounding box center [401, 315] width 76 height 12
click at [233, 358] on div at bounding box center [542, 306] width 1084 height 613
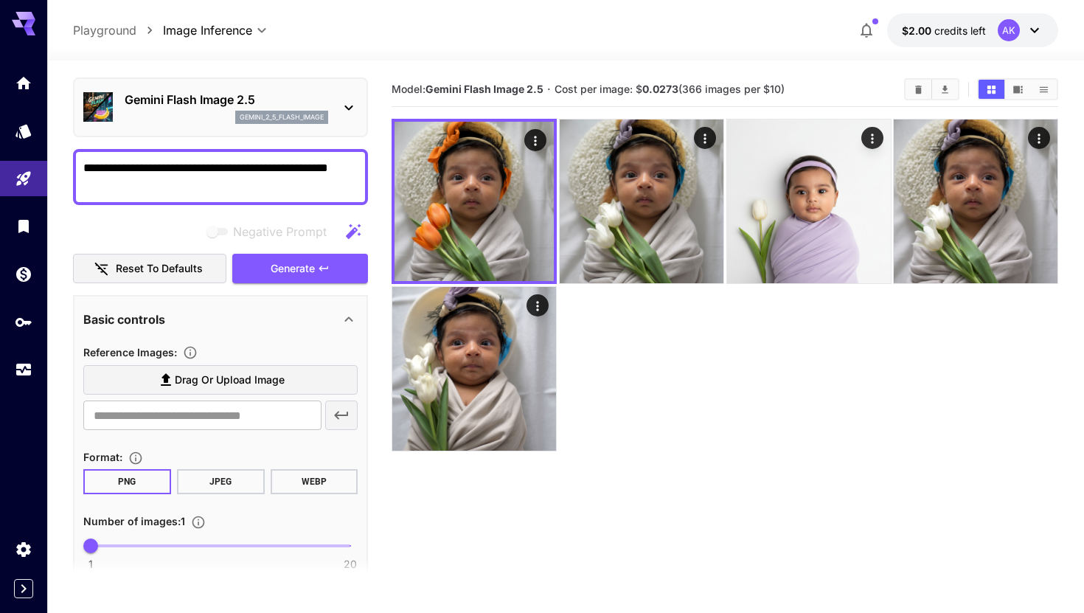
click at [236, 383] on span "Drag or upload image" at bounding box center [230, 380] width 110 height 18
click at [0, 0] on input "Drag or upload image" at bounding box center [0, 0] width 0 height 0
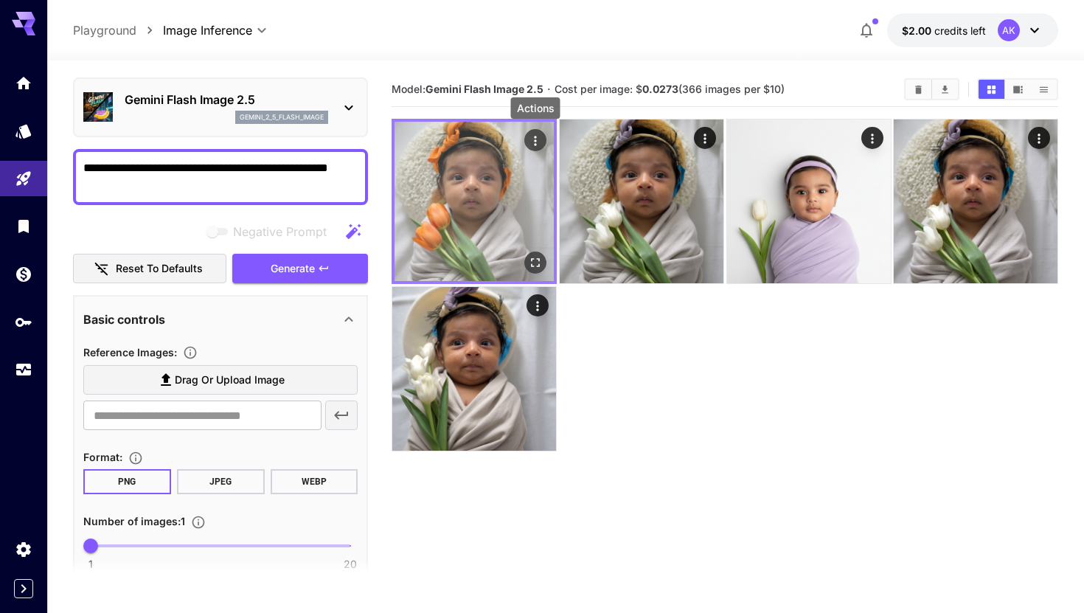
click at [538, 137] on icon "Actions" at bounding box center [535, 140] width 15 height 15
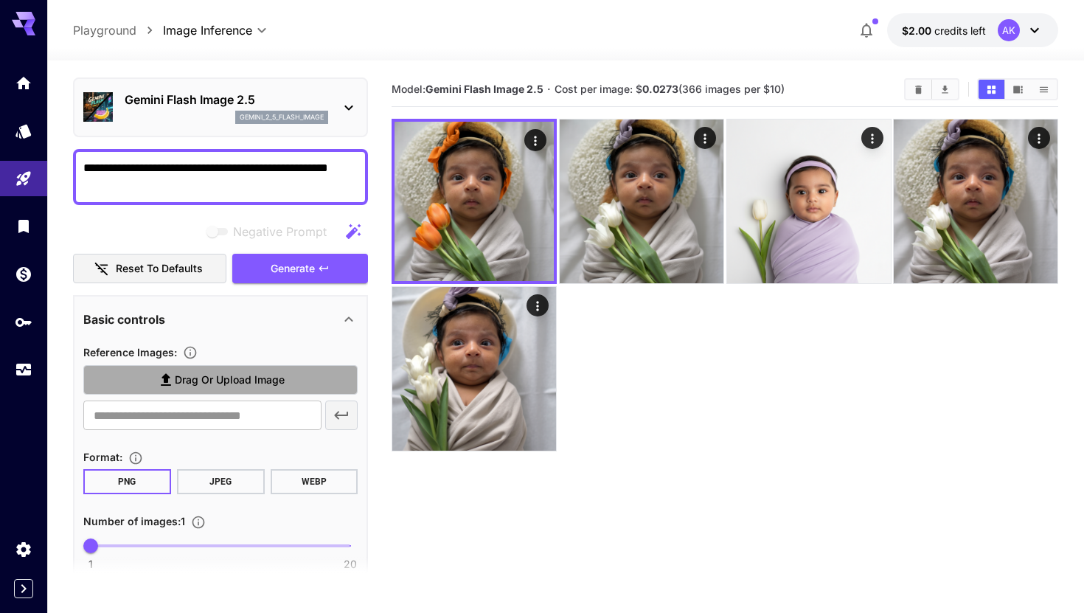
click at [237, 380] on span "Drag or upload image" at bounding box center [230, 380] width 110 height 18
click at [0, 0] on input "Drag or upload image" at bounding box center [0, 0] width 0 height 0
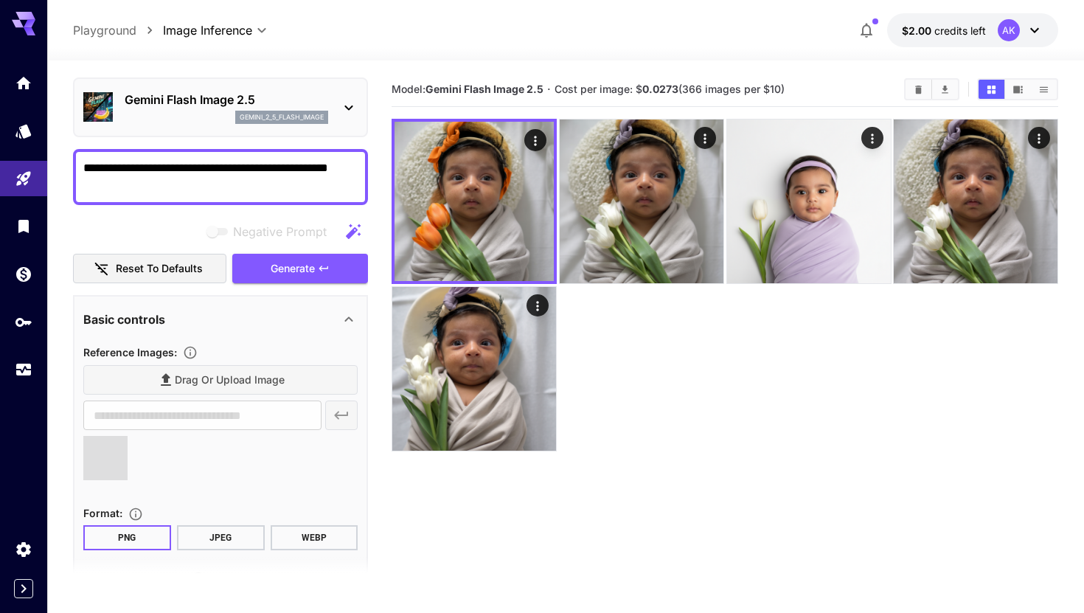
click at [196, 170] on textarea "**********" at bounding box center [220, 176] width 274 height 35
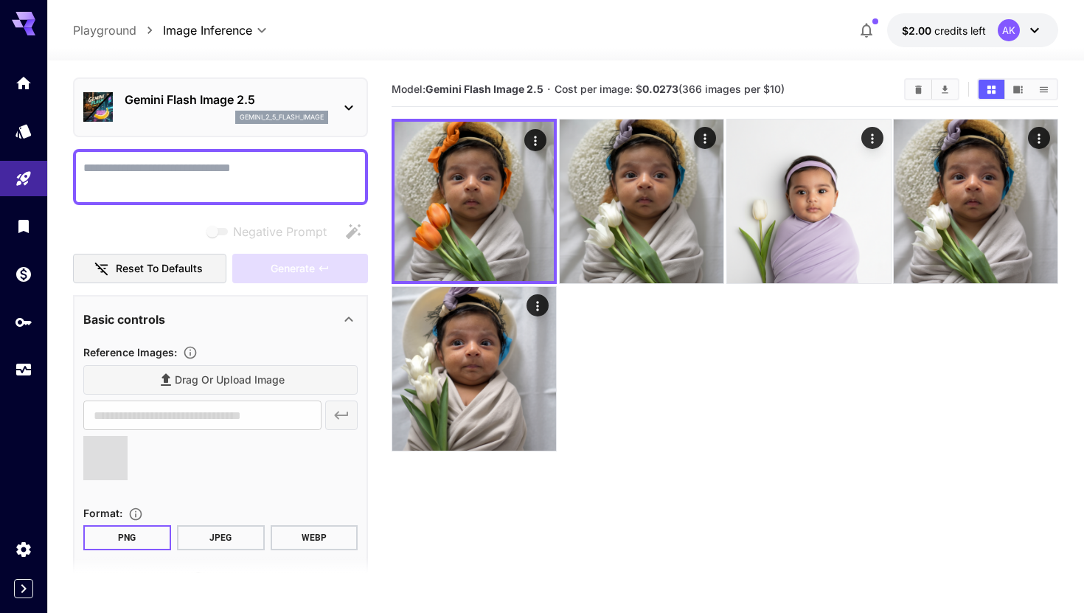
type input "**********"
click at [216, 178] on textarea "Negative Prompt" at bounding box center [220, 176] width 274 height 35
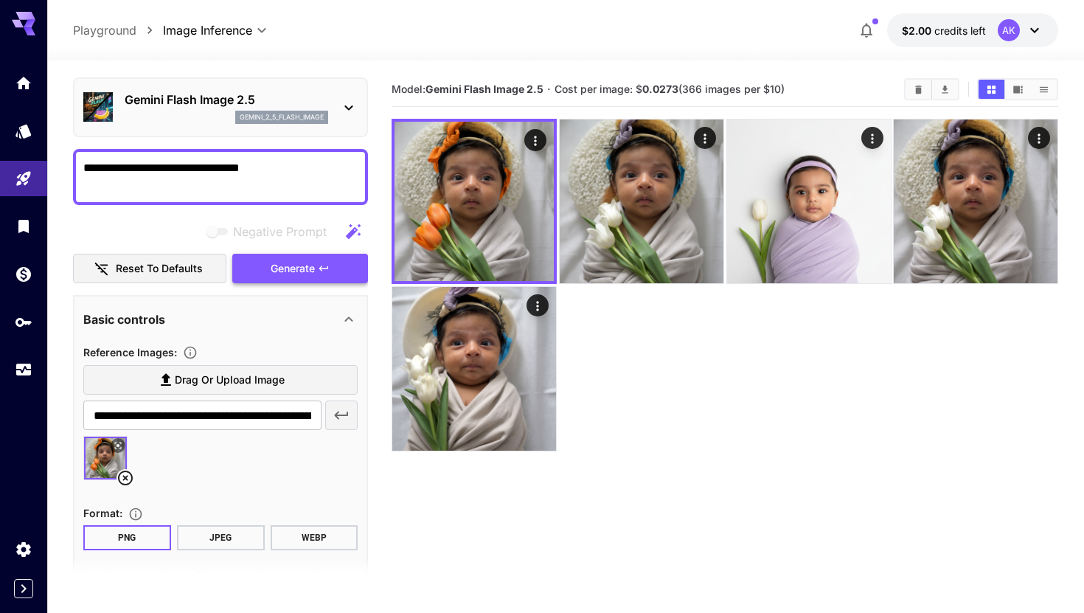
type textarea "**********"
click at [282, 277] on button "Generate" at bounding box center [300, 269] width 136 height 30
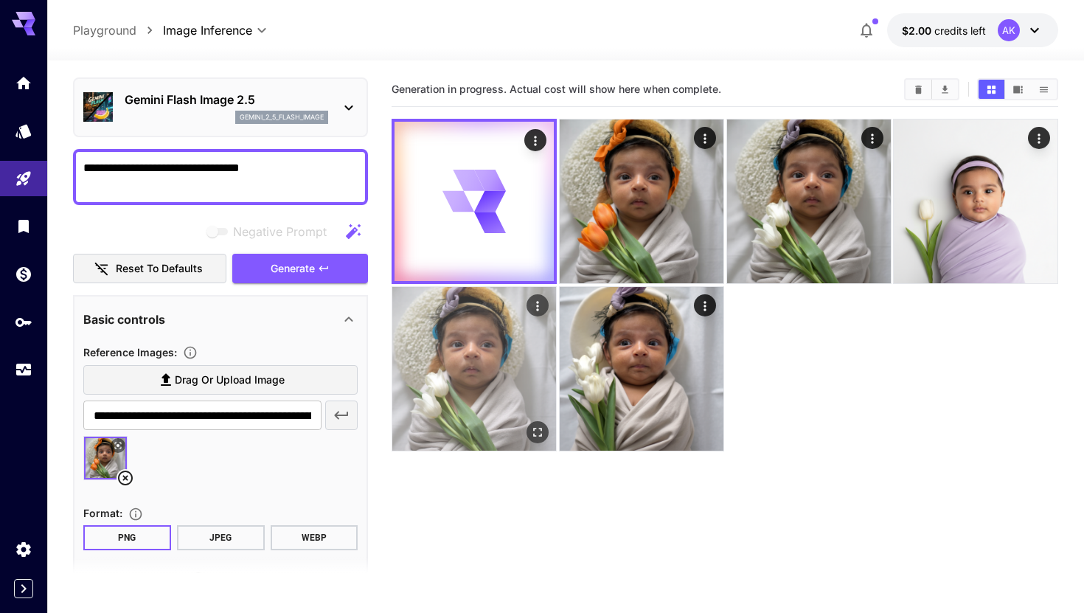
scroll to position [5, 0]
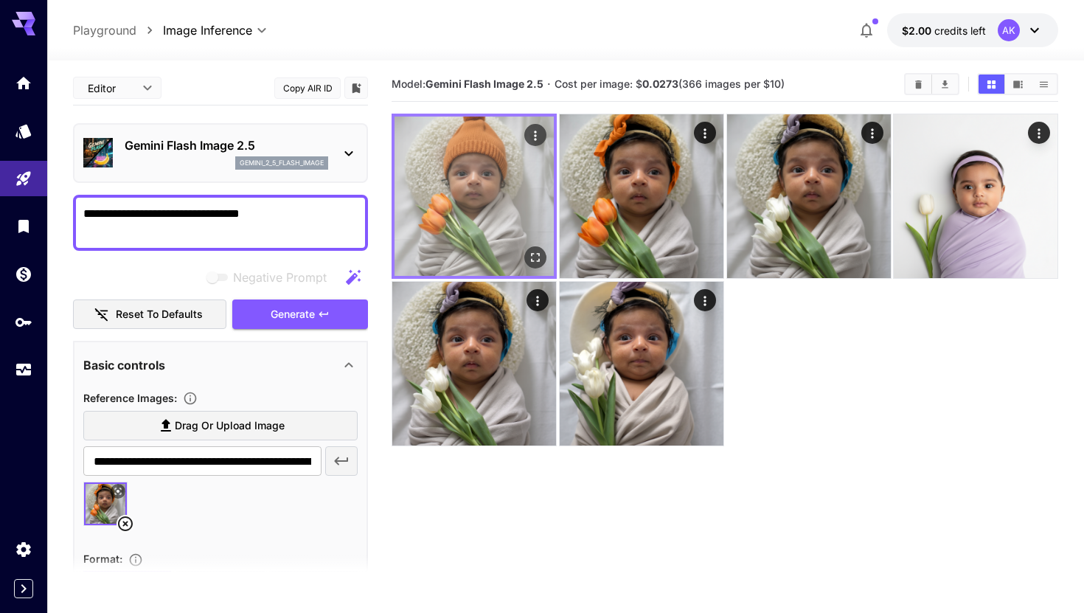
scroll to position [47, 0]
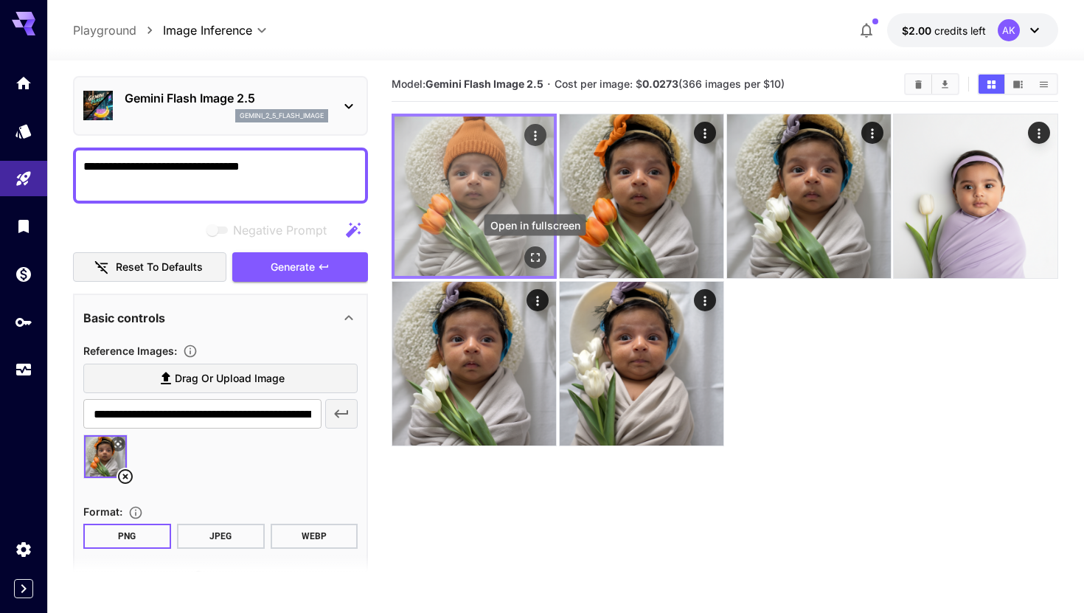
click at [532, 246] on button "Open in fullscreen" at bounding box center [535, 257] width 22 height 22
click at [531, 260] on icon "Open in fullscreen" at bounding box center [535, 257] width 9 height 9
click at [541, 254] on icon "Open in fullscreen" at bounding box center [535, 257] width 15 height 15
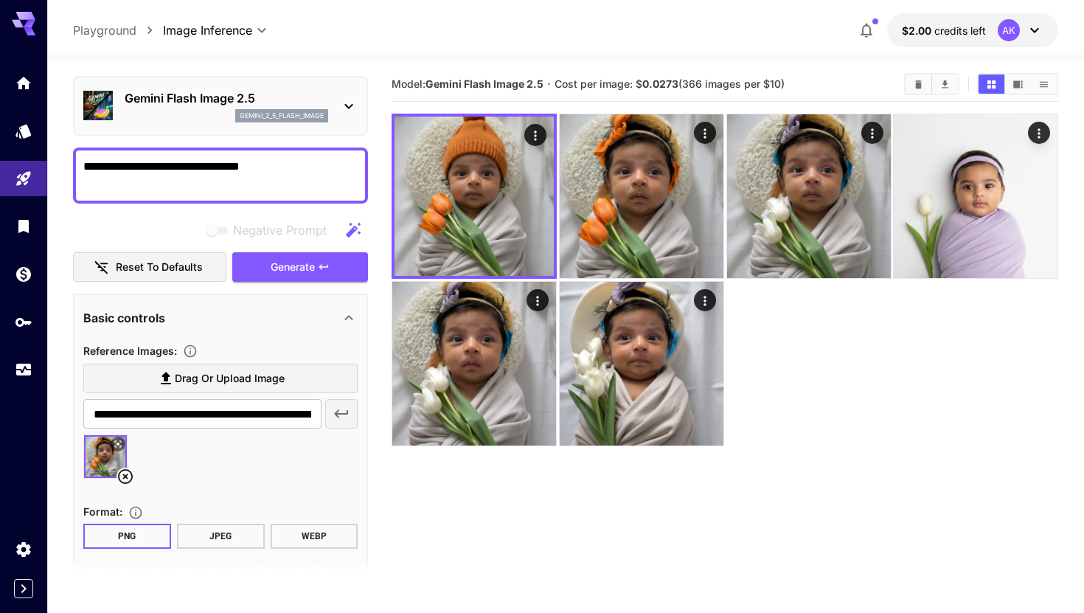
click at [230, 170] on textarea "**********" at bounding box center [220, 175] width 274 height 35
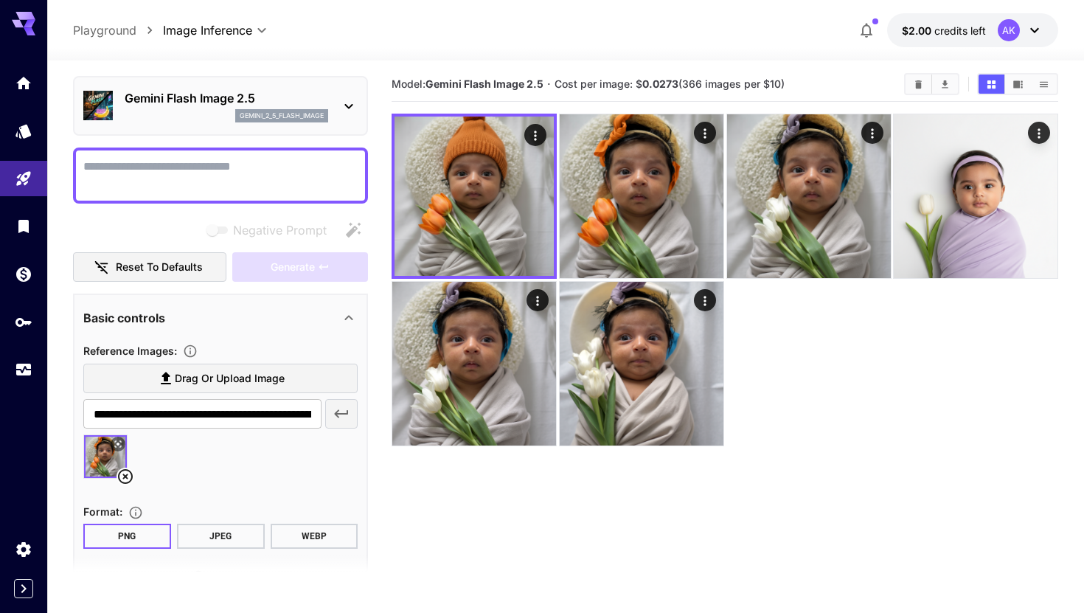
click at [661, 88] on b "0.0273" at bounding box center [660, 83] width 36 height 13
click at [818, 369] on div at bounding box center [725, 280] width 667 height 332
click at [38, 91] on link at bounding box center [23, 83] width 47 height 36
